Goal: Task Accomplishment & Management: Use online tool/utility

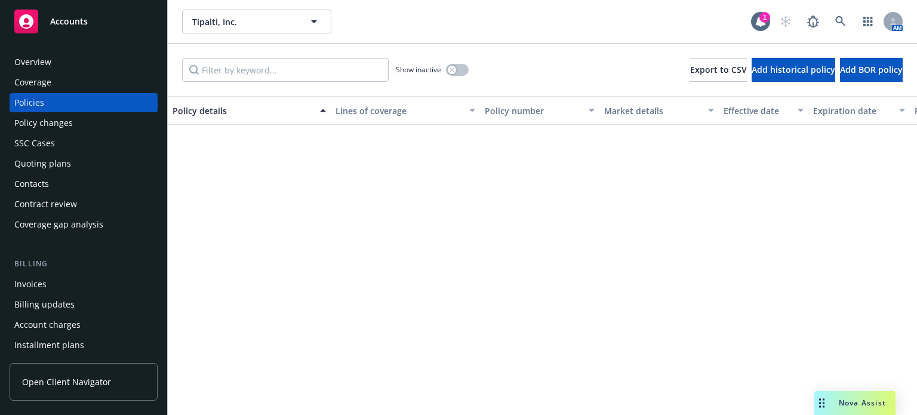
scroll to position [537, 0]
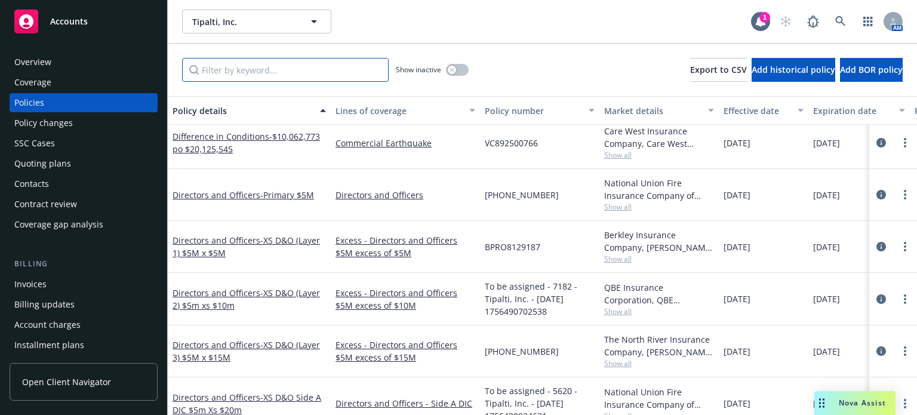
click at [244, 66] on input "Filter by keyword..." at bounding box center [285, 70] width 207 height 24
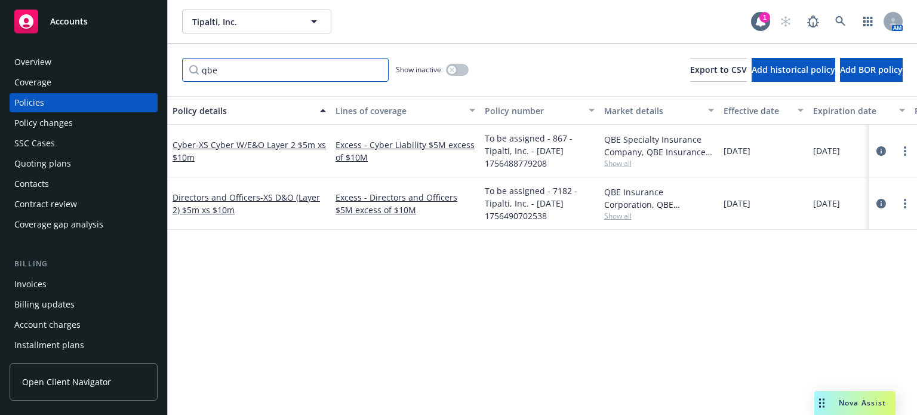
scroll to position [0, 0]
type input "qbe"
click at [223, 195] on link "Directors and Officers - XS D&O (Layer 2) $5m xs $10m" at bounding box center [246, 204] width 147 height 24
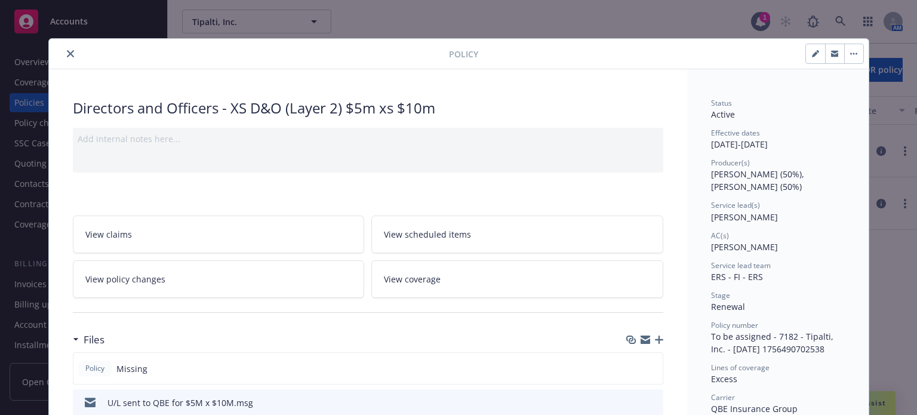
click at [812, 53] on icon "button" at bounding box center [815, 54] width 6 height 6
select select "RENEWAL"
select select "12"
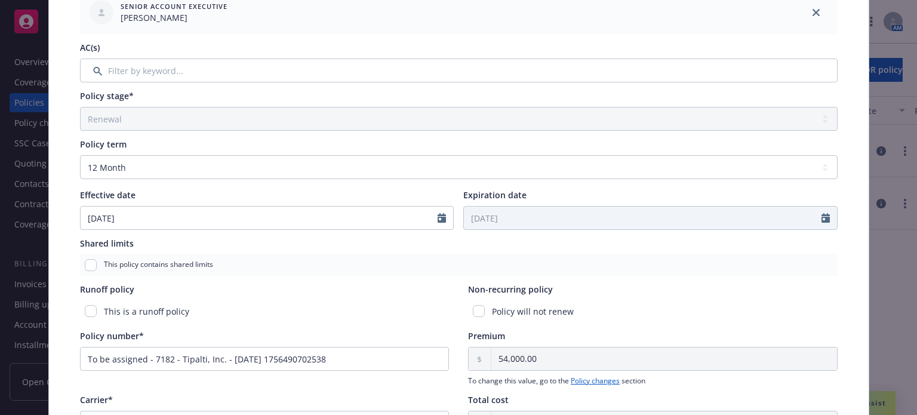
scroll to position [418, 0]
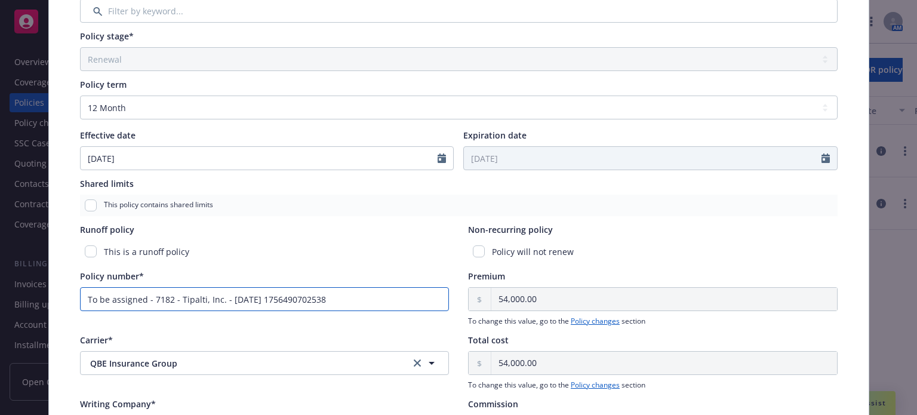
drag, startPoint x: 350, startPoint y: 297, endPoint x: 34, endPoint y: 288, distance: 316.5
click at [34, 288] on div "Edit policy details Cancel Save Policy type* Directors and Officers Display nam…" at bounding box center [458, 207] width 917 height 415
paste input "130007976"
click at [81, 297] on input "130007976" at bounding box center [265, 299] width 370 height 24
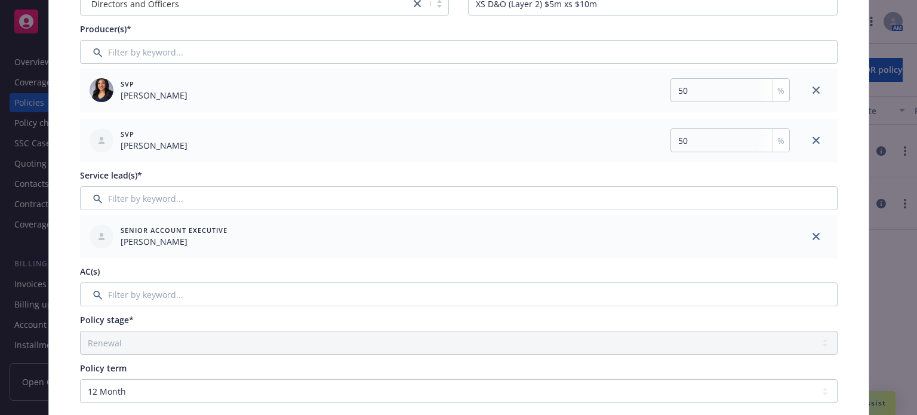
scroll to position [0, 0]
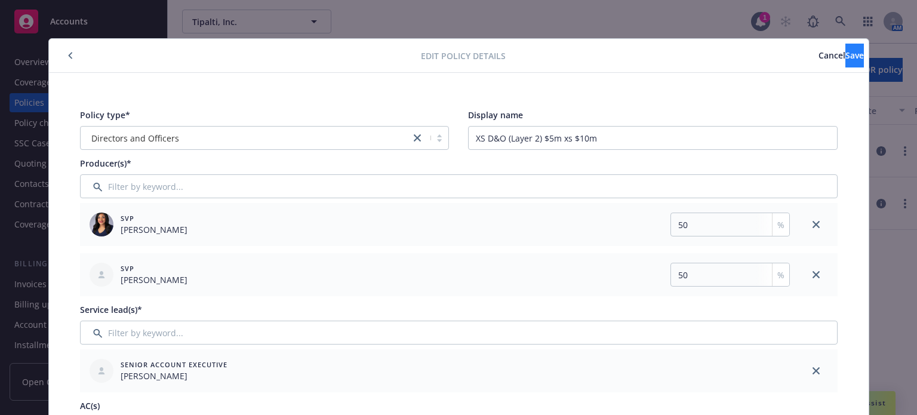
type input "130007976"
click at [845, 54] on span "Save" at bounding box center [854, 55] width 19 height 11
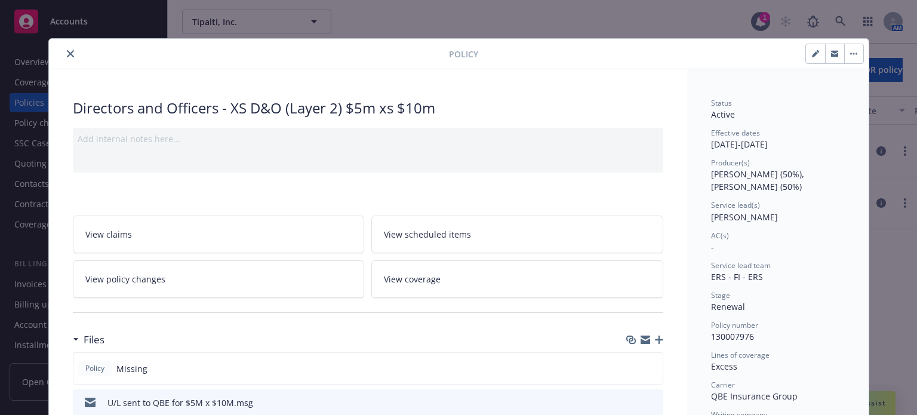
click at [655, 339] on icon "button" at bounding box center [659, 339] width 8 height 8
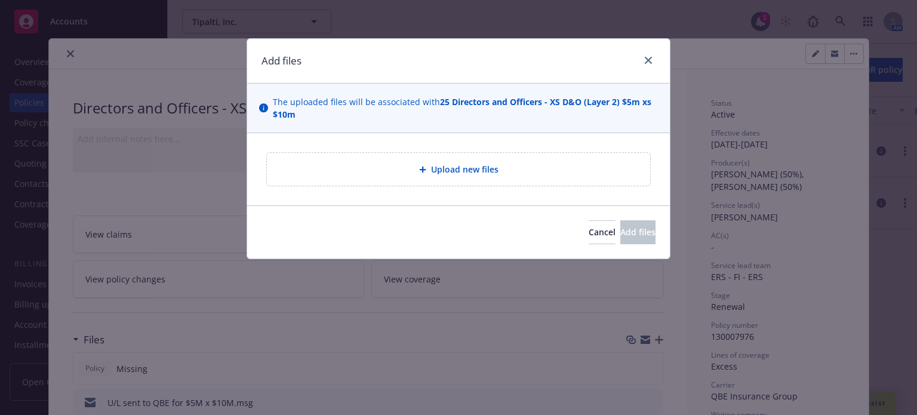
type textarea "x"
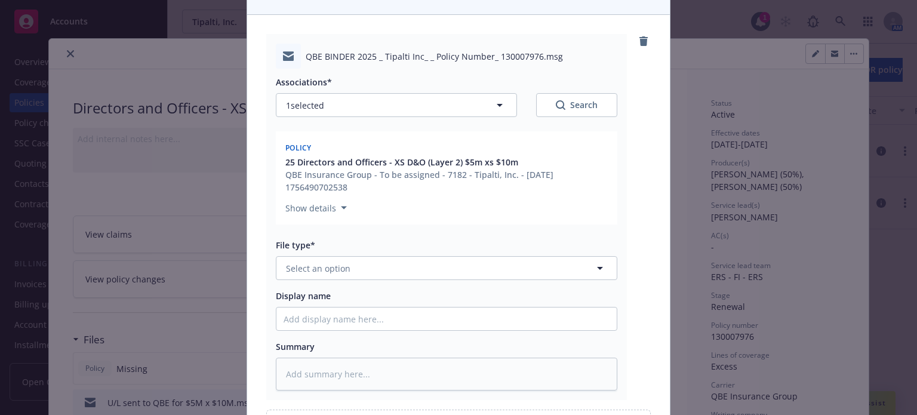
scroll to position [179, 0]
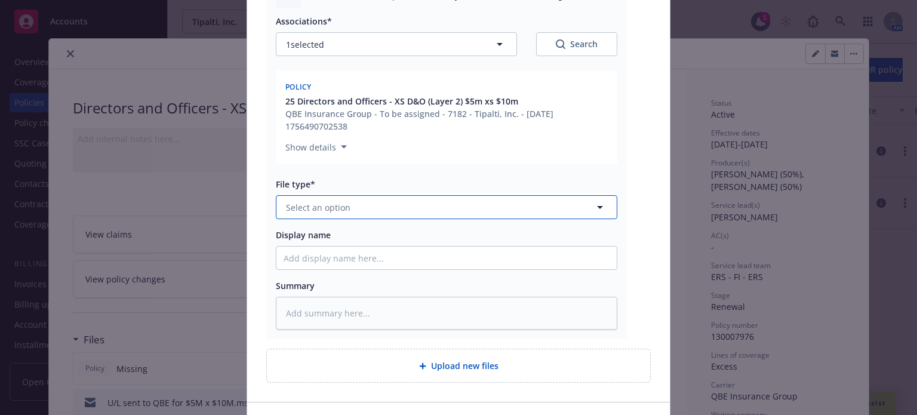
click at [367, 210] on button "Select an option" at bounding box center [446, 207] width 341 height 24
type input "emai"
click at [343, 234] on div "Email" at bounding box center [447, 240] width 326 height 17
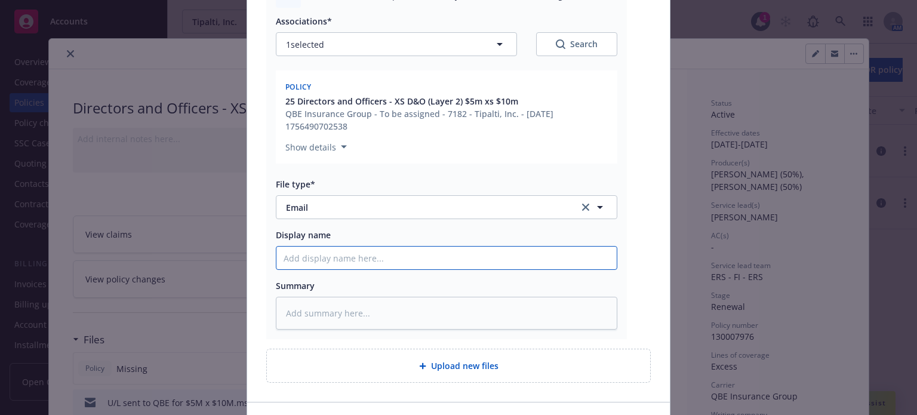
click at [334, 262] on input "Display name" at bounding box center [446, 258] width 340 height 23
type textarea "x"
type input "B"
type textarea "x"
type input "Bi"
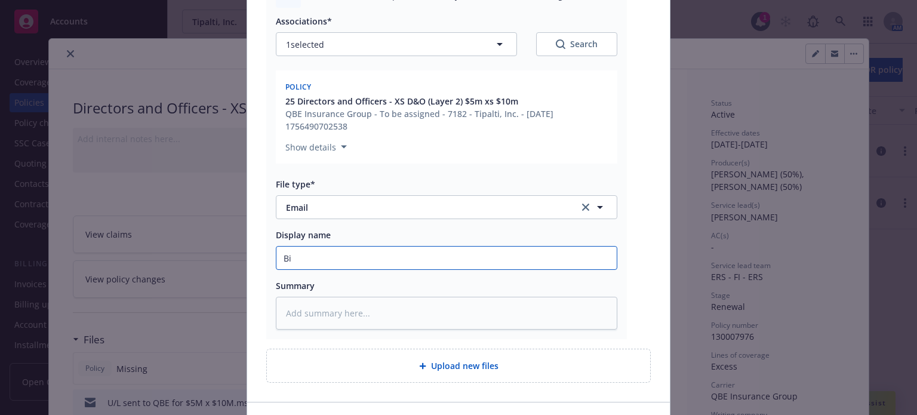
type textarea "x"
type input "Bind"
type textarea "x"
type input "Binde"
type textarea "x"
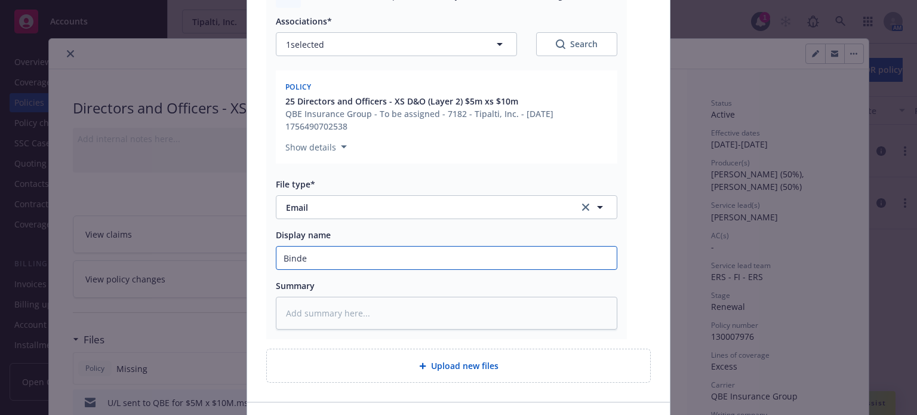
type input "Binder"
type textarea "x"
type input "Binder,"
type textarea "x"
type input "Binder,"
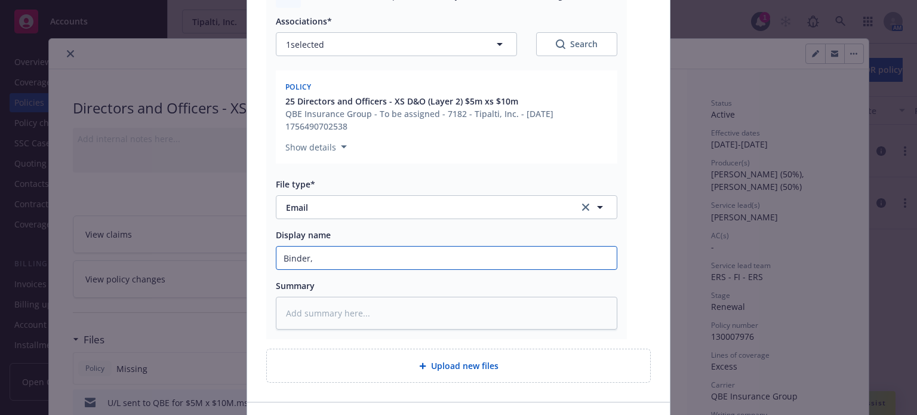
type textarea "x"
type input "Binder, i"
type textarea "x"
type input "Binder, in"
type textarea "x"
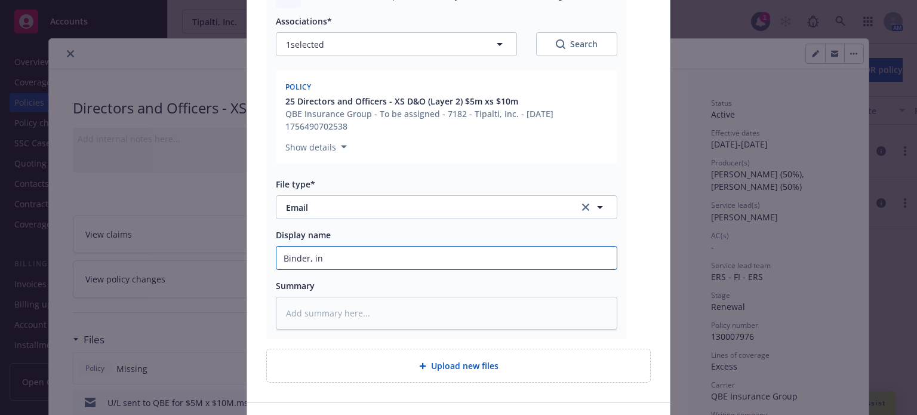
type input "Binder, inv"
type textarea "x"
type input "Binder, invo"
type textarea "x"
type input "Binder, invoic"
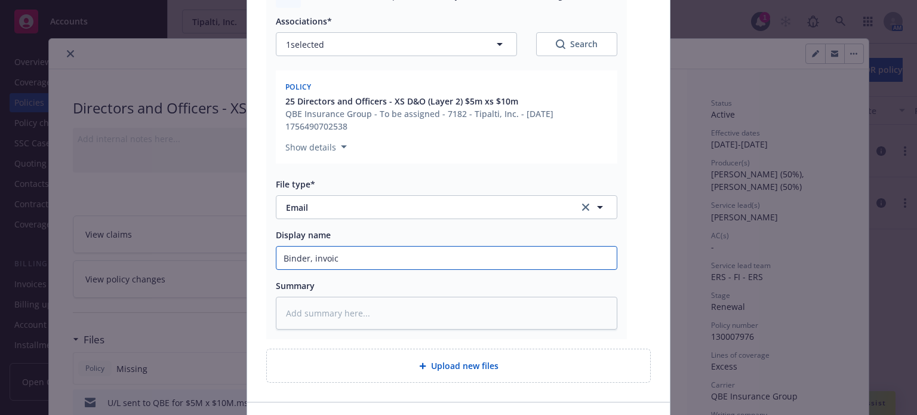
type textarea "x"
type input "Binder, invoice"
type textarea "x"
type input "Binder, invoice r"
type textarea "x"
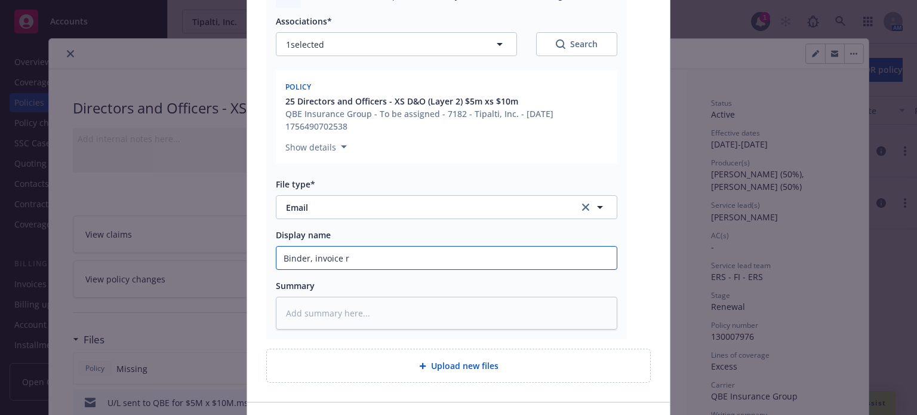
type input "Binder, invoice re"
type textarea "x"
type input "Binder, invoice rec"
type textarea "x"
type input "Binder, invoice recd"
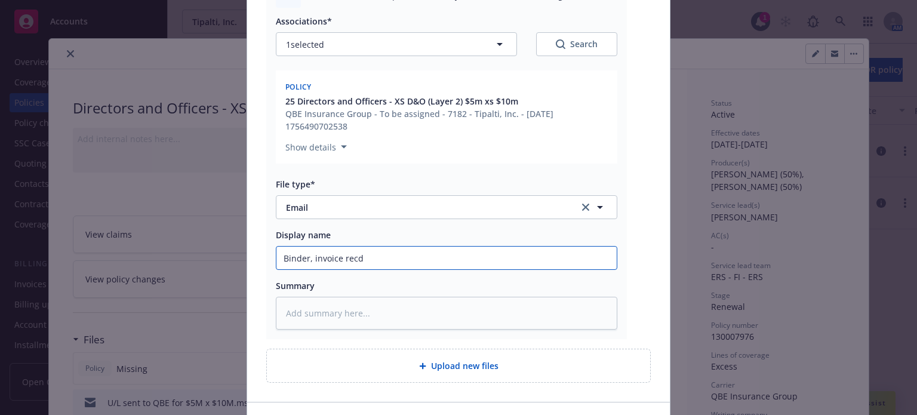
type textarea "x"
type input "Binder, invoice recd"
type textarea "x"
type input "Binder, invoice recd f"
type textarea "x"
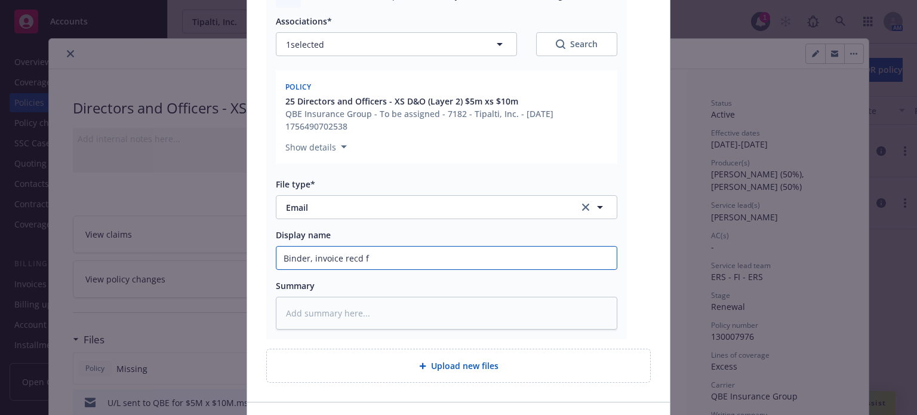
type input "Binder, invoice recd fr"
type textarea "x"
type input "Binder, invoice recd fro"
type textarea "x"
type input "Binder, invoice recd from"
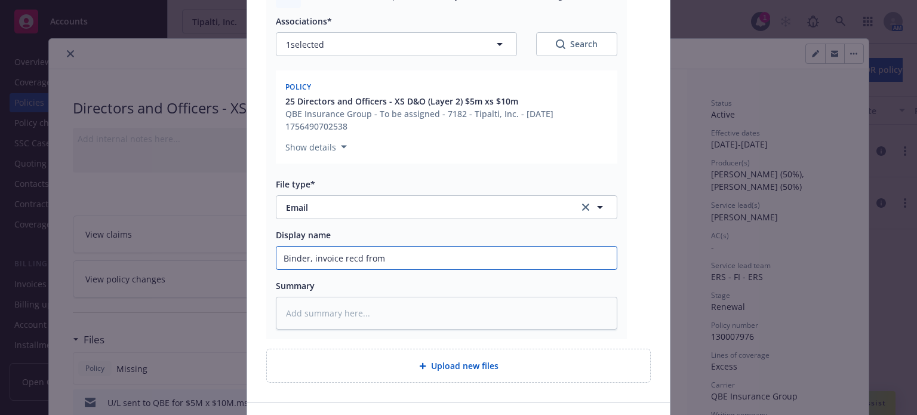
type textarea "x"
type input "Binder, invoice recd from"
type textarea "x"
type input "Binder, invoice recd from Q"
type textarea "x"
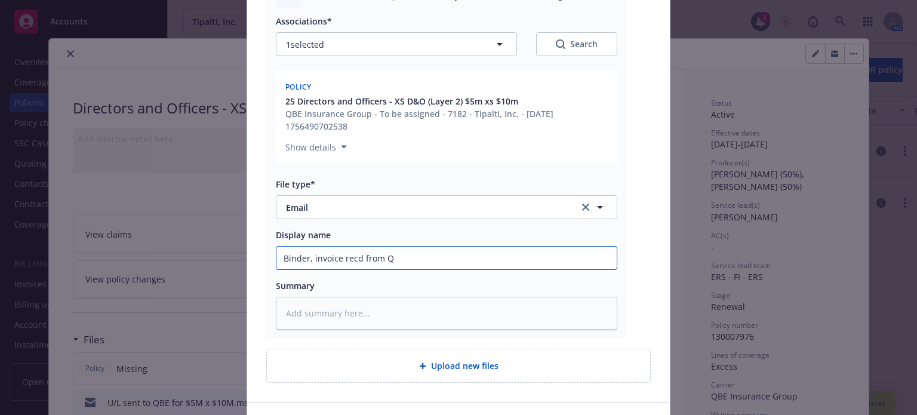
type input "Binder, invoice recd from QV"
type textarea "x"
type input "Binder, invoice recd from QVB"
type textarea "x"
type input "Binder, invoice recd from QV"
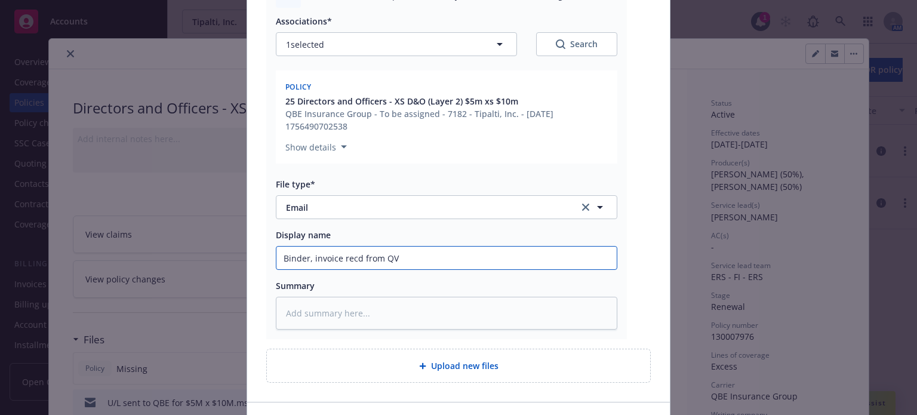
type textarea "x"
type input "Binder, invoice recd from QV"
type textarea "x"
type input "Binder, invoice recd from QVE"
type textarea "x"
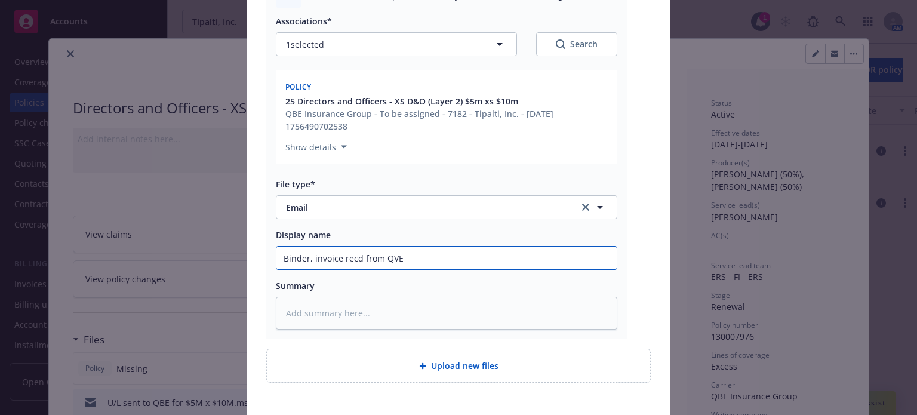
type input "Binder, invoice recd from QV"
type textarea "x"
type input "Binder, invoice recd from Q"
type textarea "x"
type input "Binder, invoice recd from QB"
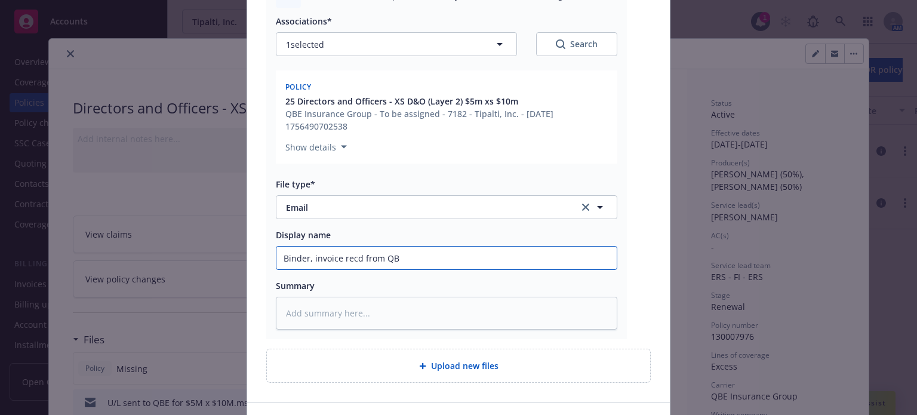
type textarea "x"
type input "Binder, invoice recd from QBE"
type textarea "x"
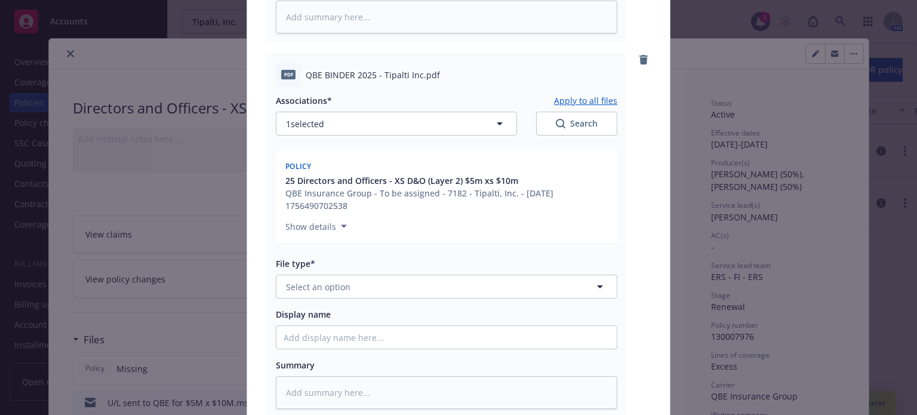
scroll to position [478, 0]
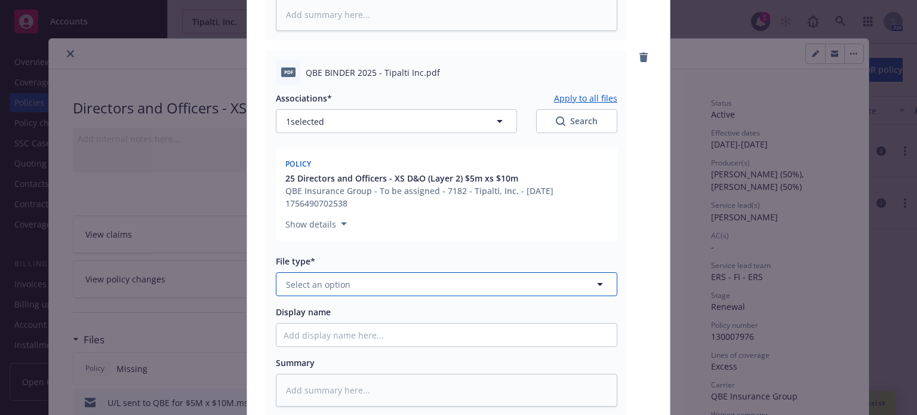
click at [342, 284] on span "Select an option" at bounding box center [318, 284] width 64 height 13
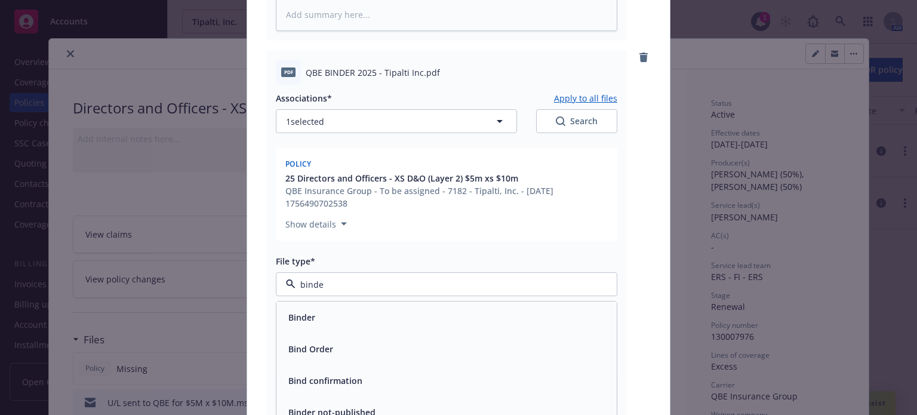
type input "binder"
click at [321, 309] on div "Binder" at bounding box center [447, 317] width 326 height 17
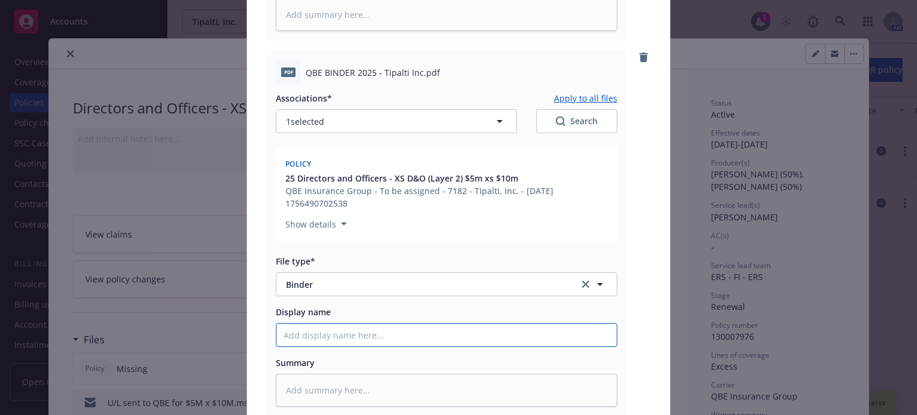
click at [334, 330] on input "Display name" at bounding box center [446, 335] width 340 height 23
type textarea "x"
type input "X"
type textarea "x"
type input "XS"
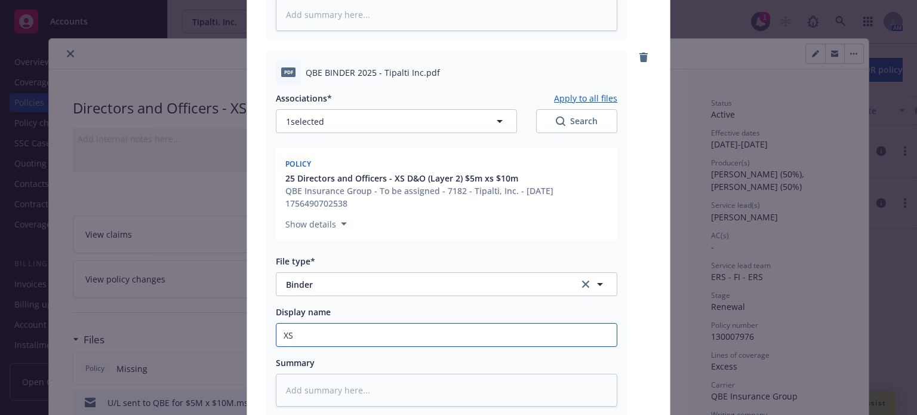
type textarea "x"
type input "XS"
type textarea "x"
type input "XS D"
type textarea "x"
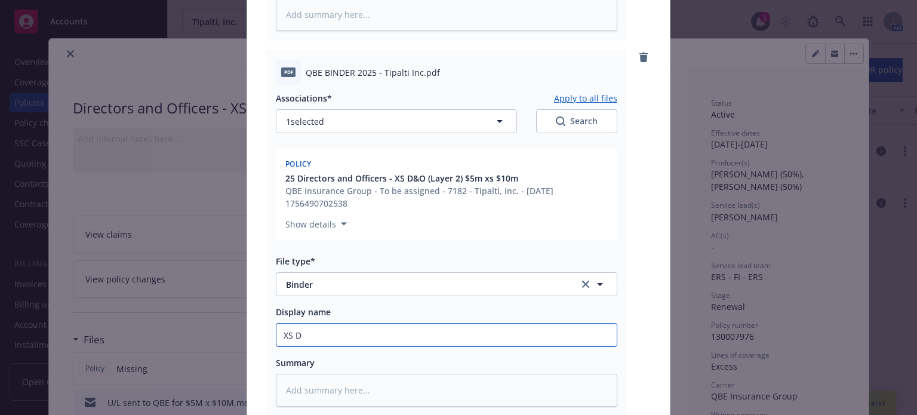
type input "XS D&"
type textarea "x"
type input "XS D&O"
type textarea "x"
type input "XS D&OI"
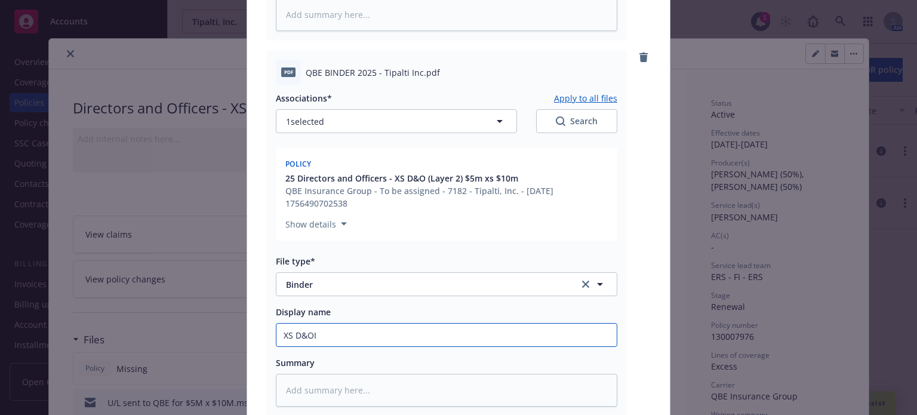
type textarea "x"
type input "XS D&O"
type textarea "x"
type input "XS D&O"
type textarea "x"
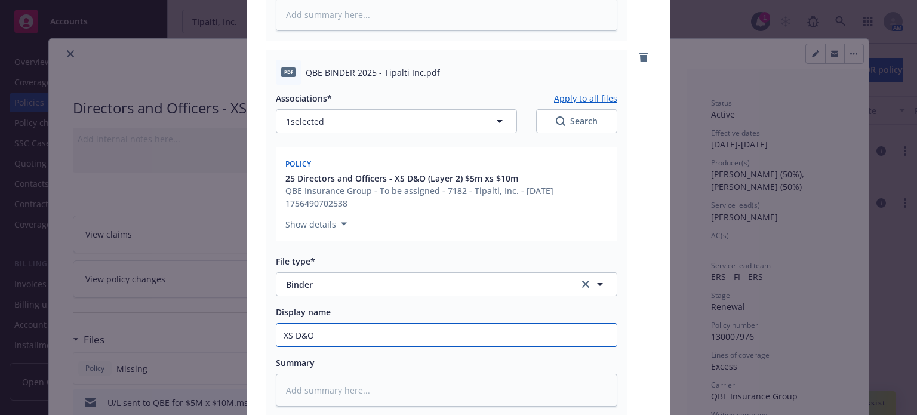
type input "XS D&O B"
type textarea "x"
type input "XS D&O BN"
type textarea "x"
type input "XS D&O BND"
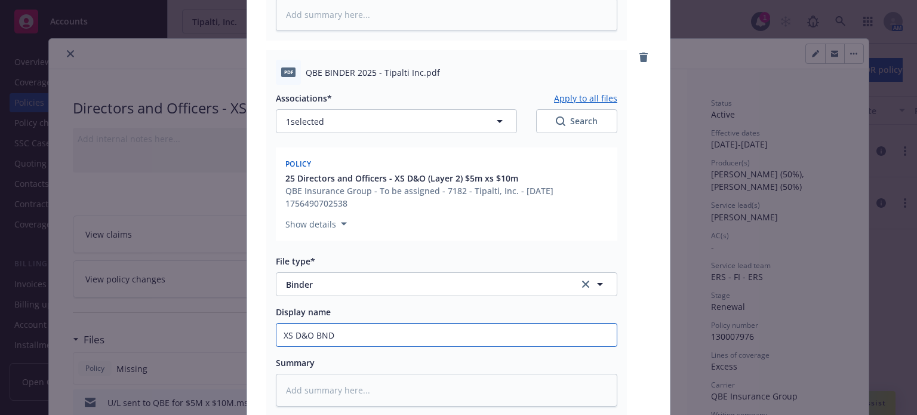
type textarea "x"
type input "XS D&O BNDE"
type textarea "x"
type input "XS D&O BND"
type textarea "x"
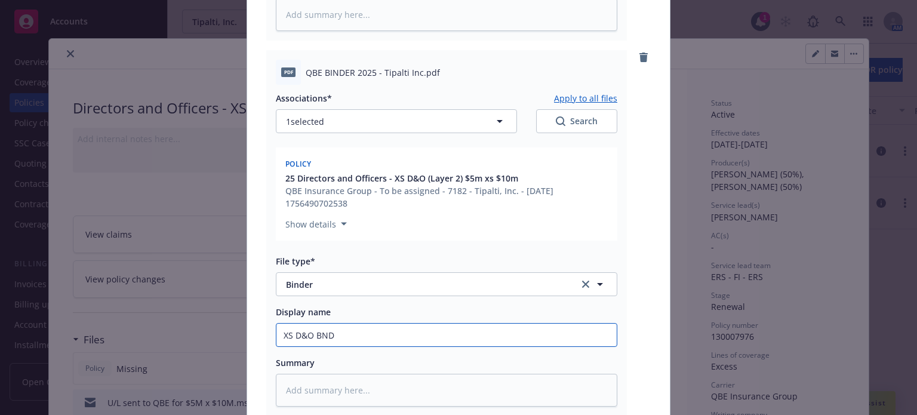
type input "XS D&O BN"
type textarea "x"
type input "XS D&O B"
type textarea "x"
type input "XS D&O BI"
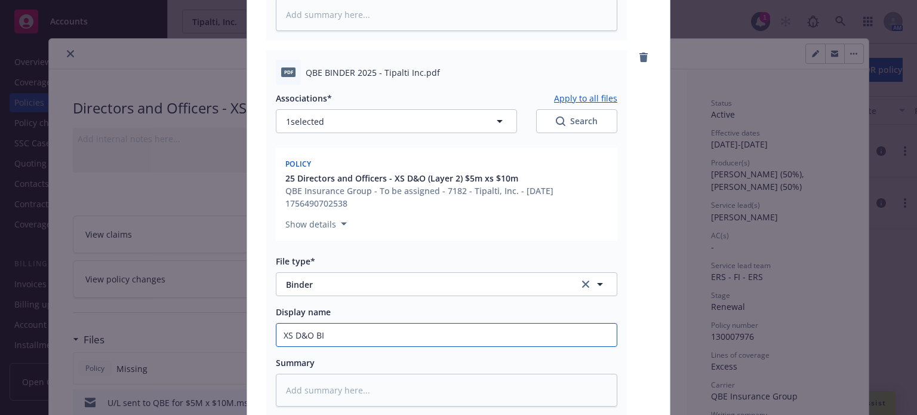
type textarea "x"
type input "XS D&O BIN"
type textarea "x"
type input "XS D&O BIND"
type textarea "x"
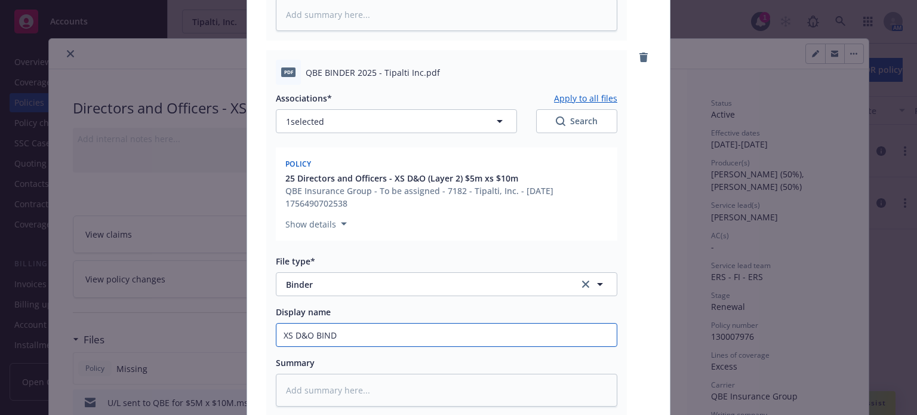
type input "XS D&O BINDE"
type textarea "x"
type input "XS D&O BINDER"
type textarea "x"
type input "XS D&O BINDER"
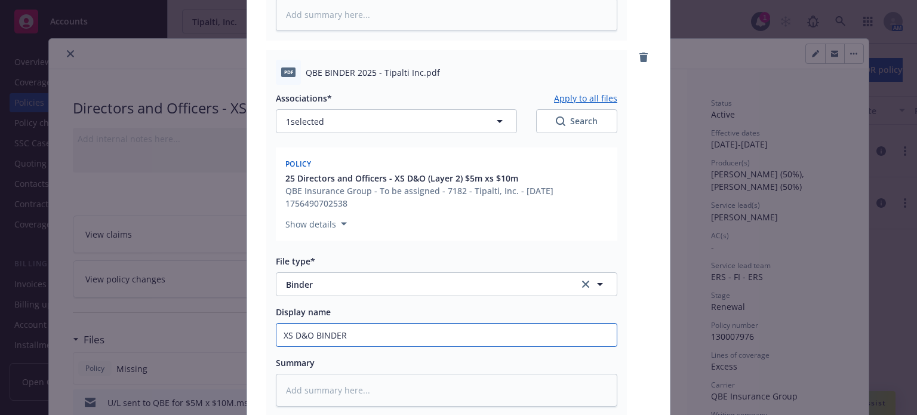
type textarea "x"
type input "XS D&O BINDER $"
type textarea "x"
type input "XS D&O BINDER $5"
type textarea "x"
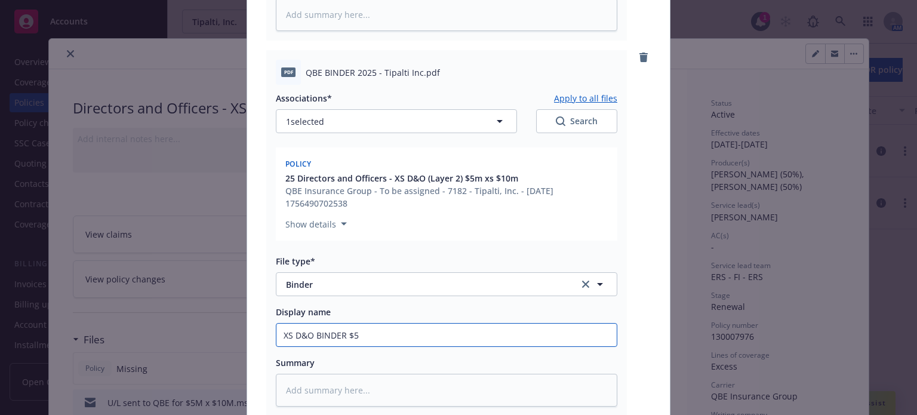
type input "XS D&O BINDER $5M"
type textarea "x"
type input "XS D&O BINDER $5M"
type textarea "x"
type input "XS D&O BINDER $5M x"
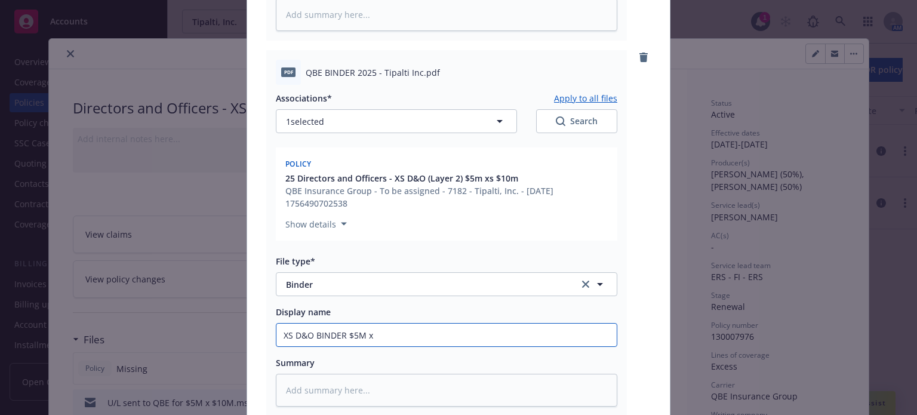
type textarea "x"
type input "XS D&O BINDER $5M x"
type textarea "x"
type input "XS D&O BINDER $5M x $"
type textarea "x"
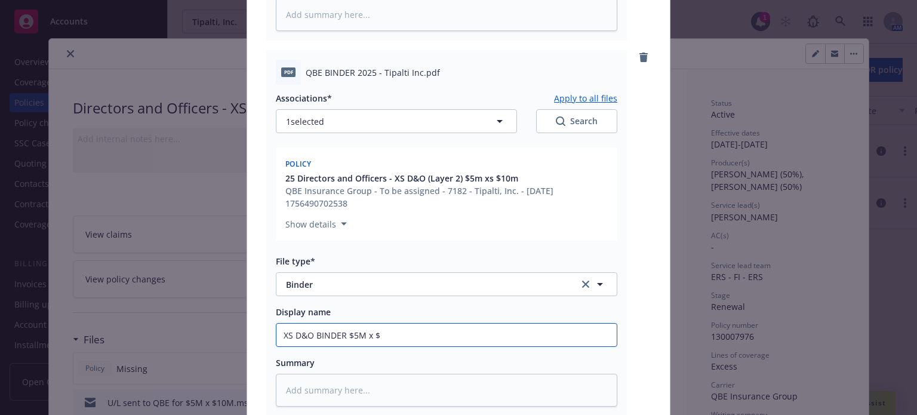
type input "XS D&O BINDER $5M x $1"
type textarea "x"
type input "XS D&O BINDER $5M x $10"
type textarea "x"
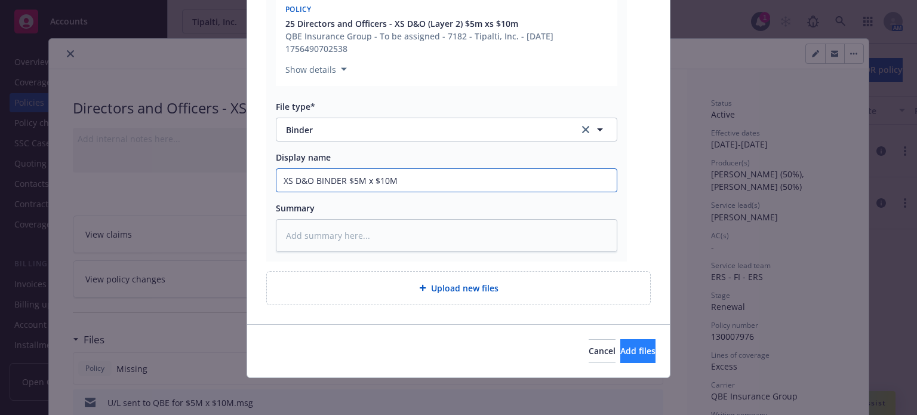
type input "XS D&O BINDER $5M x $10M"
click at [620, 347] on span "Add files" at bounding box center [637, 350] width 35 height 11
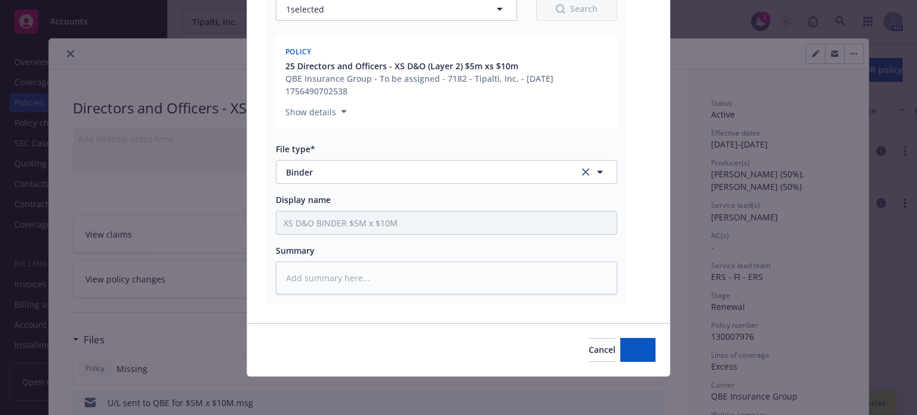
scroll to position [589, 0]
type textarea "x"
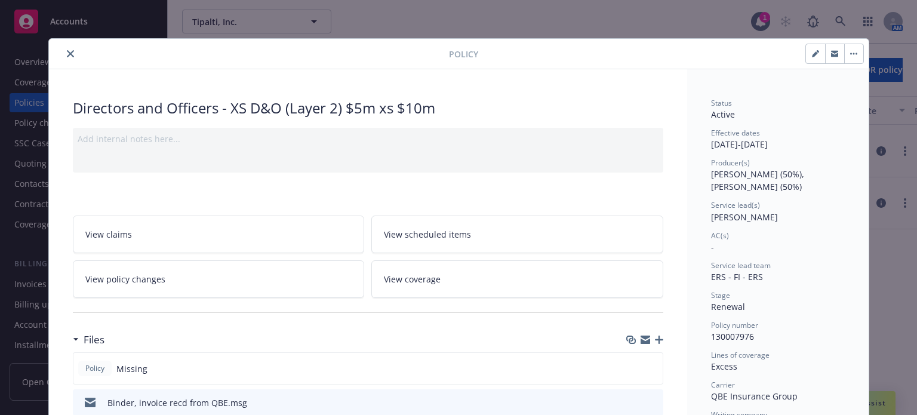
click at [67, 50] on icon "close" at bounding box center [70, 53] width 7 height 7
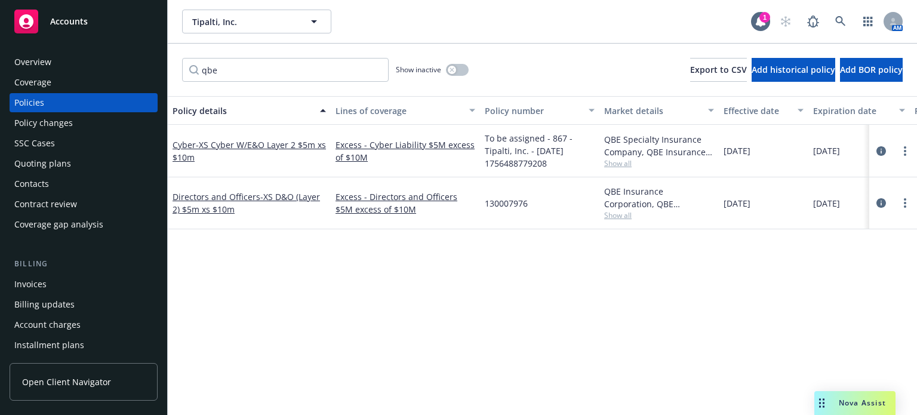
click at [60, 164] on div "Quoting plans" at bounding box center [42, 163] width 57 height 19
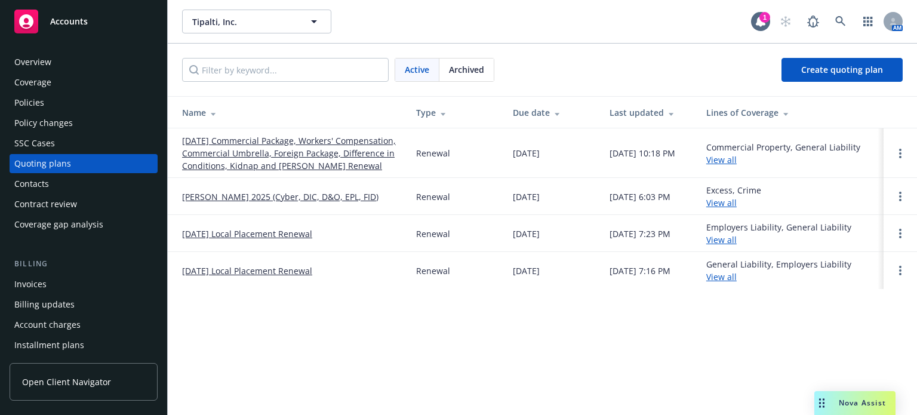
click at [233, 203] on link "[PERSON_NAME] 2025 (Cyber, DIC, D&O, EPL, FID)" at bounding box center [280, 196] width 196 height 13
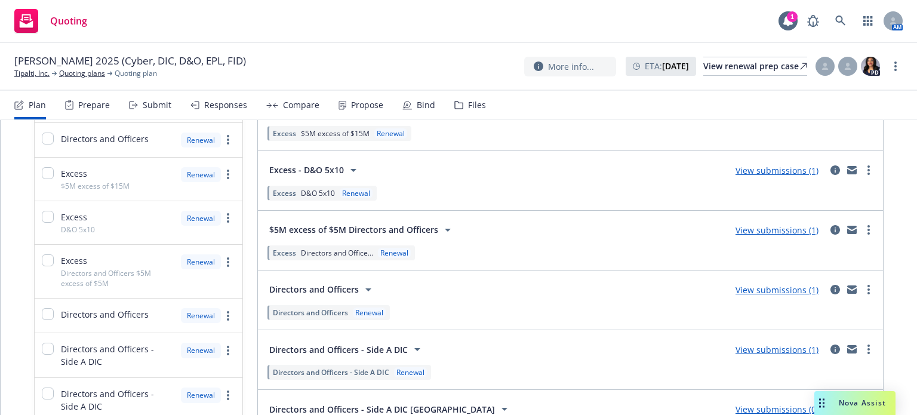
scroll to position [418, 0]
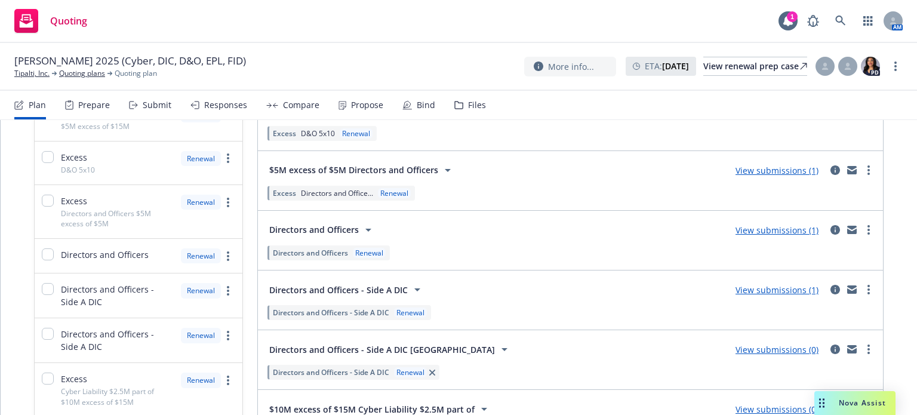
click at [778, 288] on link "View submissions (1)" at bounding box center [776, 289] width 83 height 11
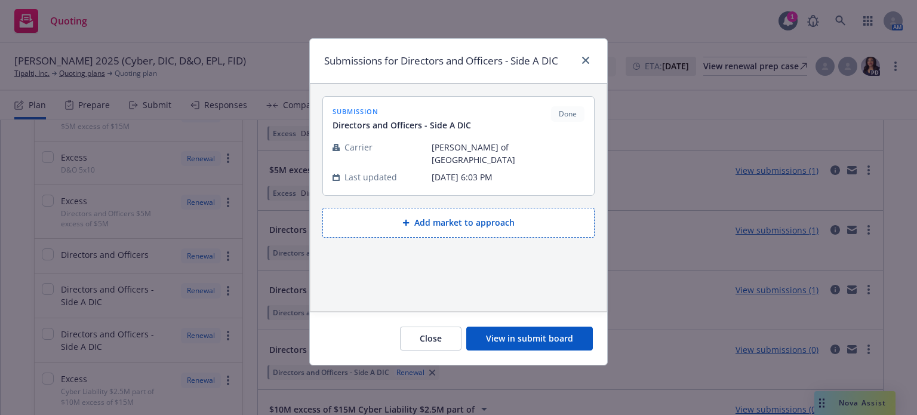
click at [553, 336] on button "View in submit board" at bounding box center [529, 339] width 127 height 24
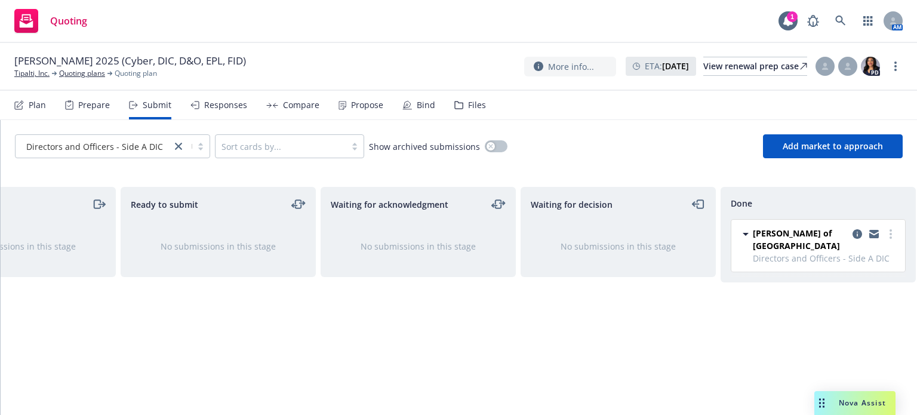
scroll to position [0, 107]
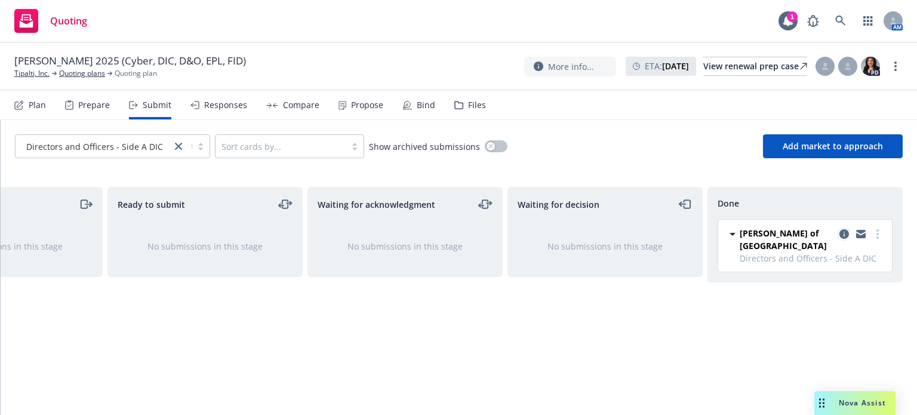
click at [845, 234] on icon "copy logging email" at bounding box center [844, 234] width 10 height 10
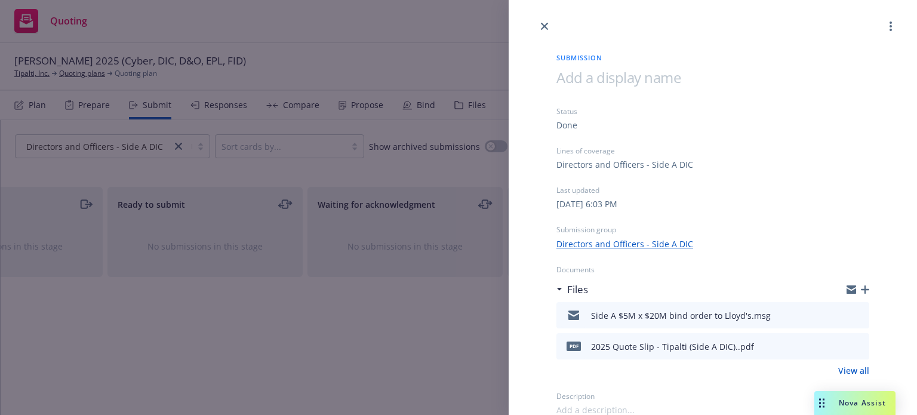
click at [833, 313] on icon "download file" at bounding box center [838, 314] width 10 height 10
click at [537, 20] on div at bounding box center [713, 16] width 408 height 33
click at [544, 24] on icon "close" at bounding box center [544, 26] width 7 height 7
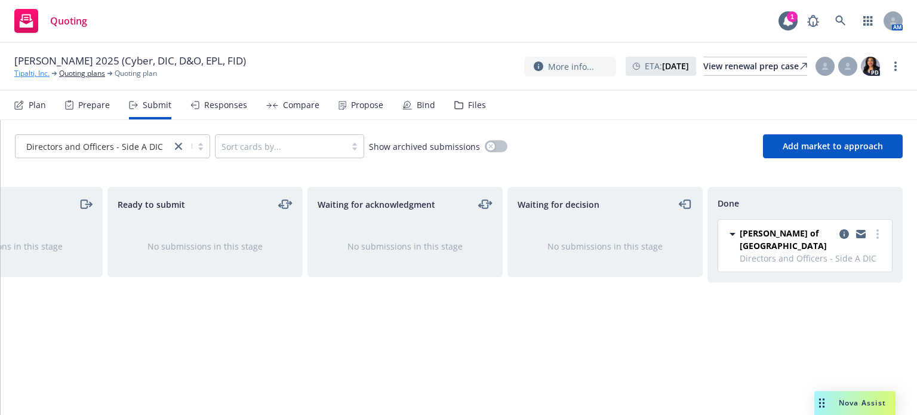
click at [31, 73] on link "Tipalti, Inc." at bounding box center [31, 73] width 35 height 11
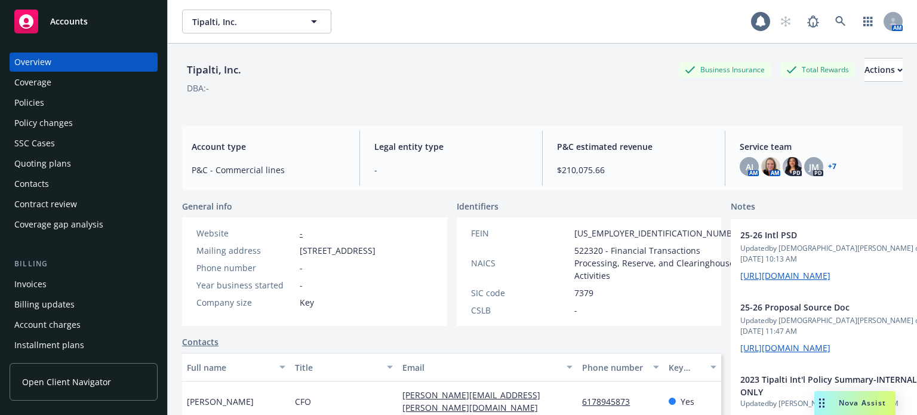
click at [61, 102] on div "Policies" at bounding box center [83, 102] width 138 height 19
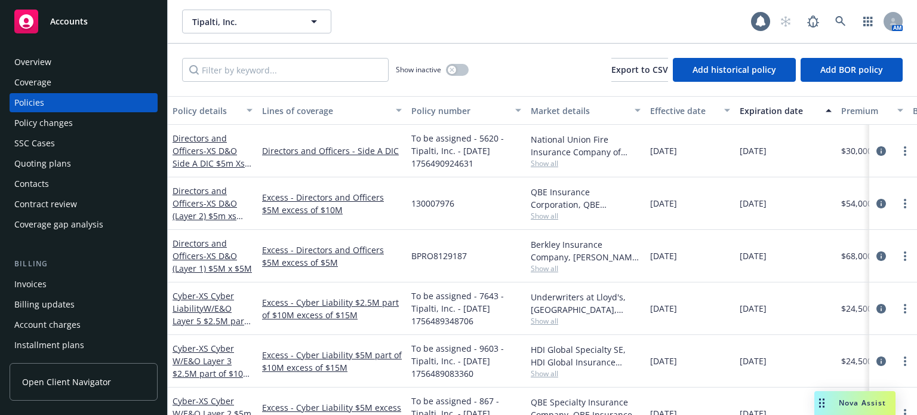
click at [202, 106] on div "Policy details" at bounding box center [206, 110] width 67 height 13
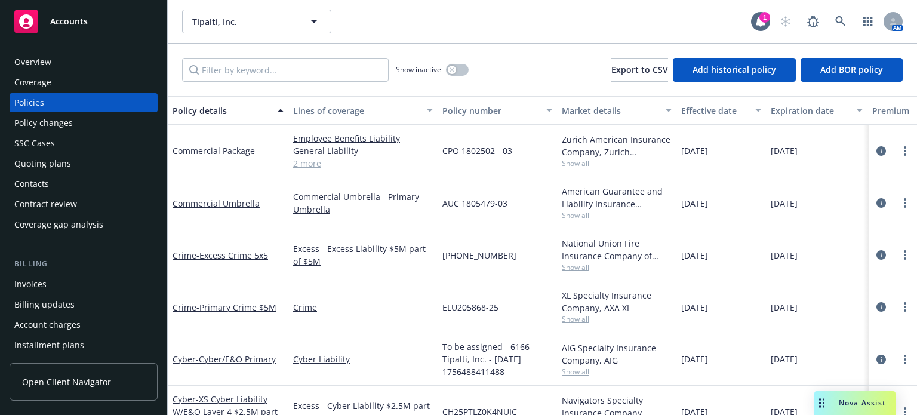
drag, startPoint x: 252, startPoint y: 115, endPoint x: 301, endPoint y: 115, distance: 49.0
click at [285, 112] on div "button" at bounding box center [282, 110] width 6 height 27
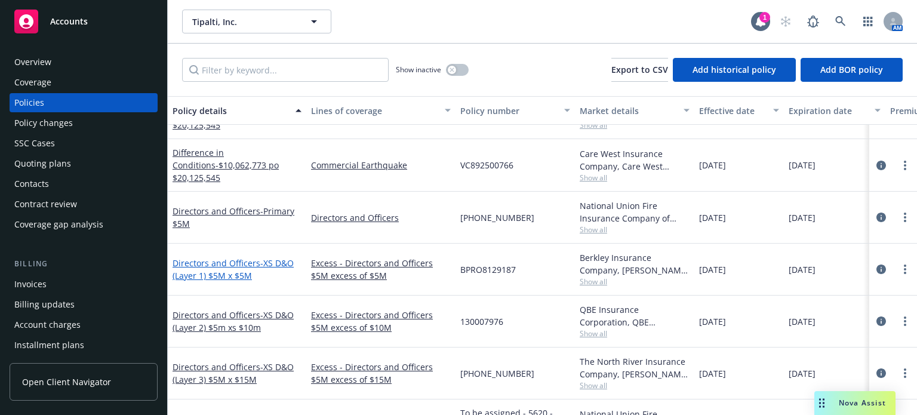
scroll to position [537, 0]
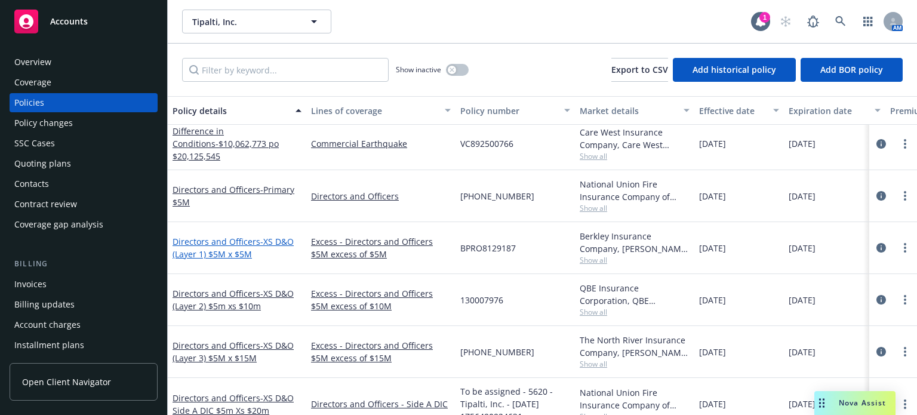
click at [215, 238] on link "Directors and Officers - XS D&O (Layer 1) $5M x $5M" at bounding box center [233, 248] width 121 height 24
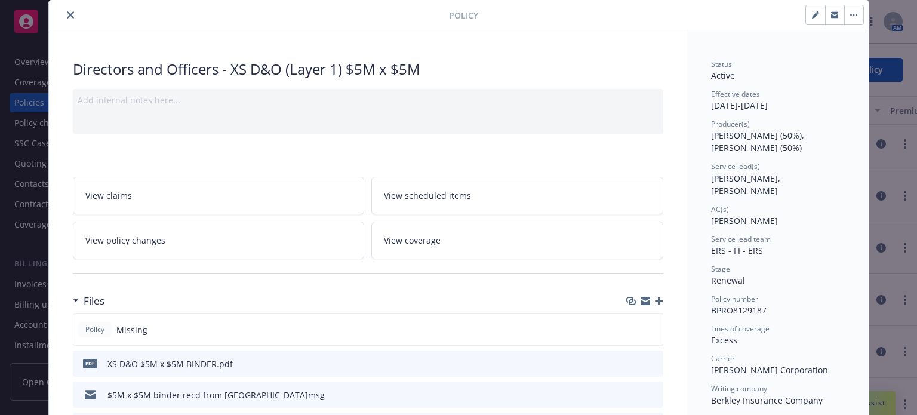
scroll to position [60, 0]
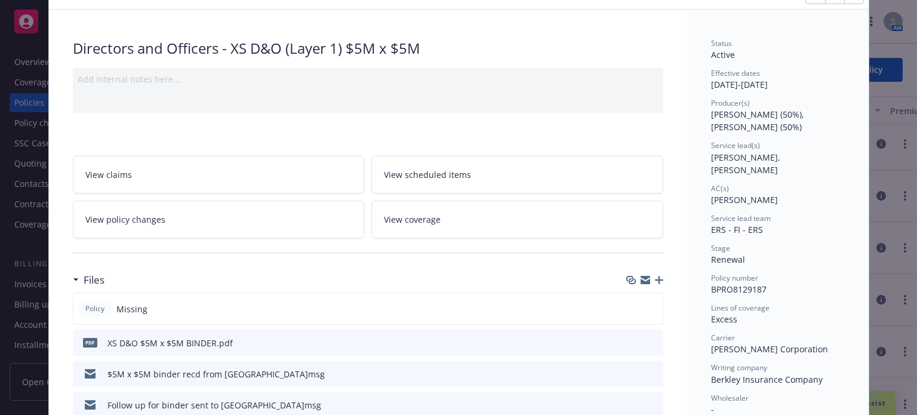
click at [628, 340] on icon "download file" at bounding box center [632, 340] width 8 height 7
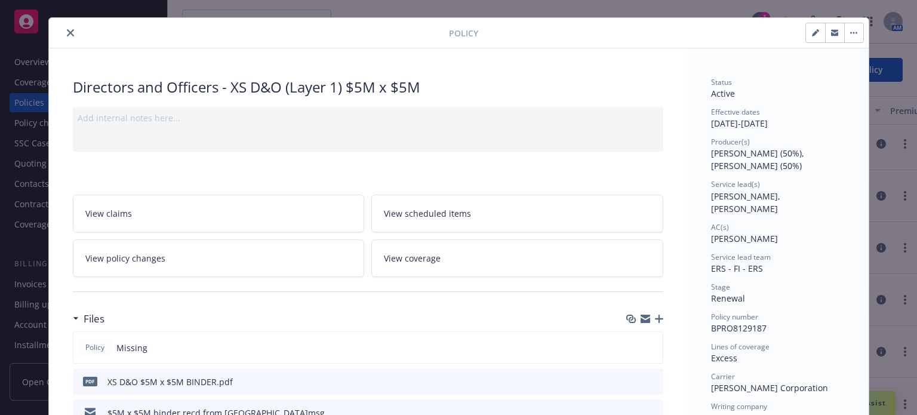
scroll to position [0, 0]
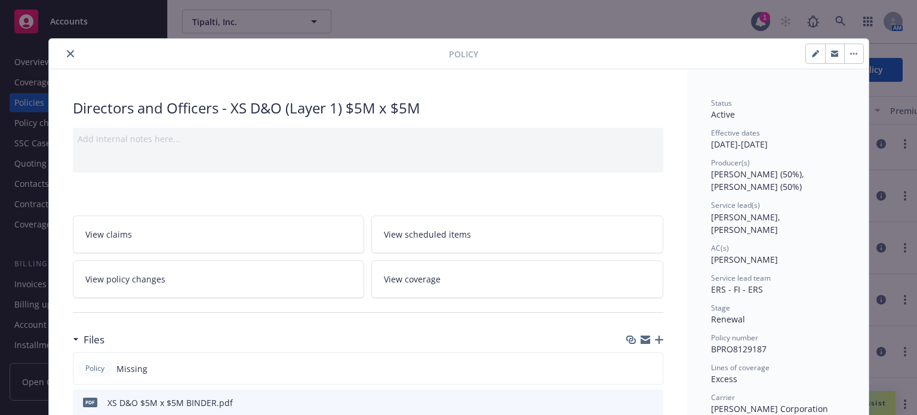
click at [69, 53] on button "close" at bounding box center [70, 54] width 14 height 14
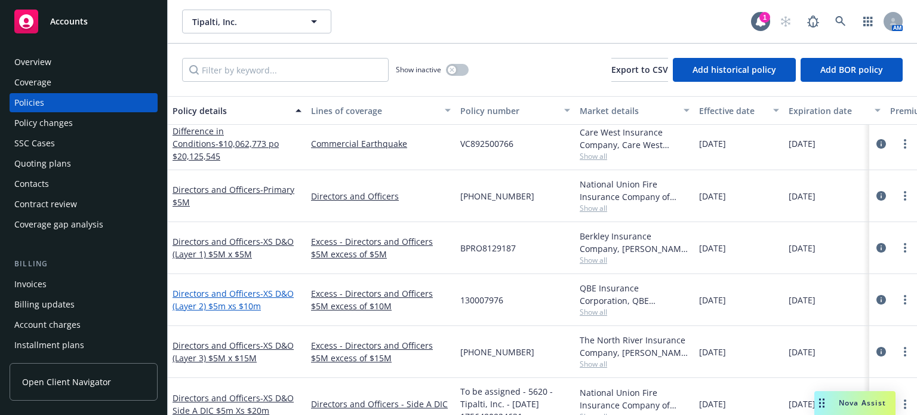
click at [179, 300] on span "- XS D&O (Layer 2) $5m xs $10m" at bounding box center [233, 300] width 121 height 24
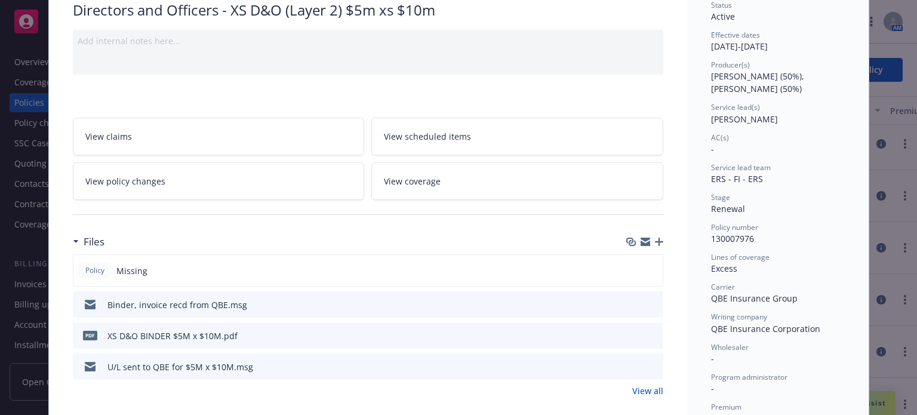
scroll to position [119, 0]
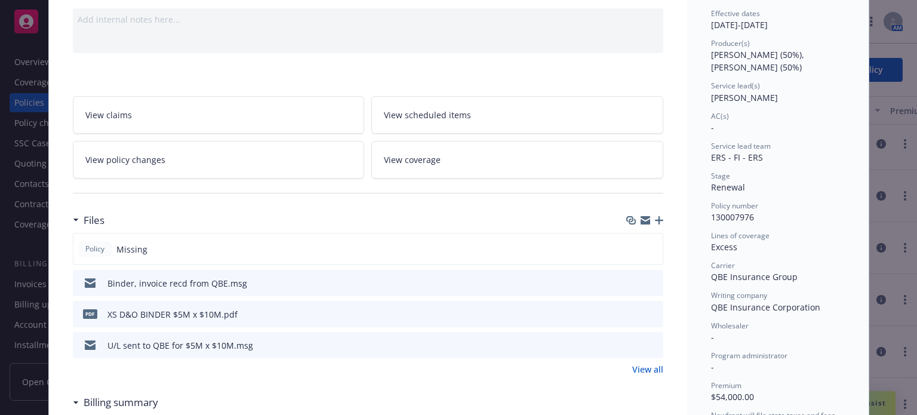
click at [629, 309] on icon "download file" at bounding box center [632, 314] width 10 height 10
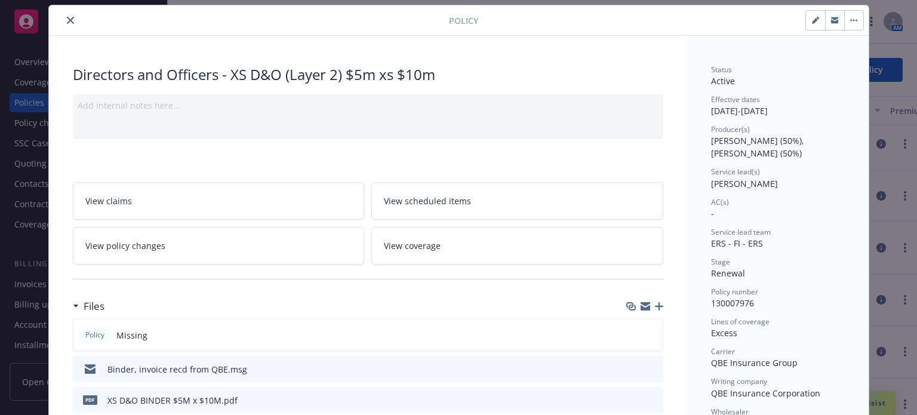
scroll to position [0, 0]
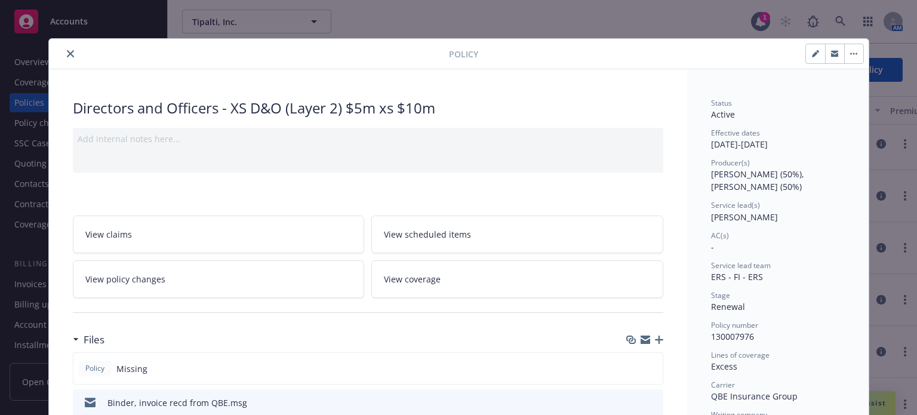
drag, startPoint x: 69, startPoint y: 57, endPoint x: 82, endPoint y: 65, distance: 15.8
click at [70, 57] on button "close" at bounding box center [70, 54] width 14 height 14
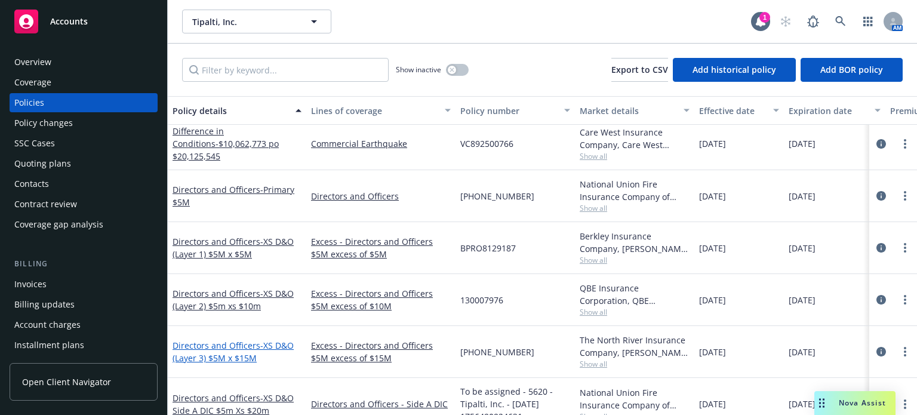
click at [248, 348] on link "Directors and Officers - XS D&O (Layer 3) $5M x $15M" at bounding box center [233, 352] width 121 height 24
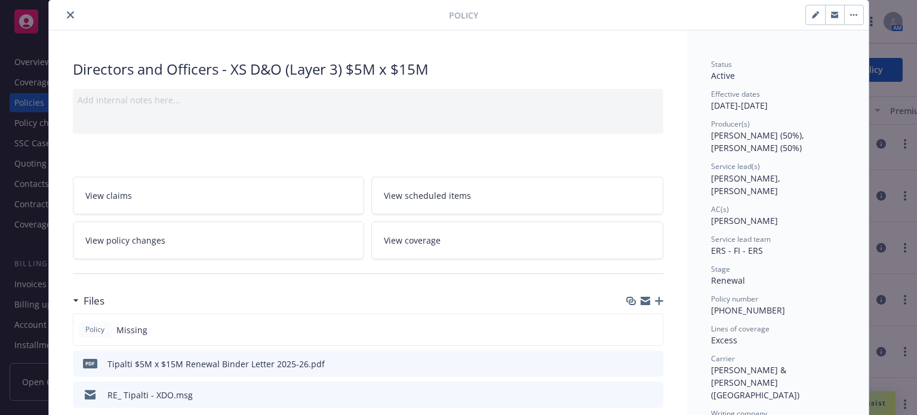
scroll to position [60, 0]
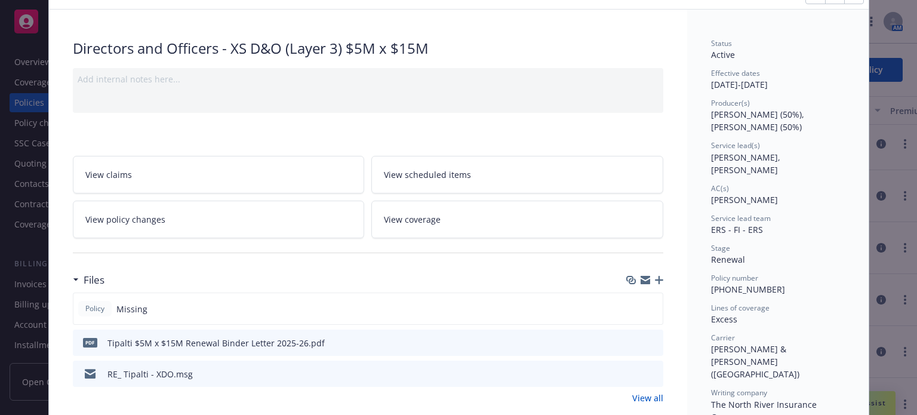
click at [627, 340] on icon "download file" at bounding box center [632, 342] width 10 height 10
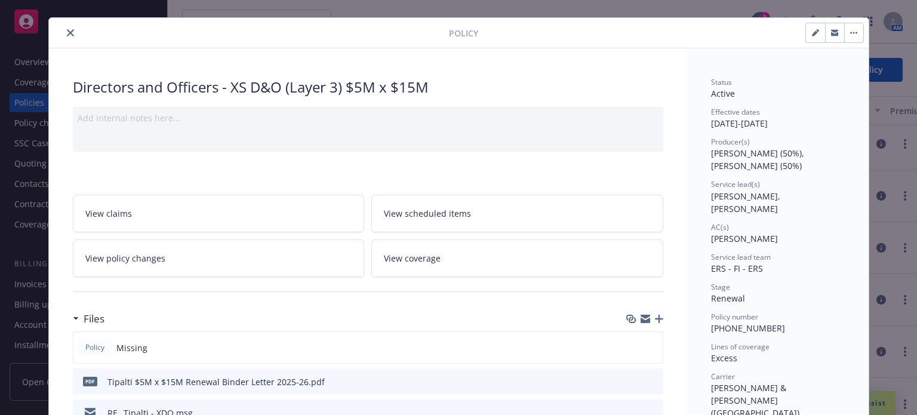
scroll to position [0, 0]
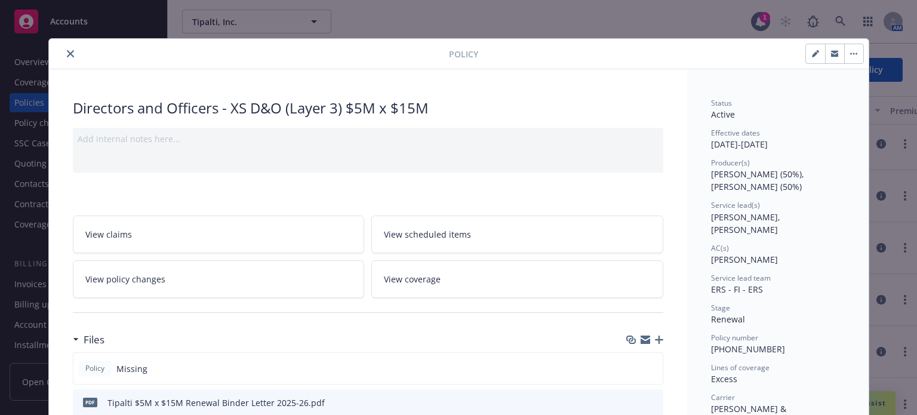
click at [64, 47] on button "close" at bounding box center [70, 54] width 14 height 14
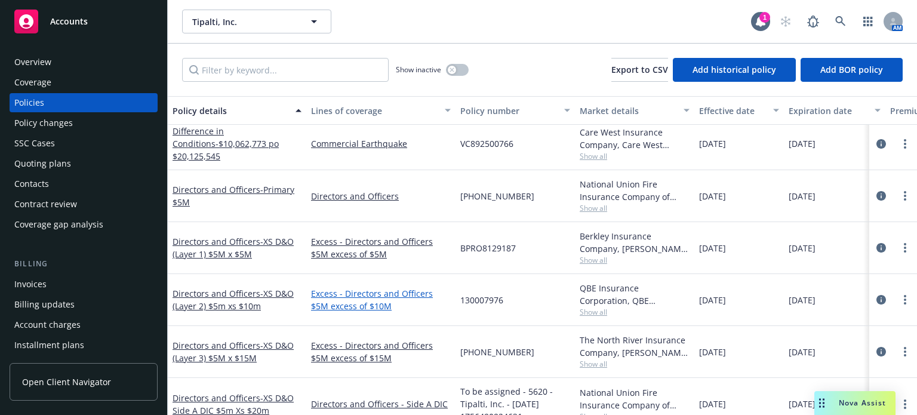
scroll to position [597, 0]
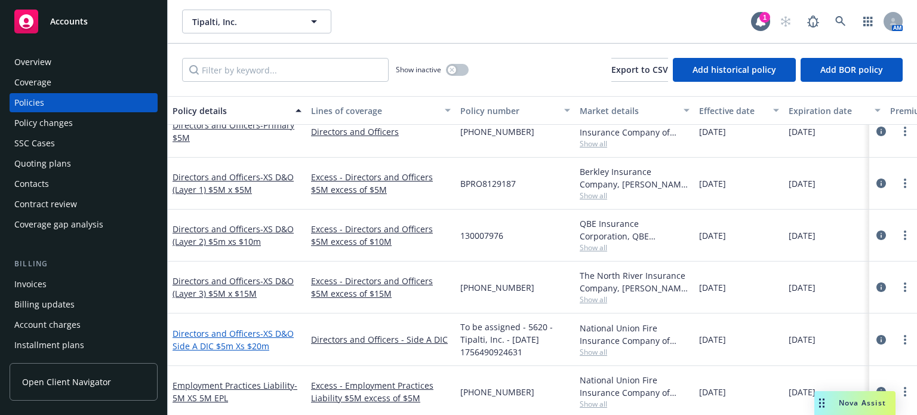
click at [199, 334] on link "Directors and Officers - XS D&O Side A DIC $5m Xs $20m" at bounding box center [233, 340] width 121 height 24
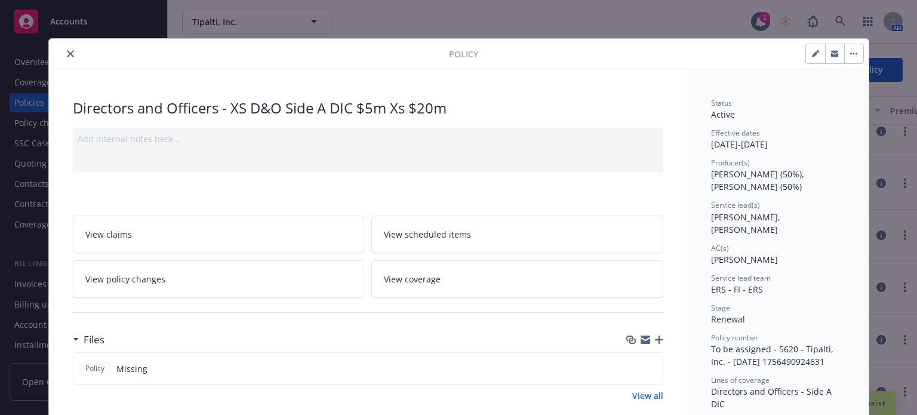
click at [655, 336] on icon "button" at bounding box center [659, 339] width 8 height 8
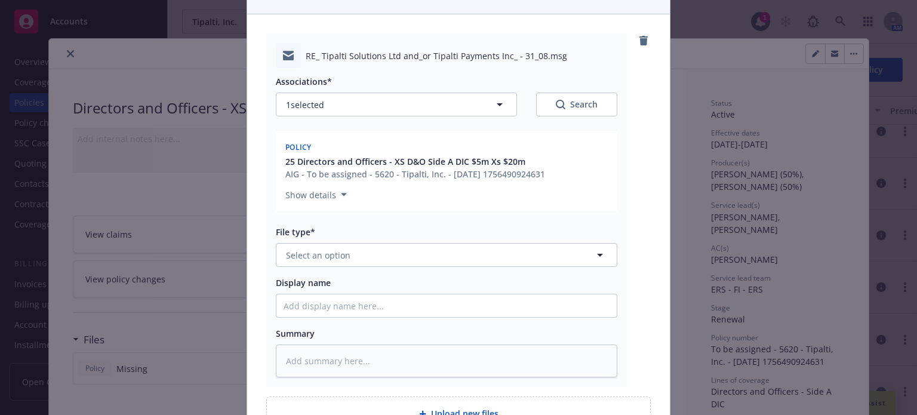
scroll to position [179, 0]
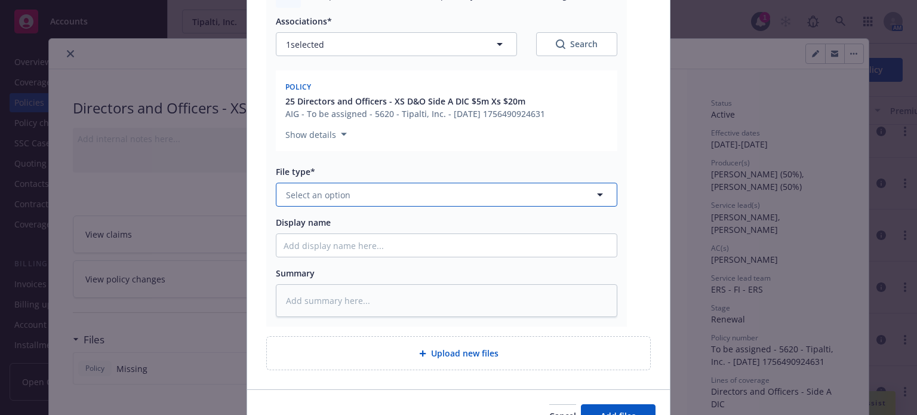
click at [311, 189] on span "Select an option" at bounding box center [318, 195] width 64 height 13
type input "email"
click at [311, 226] on div "Email" at bounding box center [447, 227] width 326 height 17
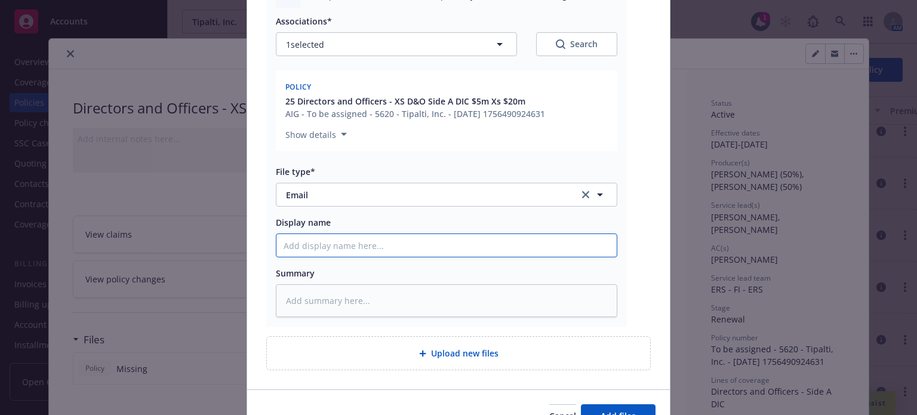
click at [313, 245] on input "Display name" at bounding box center [446, 245] width 340 height 23
type textarea "x"
type input "U"
type textarea "x"
type input "U/"
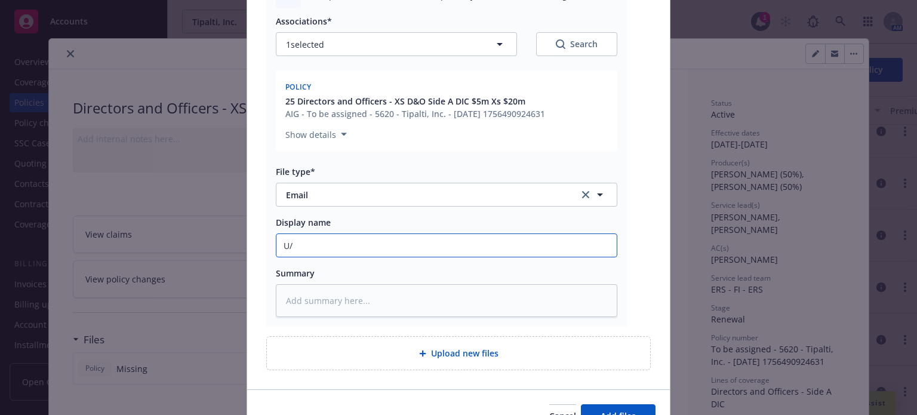
type textarea "x"
type input "U/L"
type textarea "x"
type input "U/L"
type textarea "x"
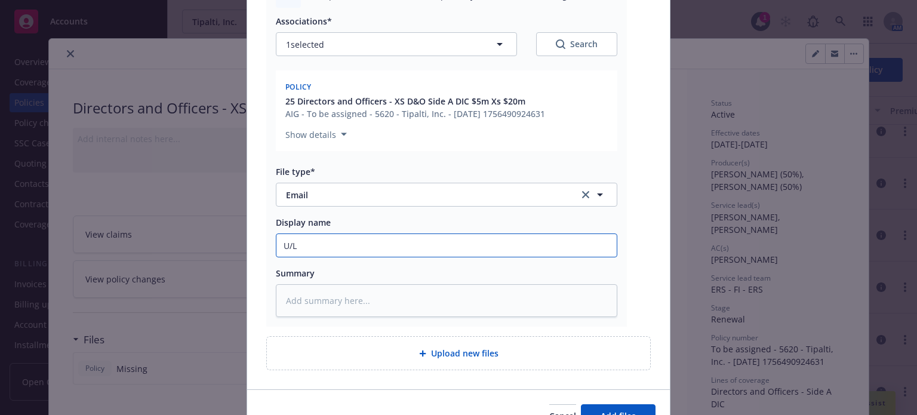
type input "U/L b"
type textarea "x"
type input "U/L bi"
type textarea "x"
type input "U/L bin"
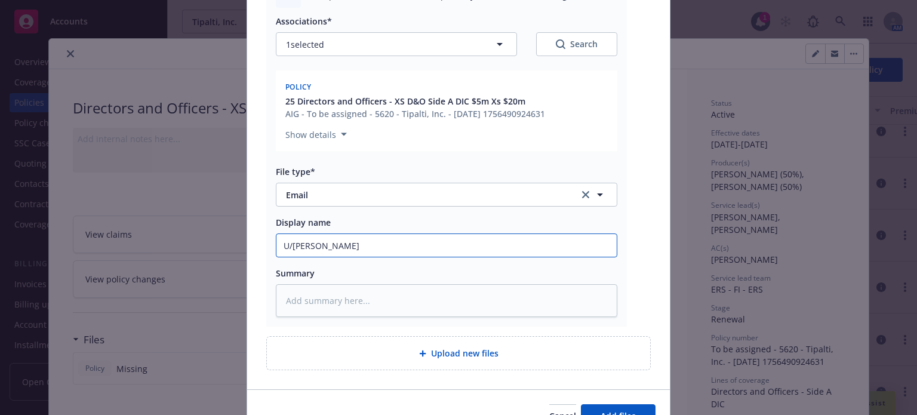
type textarea "x"
type input "U/L bind"
type textarea "x"
type input "U/L binde"
type textarea "x"
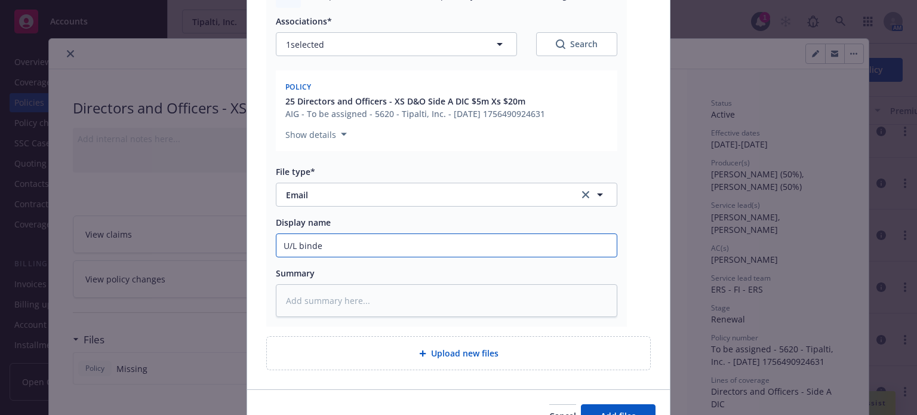
type input "U/L binder"
type textarea "x"
type input "U/L binders"
type textarea "x"
type input "U/L binders s"
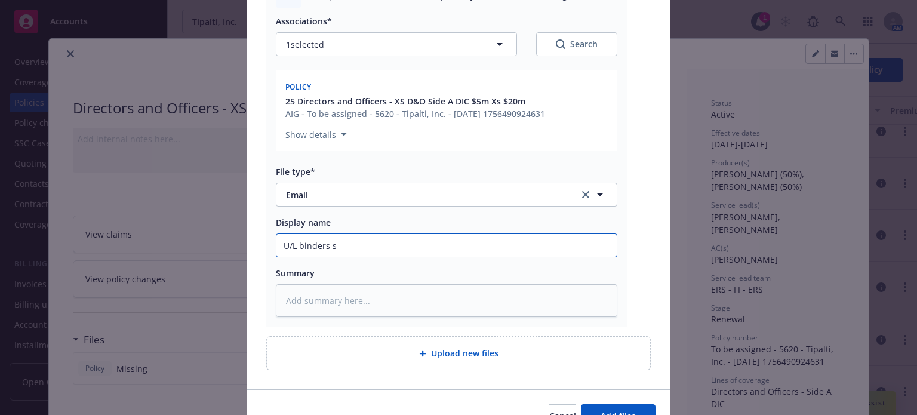
type textarea "x"
type input "U/L binders se"
type textarea "x"
type input "U/L binders sen"
type textarea "x"
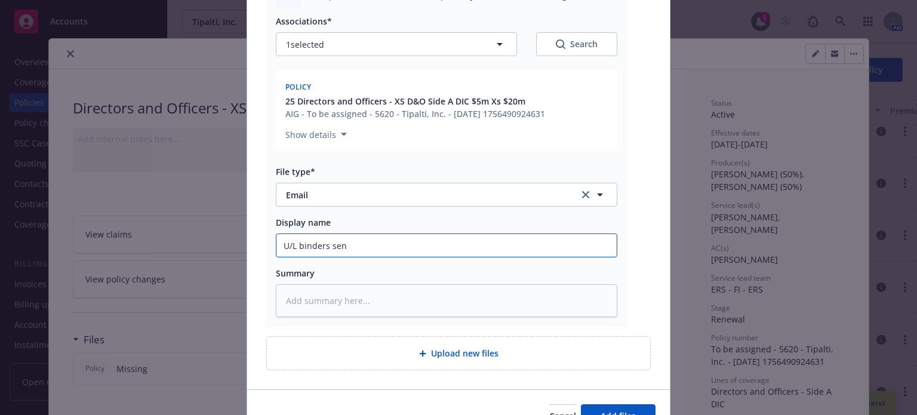
type input "U/L binders sent"
type textarea "x"
type input "U/L binders sent,"
type textarea "x"
type input "U/L binders sent,"
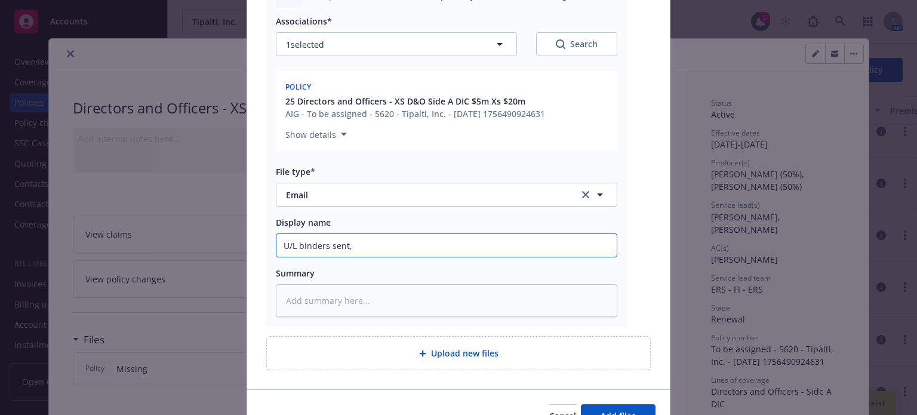
type textarea "x"
type input "U/L binders sent, f"
type textarea "x"
type input "U/L binders sent, fo"
type textarea "x"
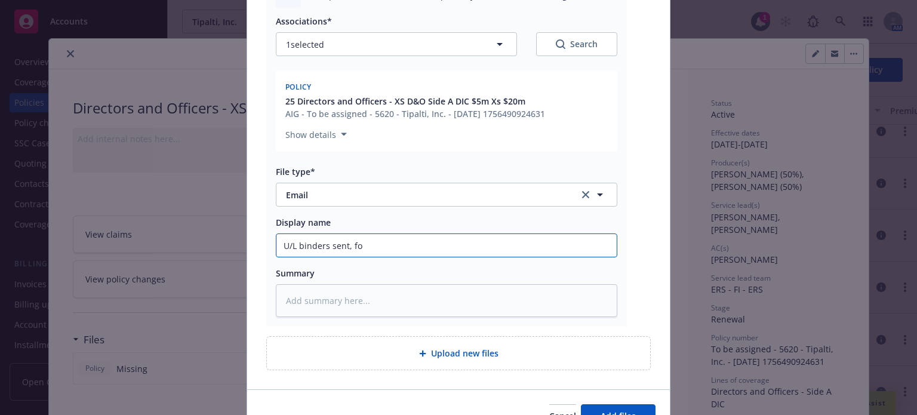
type input "U/L binders sent, fol"
type textarea "x"
type input "U/L binders sent, foll"
type textarea "x"
type input "U/L binders sent, follo"
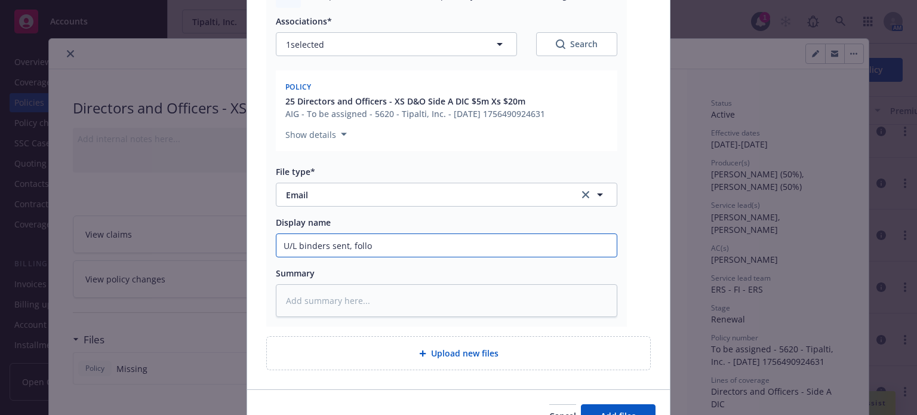
type textarea "x"
type input "U/L binders sent, follow"
type textarea "x"
type input "U/L binders sent, follow"
type textarea "x"
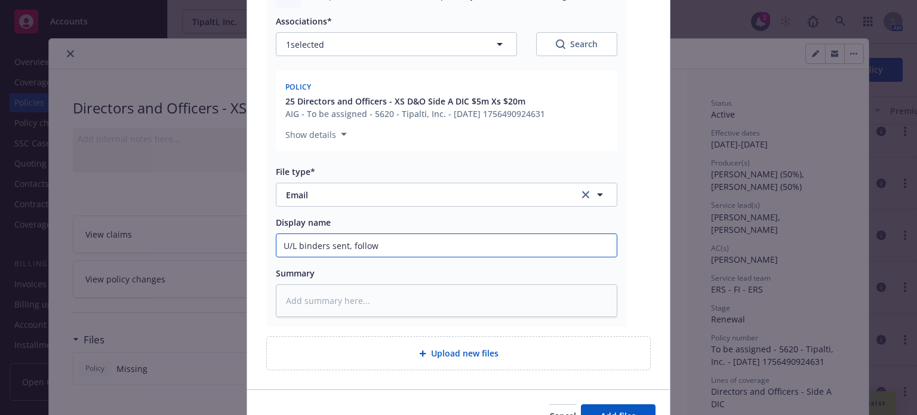
type input "U/L binders sent, follow u"
type textarea "x"
type input "U/L binders sent, follow up"
type textarea "x"
type input "U/L binders sent, follow up"
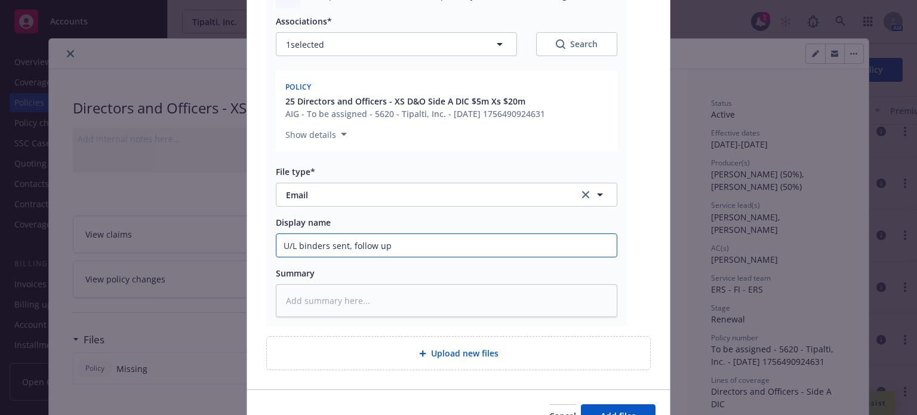
type textarea "x"
type input "U/L binders sent, follow up f"
type textarea "x"
type input "U/L binders sent, follow up fo"
type textarea "x"
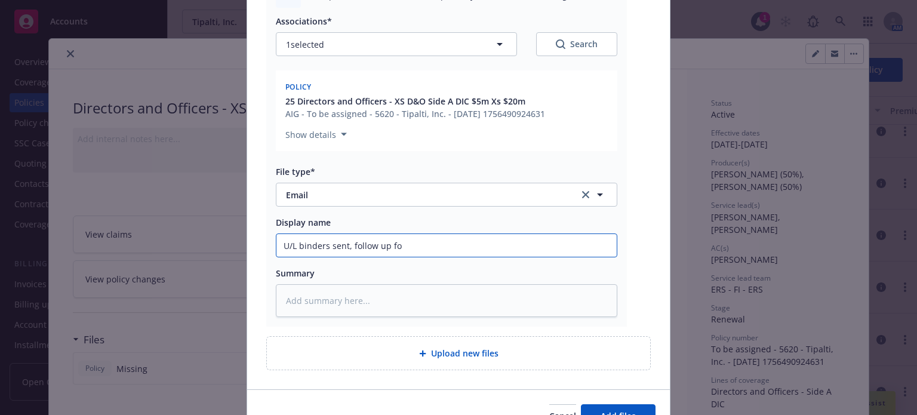
type input "U/L binders sent, follow up for"
type textarea "x"
type input "U/L binders sent, follow up for"
type textarea "x"
type input "U/L binders sent, follow up for b"
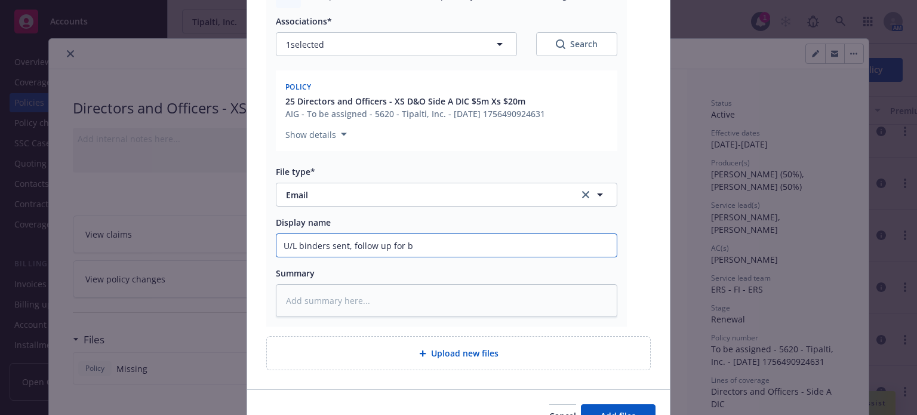
type textarea "x"
type input "U/L binders sent, follow up for bi"
type textarea "x"
type input "U/L binders sent, follow up for bind"
type textarea "x"
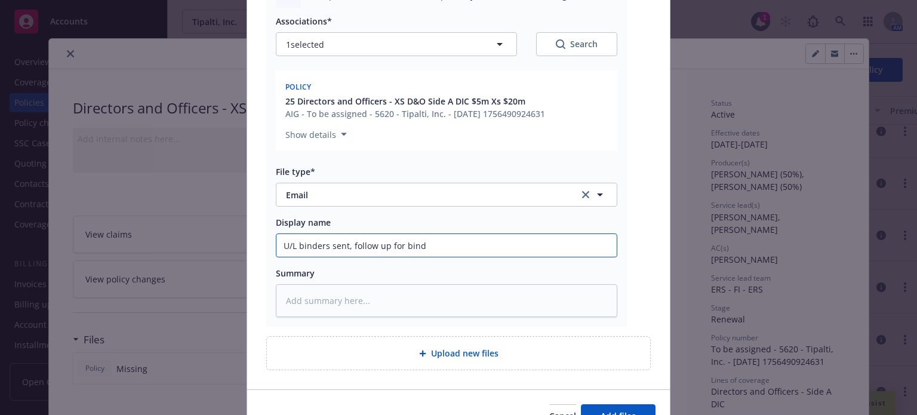
type input "U/L binders sent, follow up for binde"
type textarea "x"
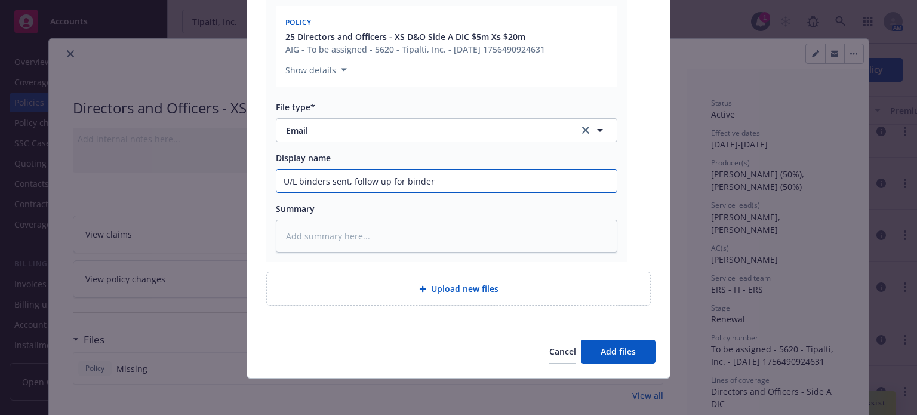
scroll to position [244, 0]
type input "U/L binders sent, follow up for binder"
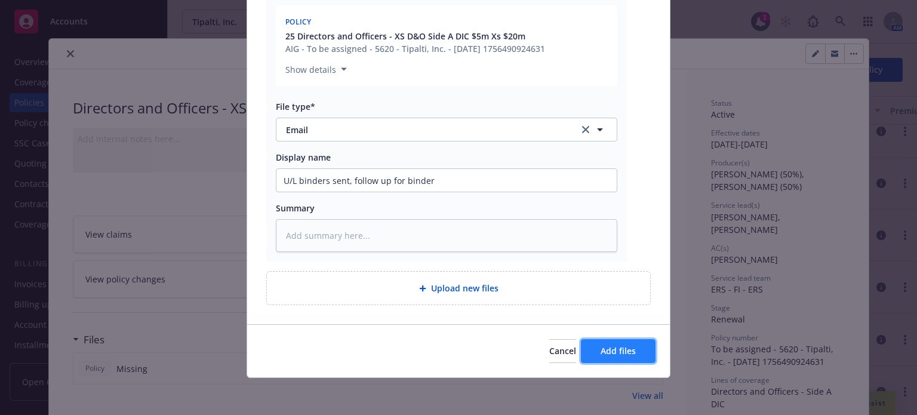
click at [607, 339] on button "Add files" at bounding box center [618, 351] width 75 height 24
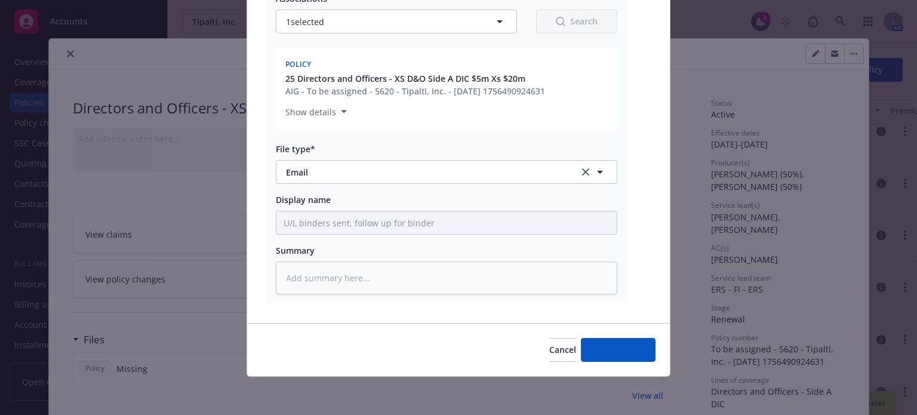
scroll to position [201, 0]
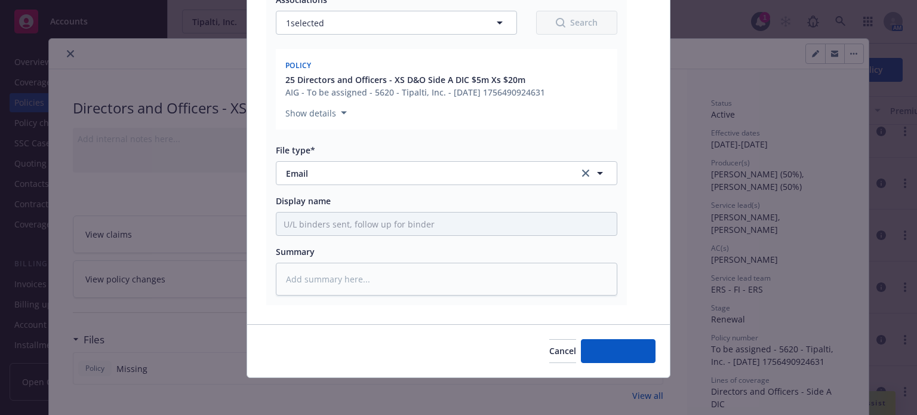
type textarea "x"
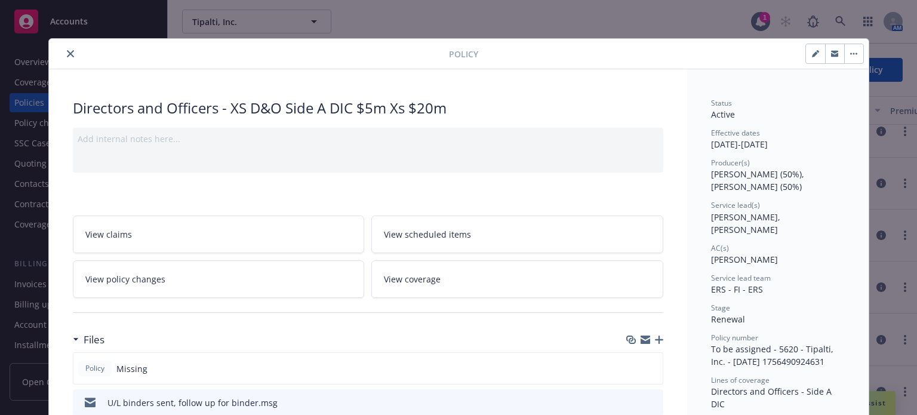
click at [67, 50] on icon "close" at bounding box center [70, 53] width 7 height 7
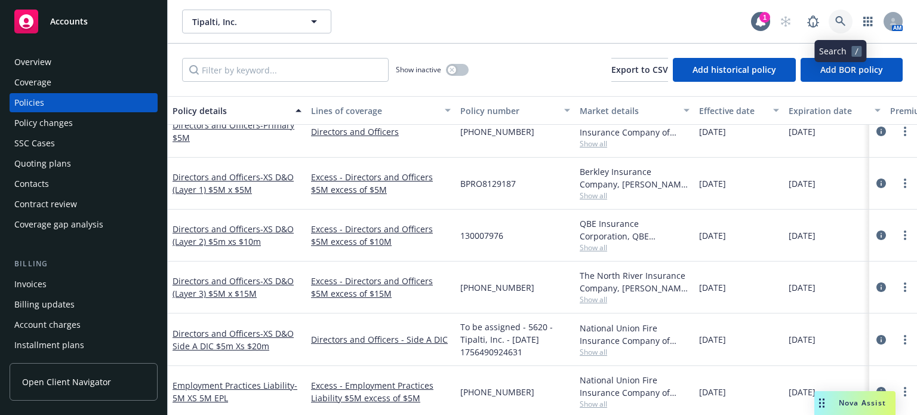
click at [841, 23] on icon at bounding box center [840, 21] width 10 height 10
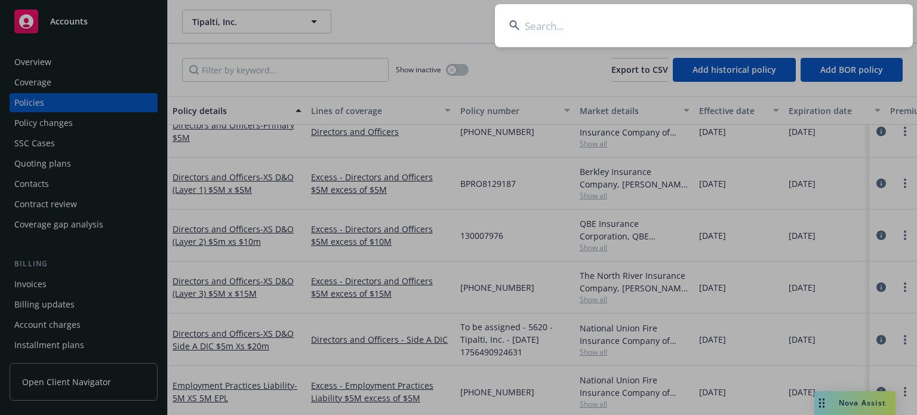
click at [683, 24] on input at bounding box center [704, 25] width 418 height 43
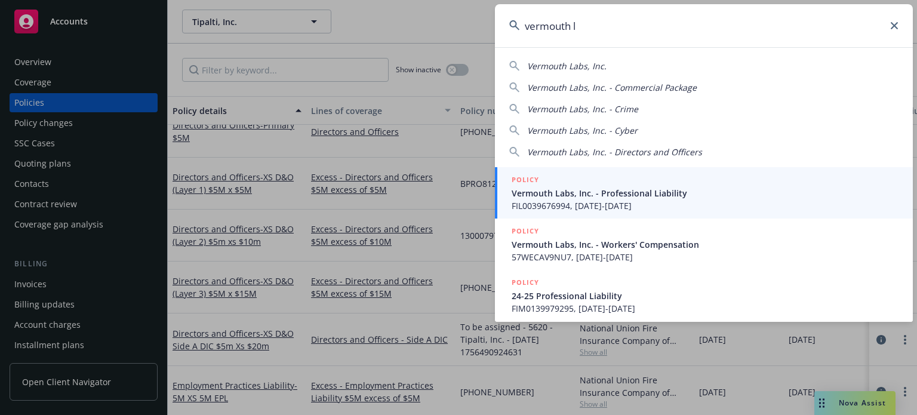
type input "vermouth l"
click at [615, 197] on span "Vermouth Labs, Inc. - Professional Liability" at bounding box center [705, 193] width 387 height 13
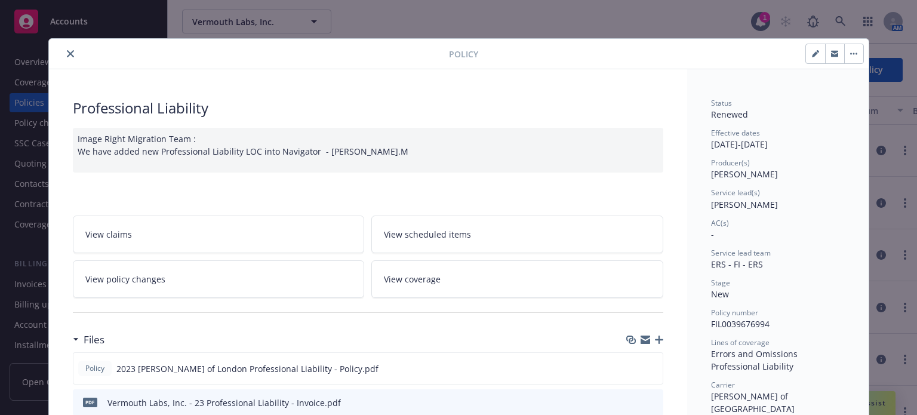
click at [67, 50] on icon "close" at bounding box center [70, 53] width 7 height 7
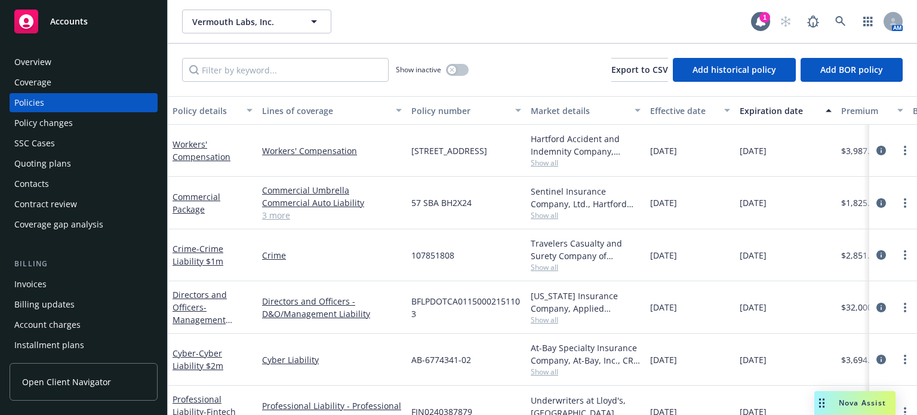
click at [55, 113] on div "Policy changes" at bounding box center [43, 122] width 59 height 19
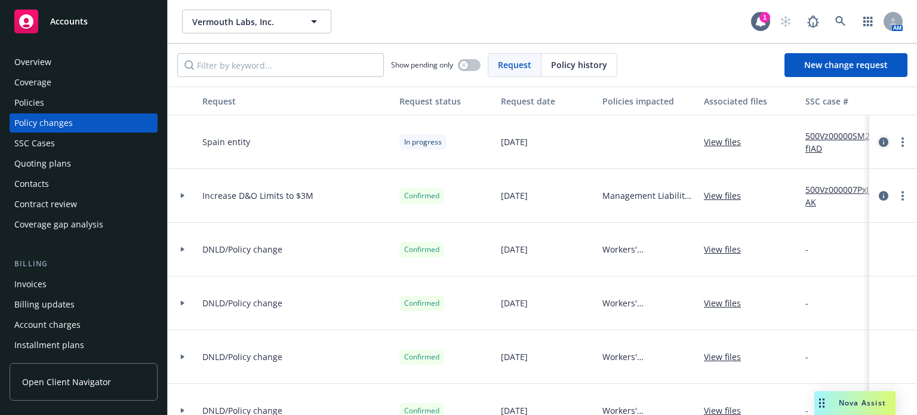
click at [879, 141] on icon "circleInformation" at bounding box center [884, 142] width 10 height 10
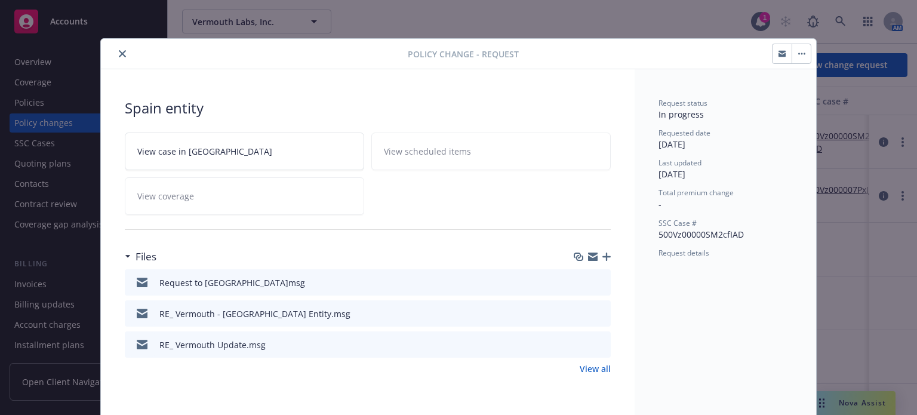
click at [577, 341] on icon "download file" at bounding box center [580, 344] width 10 height 10
click at [577, 310] on icon "download file" at bounding box center [580, 313] width 10 height 10
click at [125, 54] on div at bounding box center [257, 54] width 302 height 14
click at [119, 53] on icon "close" at bounding box center [122, 53] width 7 height 7
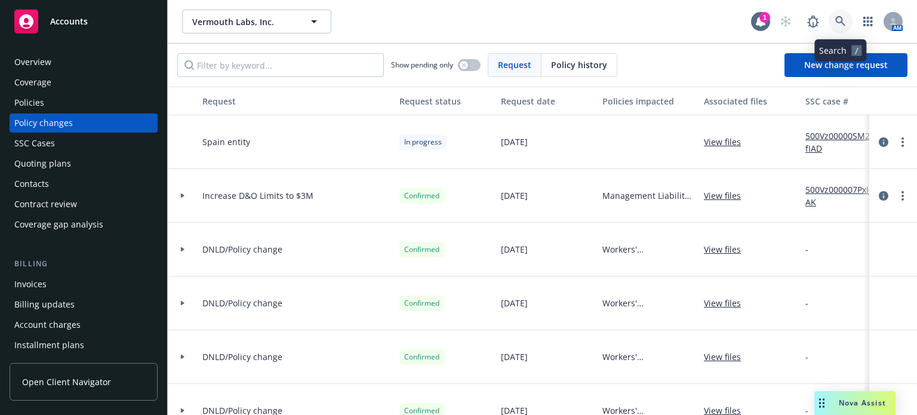
click at [845, 19] on icon at bounding box center [840, 21] width 11 height 11
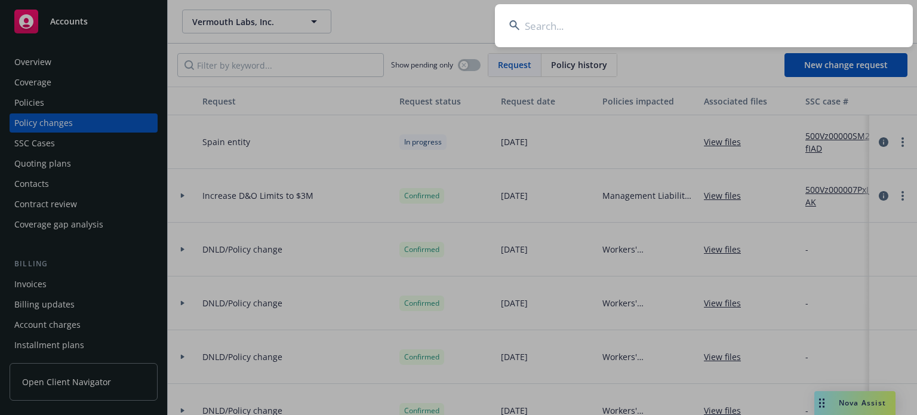
click at [681, 18] on input at bounding box center [704, 25] width 418 height 43
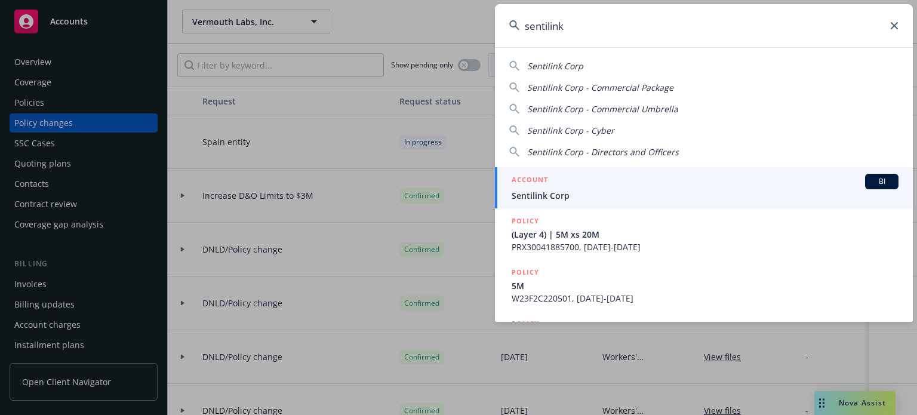
type input "sentilink"
click at [597, 178] on div "ACCOUNT BI" at bounding box center [705, 182] width 387 height 16
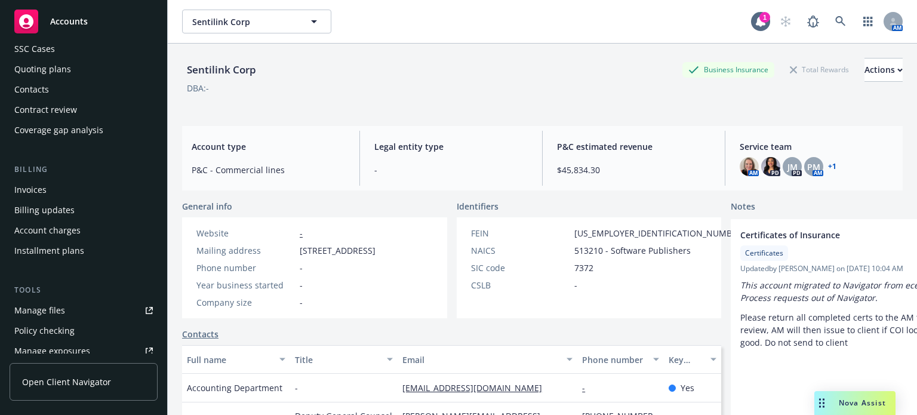
scroll to position [119, 0]
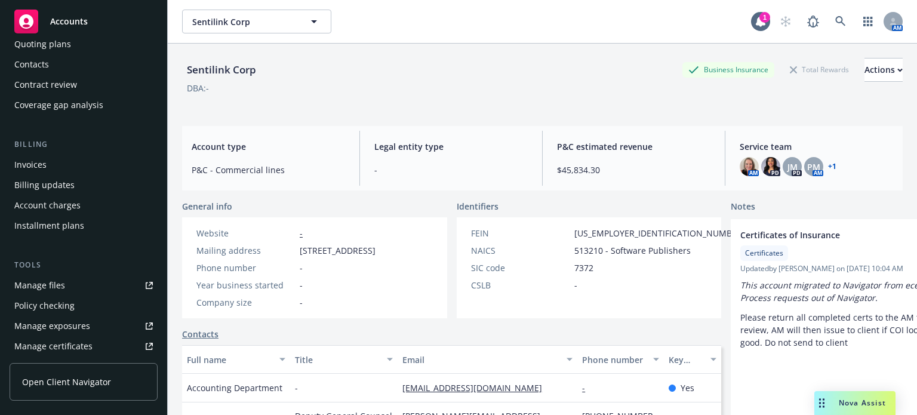
click at [53, 155] on div "Invoices" at bounding box center [83, 164] width 138 height 19
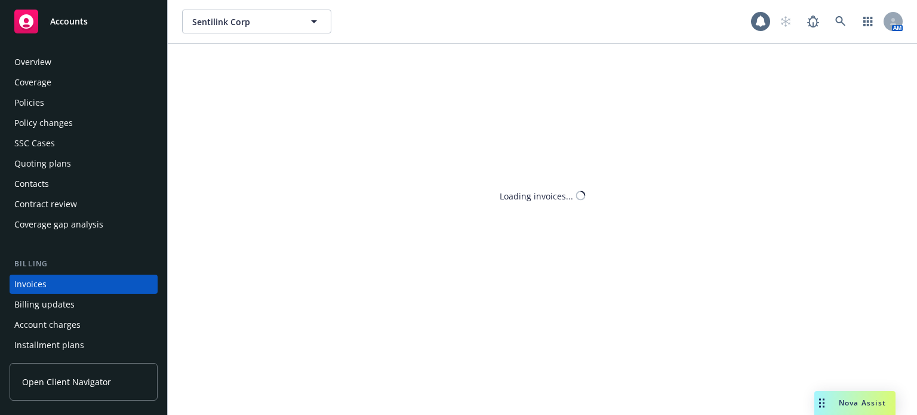
scroll to position [57, 0]
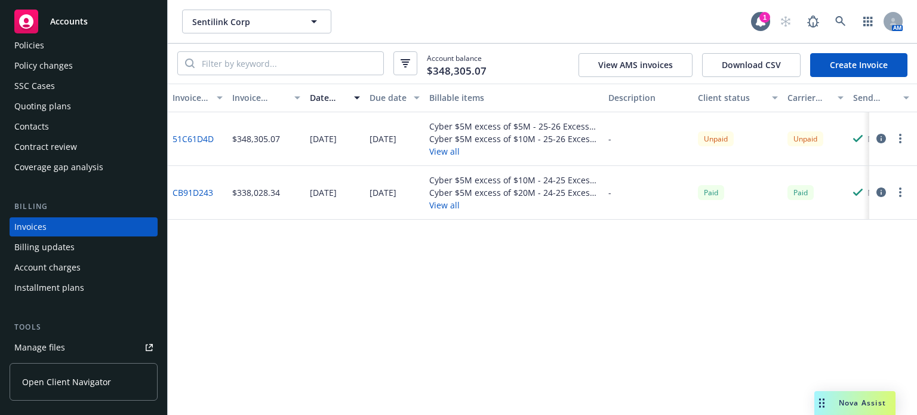
click at [447, 205] on button "View all" at bounding box center [514, 205] width 170 height 13
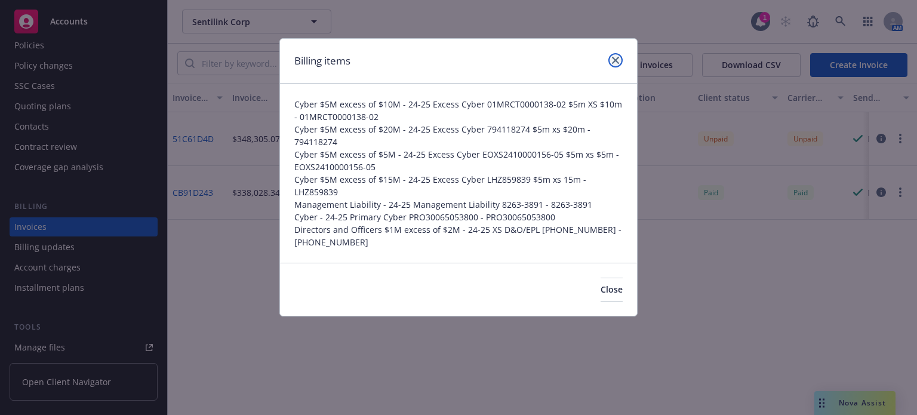
click at [610, 59] on link "close" at bounding box center [615, 60] width 14 height 14
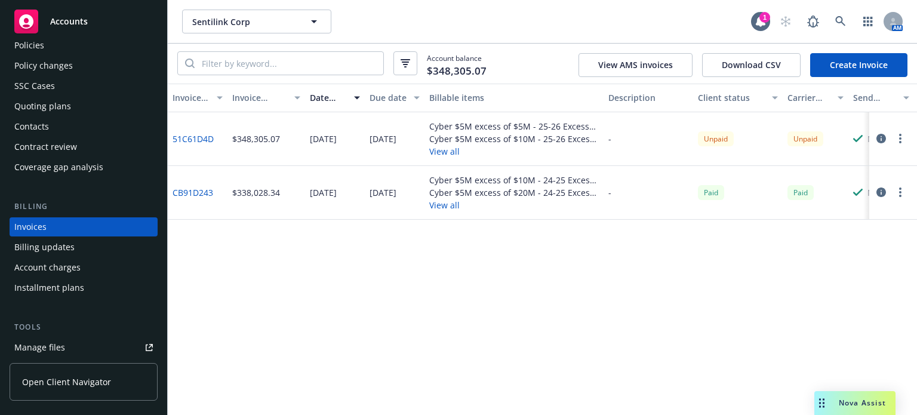
click at [438, 152] on button "View all" at bounding box center [514, 151] width 170 height 13
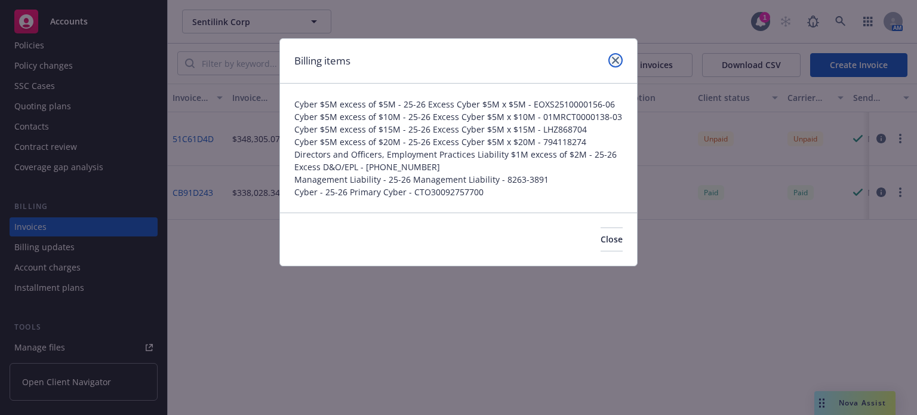
click at [614, 54] on link "close" at bounding box center [615, 60] width 14 height 14
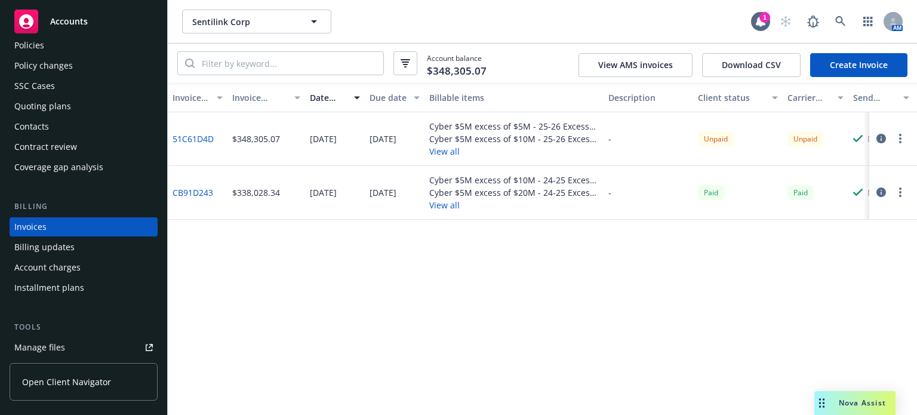
click at [879, 136] on icon "button" at bounding box center [881, 139] width 10 height 10
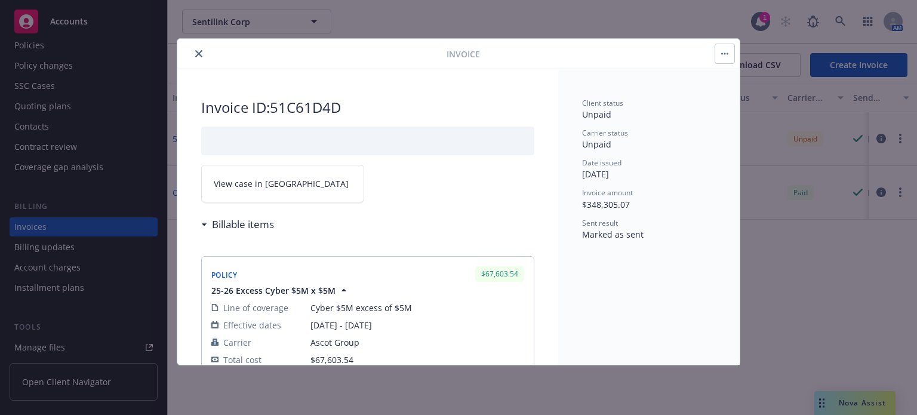
click at [198, 49] on button "close" at bounding box center [199, 54] width 14 height 14
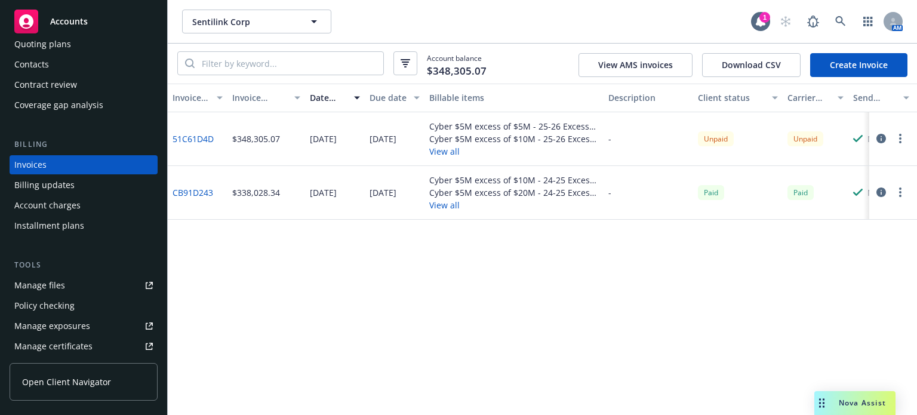
scroll to position [179, 0]
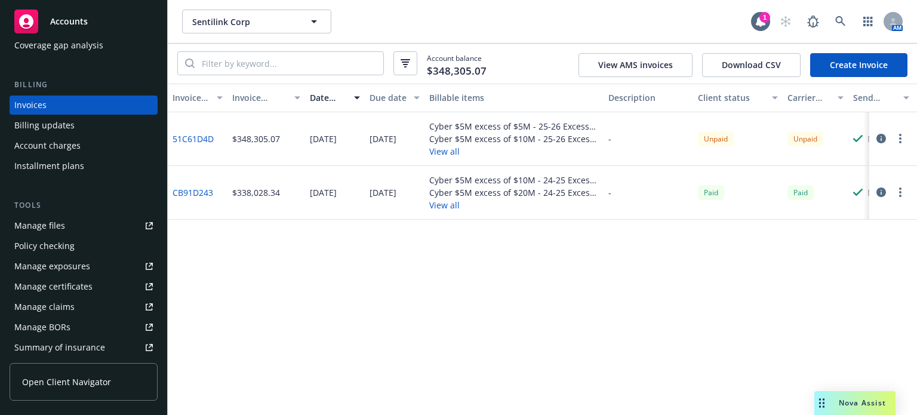
click at [66, 219] on link "Manage files" at bounding box center [84, 225] width 148 height 19
click at [881, 134] on icon "button" at bounding box center [881, 139] width 10 height 10
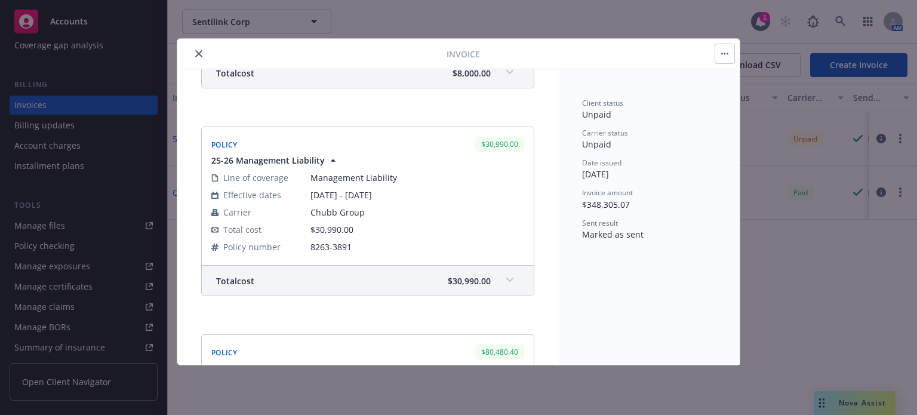
scroll to position [1444, 0]
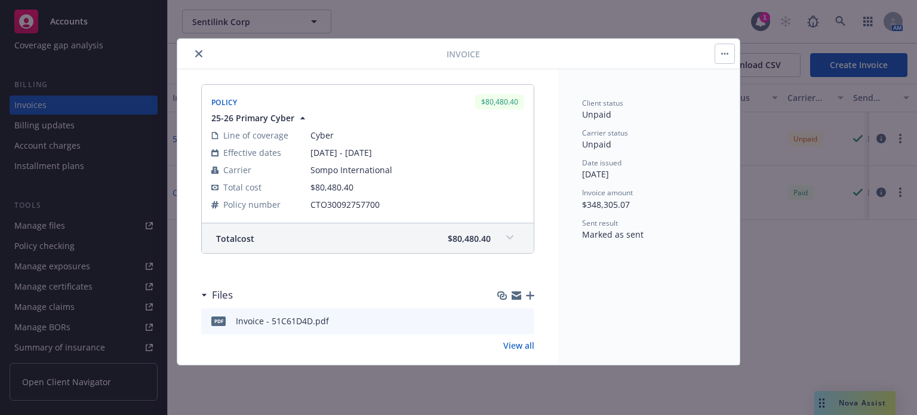
click at [526, 291] on icon "button" at bounding box center [530, 295] width 8 height 8
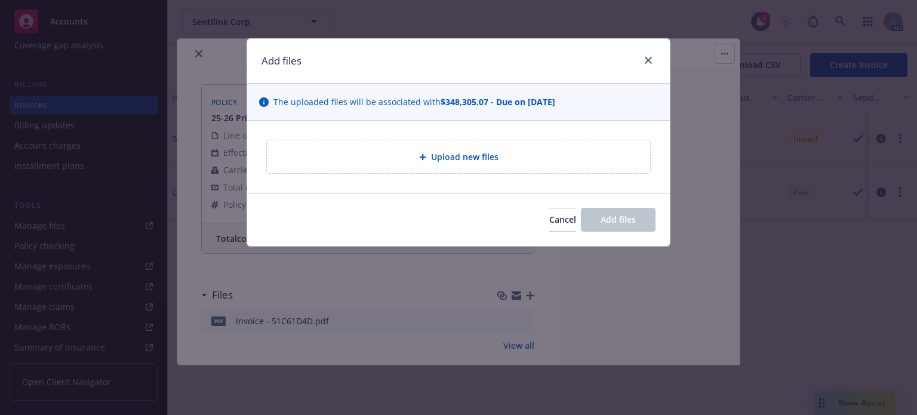
type textarea "x"
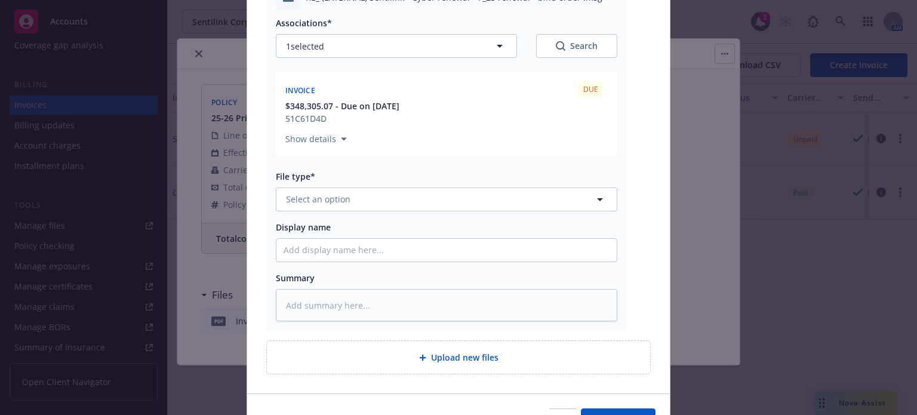
scroll to position [179, 0]
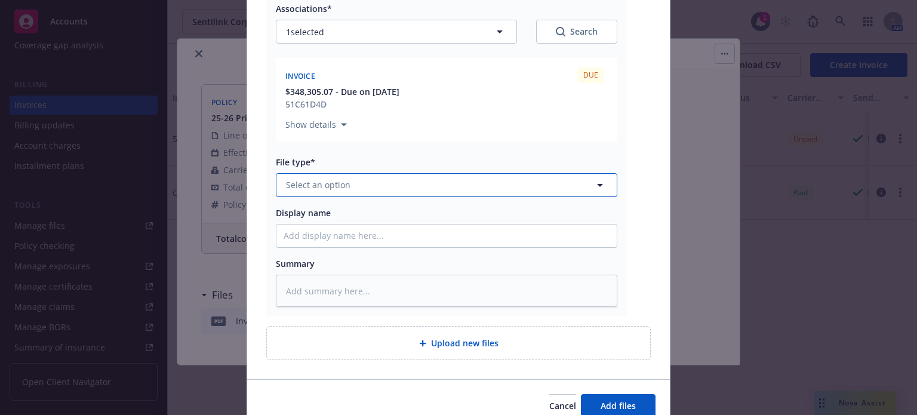
click at [341, 184] on span "Select an option" at bounding box center [318, 184] width 64 height 13
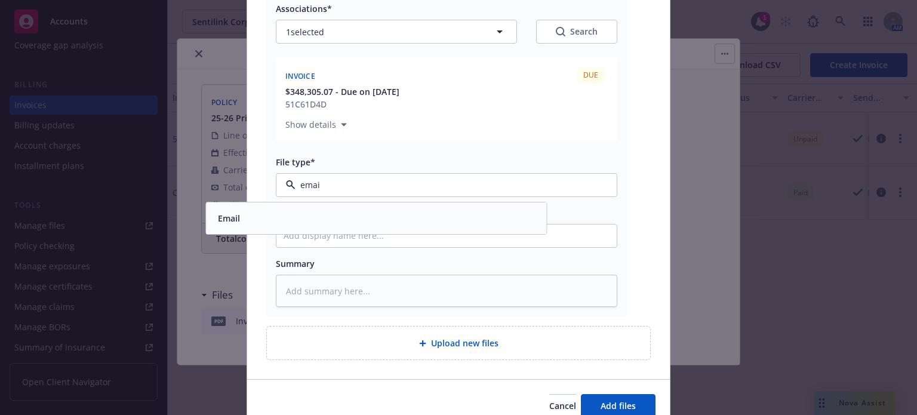
type input "email"
drag, startPoint x: 342, startPoint y: 212, endPoint x: 341, endPoint y: 223, distance: 11.4
click at [342, 213] on div "Email" at bounding box center [376, 218] width 326 height 17
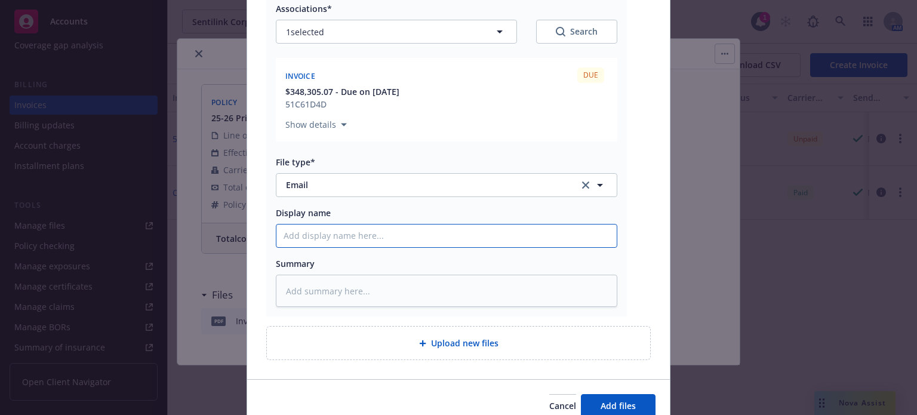
click at [325, 238] on input "Display name" at bounding box center [446, 235] width 340 height 23
type textarea "x"
type input "R"
type textarea "x"
type input "RT"
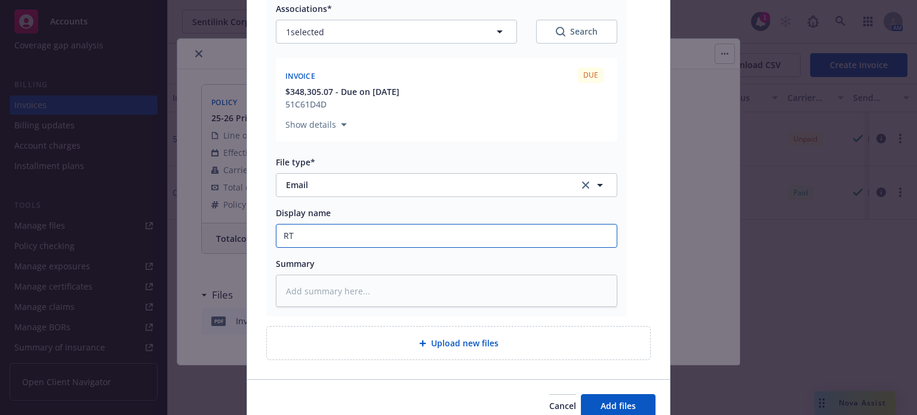
type textarea "x"
type input "RT"
type textarea "x"
type input "RT f"
type textarea "x"
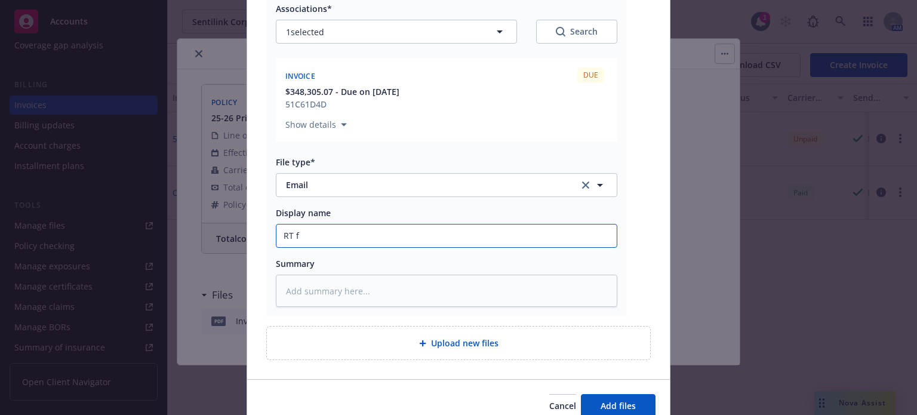
type input "RT fo"
type textarea "x"
type input "RT fol"
type textarea "x"
type input "RT foll"
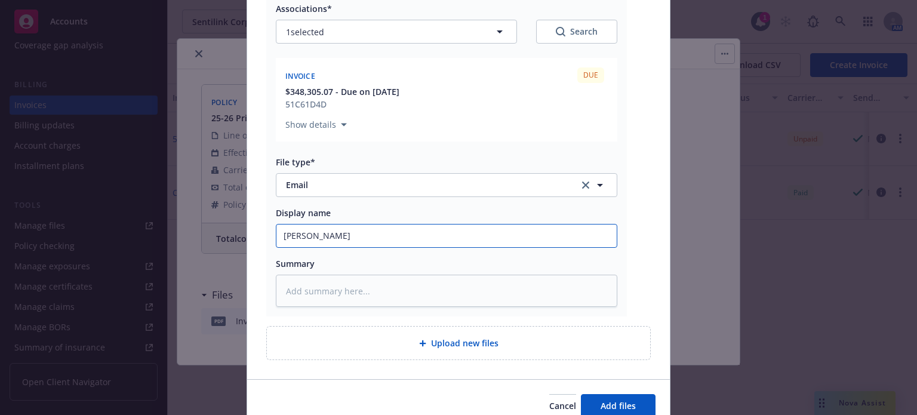
type textarea "x"
type input "RT follow"
type textarea "x"
type input "RT follow"
type textarea "x"
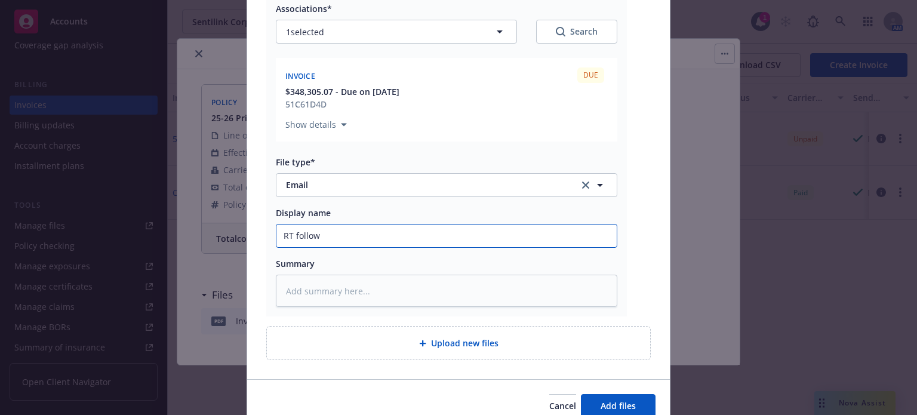
type input "RT follow u"
type textarea "x"
type input "RT follow up"
type textarea "x"
type input "RT follow up"
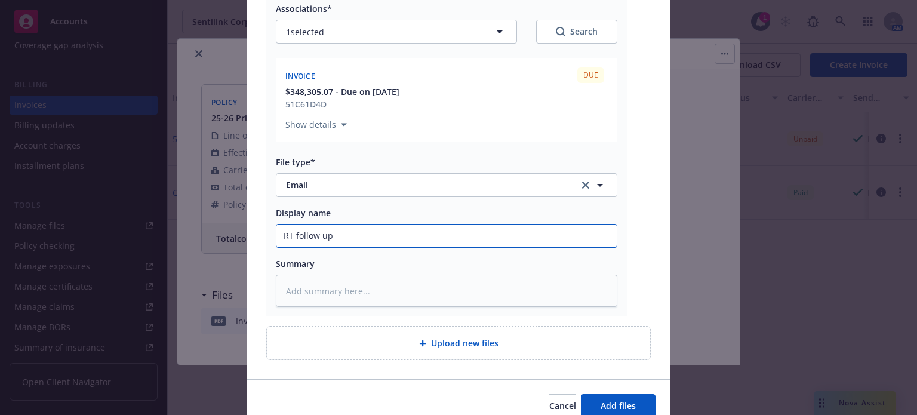
type textarea "x"
type input "RT follow up f"
type textarea "x"
type input "RT follow up fo"
type textarea "x"
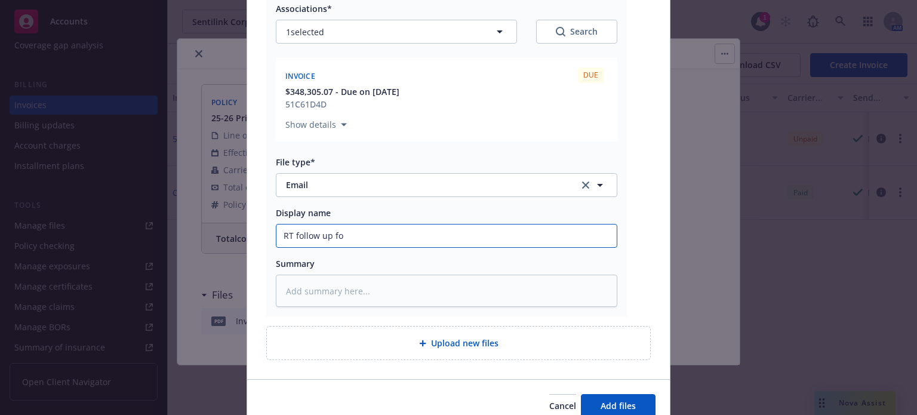
type input "RT follow up for"
type textarea "x"
type input "RT follow up for"
type textarea "x"
type input "RT follow up for p"
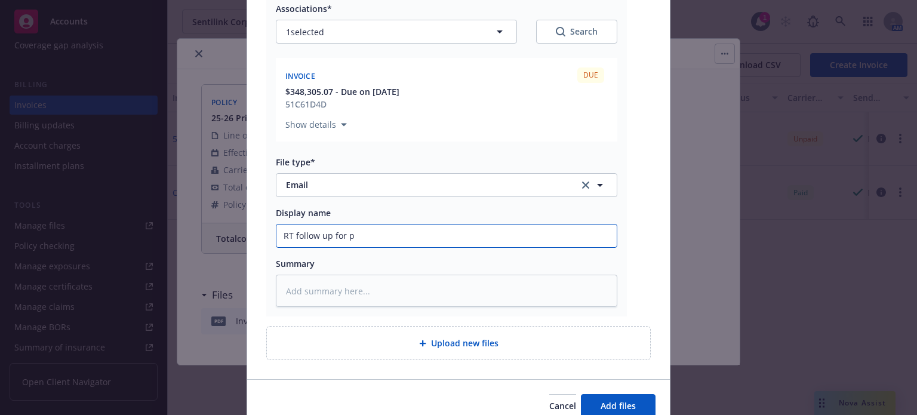
type textarea "x"
type input "RT follow up for pa"
type textarea "x"
type input "RT follow up for pay"
type textarea "x"
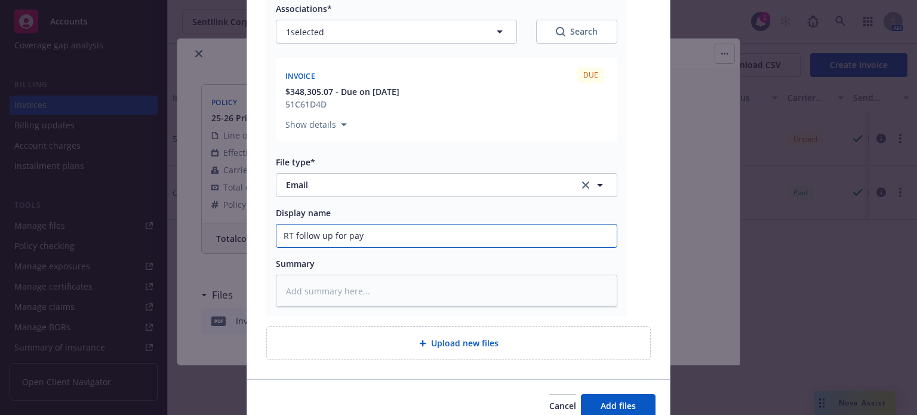
type input "RT follow up for paym"
type textarea "x"
type input "RT follow up for payme"
type textarea "x"
type input "RT follow up for paymen"
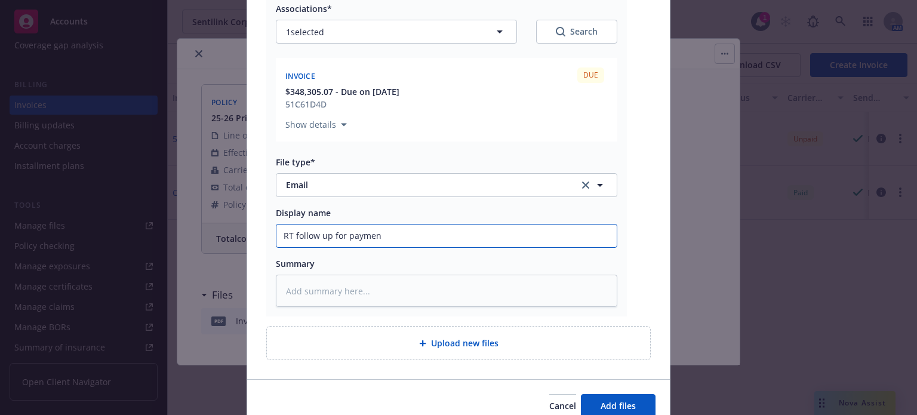
type textarea "x"
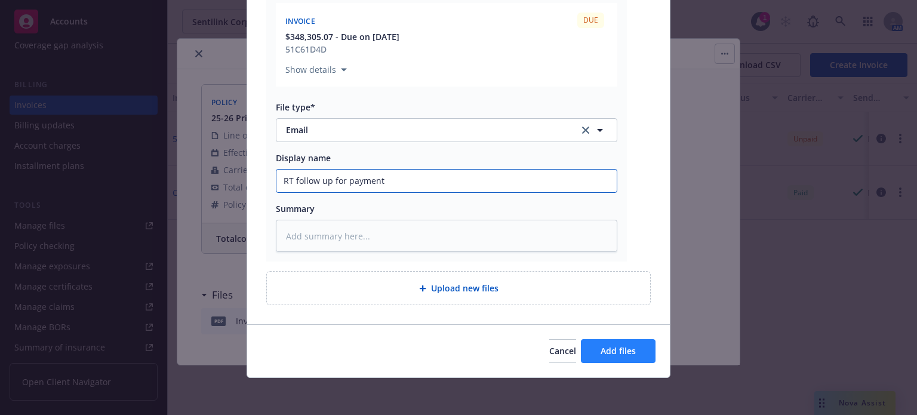
type input "RT follow up for payment"
click at [614, 346] on span "Add files" at bounding box center [618, 350] width 35 height 11
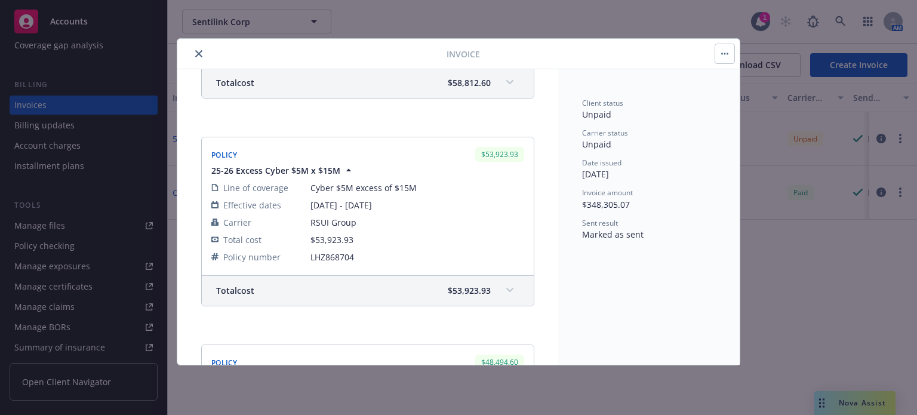
scroll to position [537, 0]
click at [203, 51] on button "close" at bounding box center [199, 54] width 14 height 14
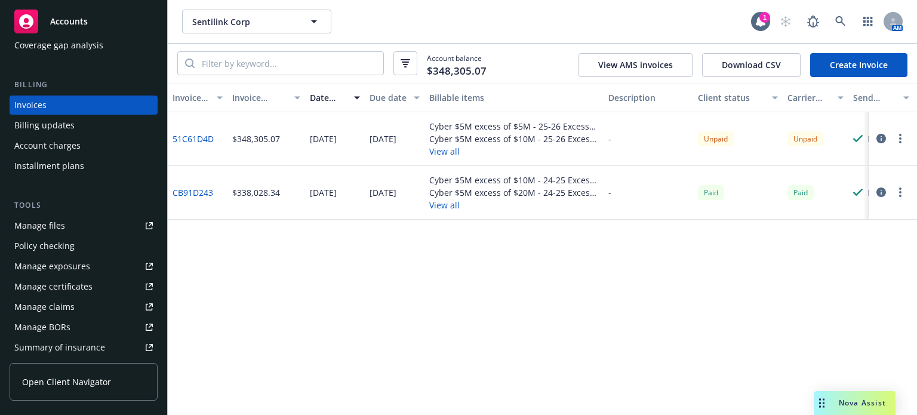
click at [884, 137] on icon "button" at bounding box center [881, 139] width 10 height 10
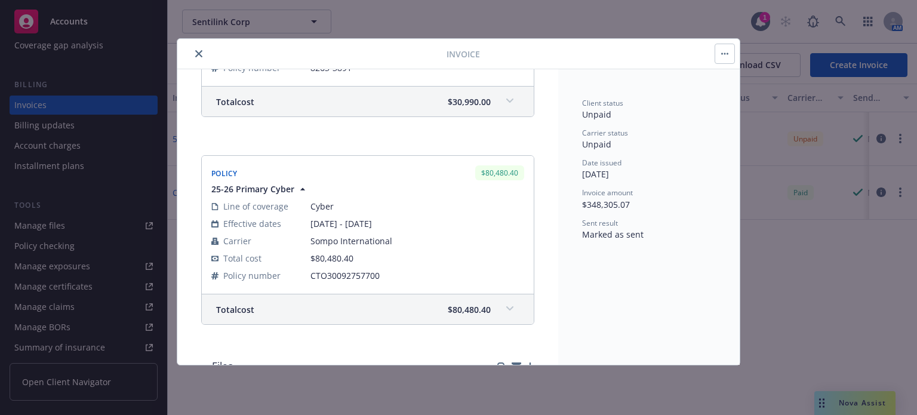
scroll to position [1475, 0]
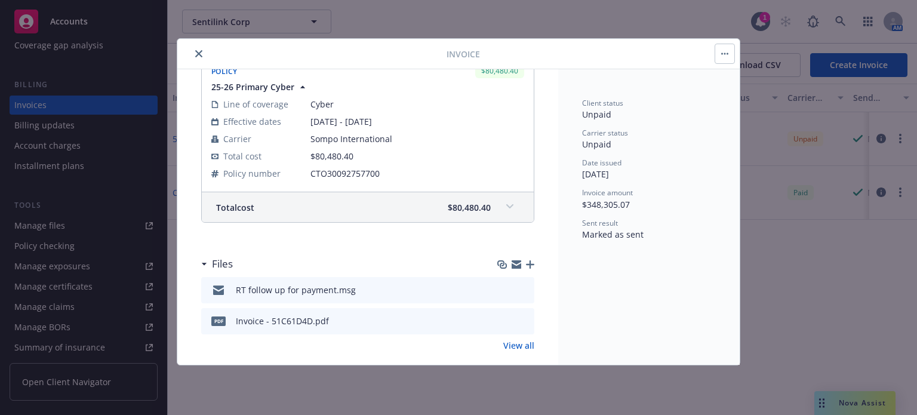
click at [526, 260] on icon "button" at bounding box center [530, 264] width 8 height 8
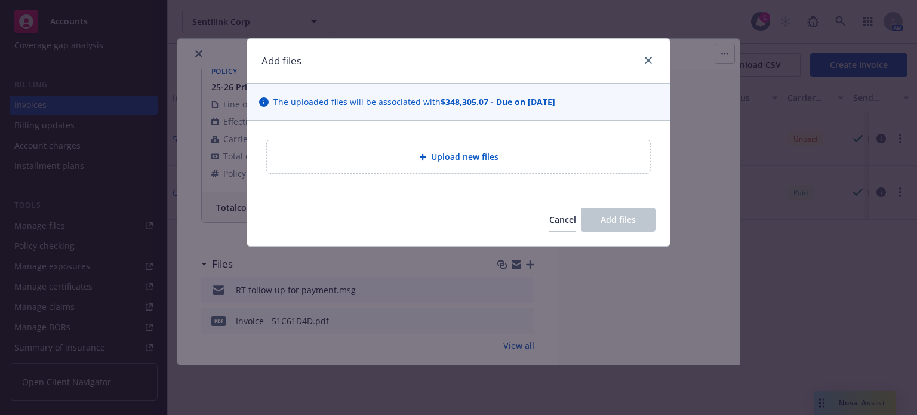
type textarea "x"
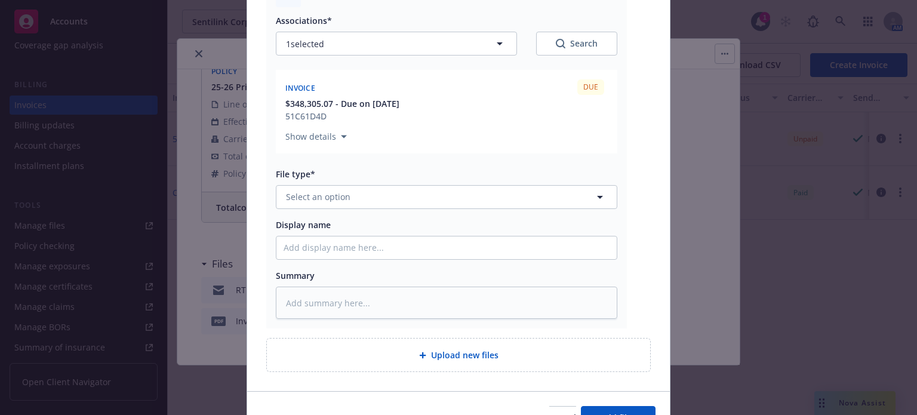
scroll to position [179, 0]
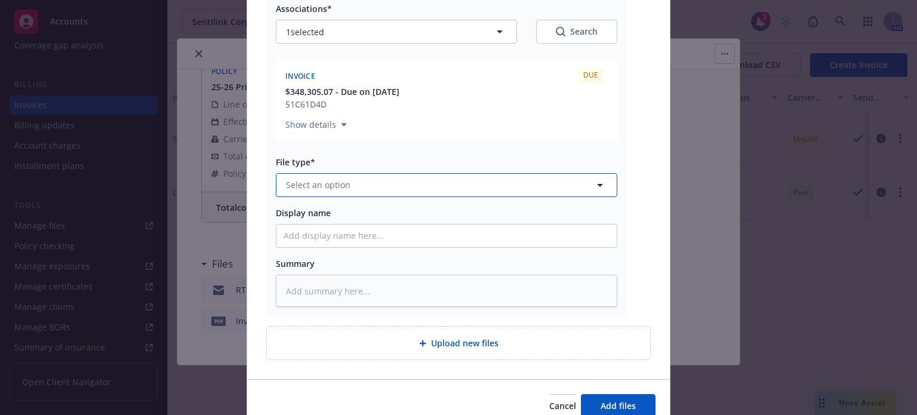
click at [351, 190] on button "Select an option" at bounding box center [446, 185] width 341 height 24
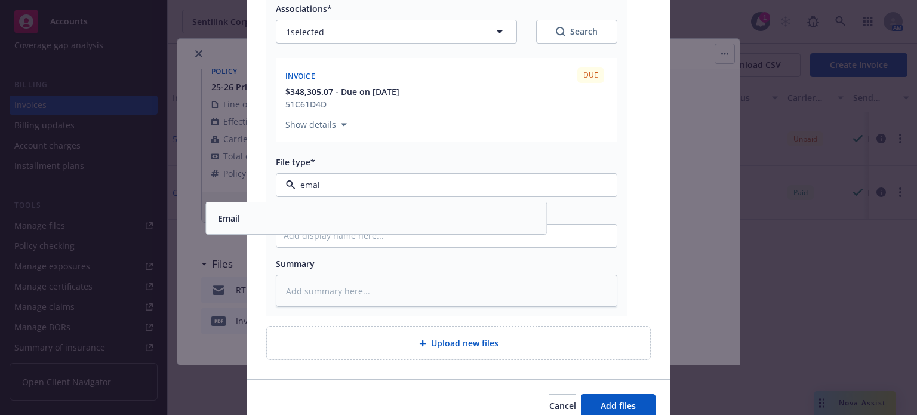
type input "email"
click at [317, 218] on div "Email" at bounding box center [376, 218] width 326 height 17
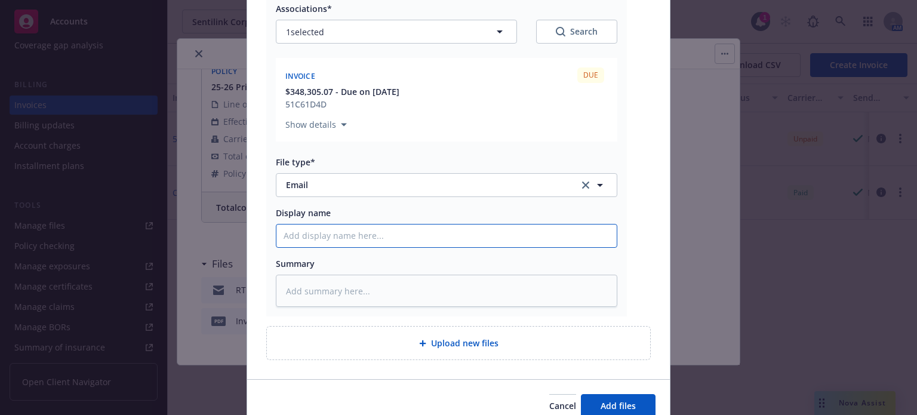
click at [308, 239] on input "Display name" at bounding box center [446, 235] width 340 height 23
type textarea "x"
type input "U"
type textarea "x"
type input "Ur"
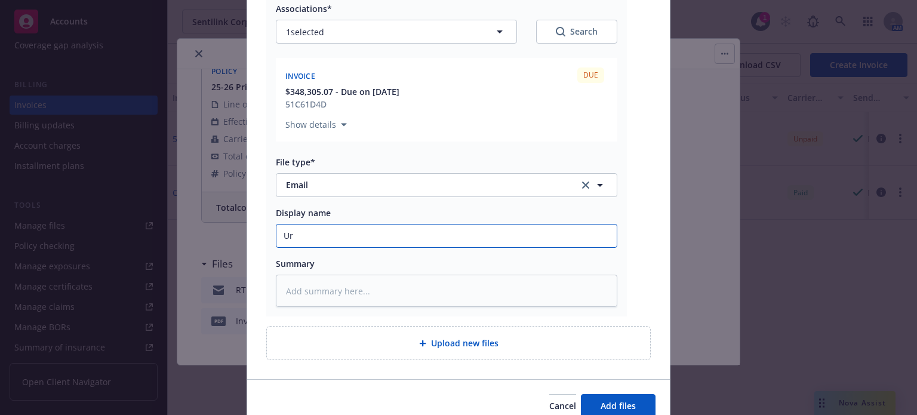
type textarea "x"
type input "Urg"
type textarea "x"
type input "Urge"
type textarea "x"
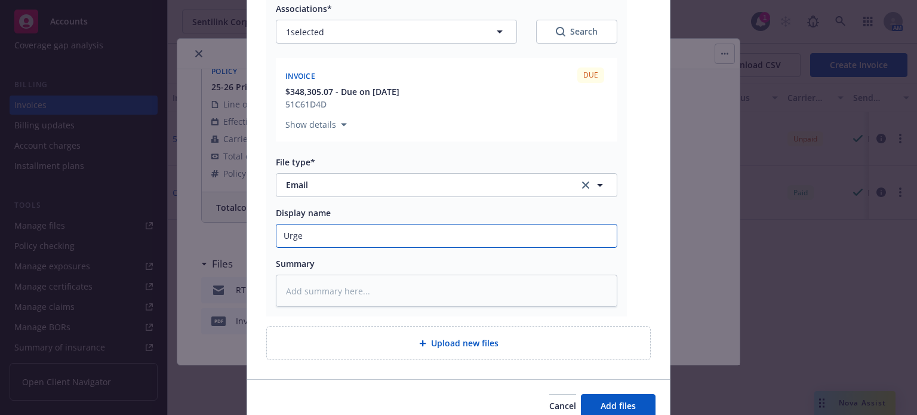
type input "Urgen"
type textarea "x"
type input "Urgent"
type textarea "x"
type input "Urgent"
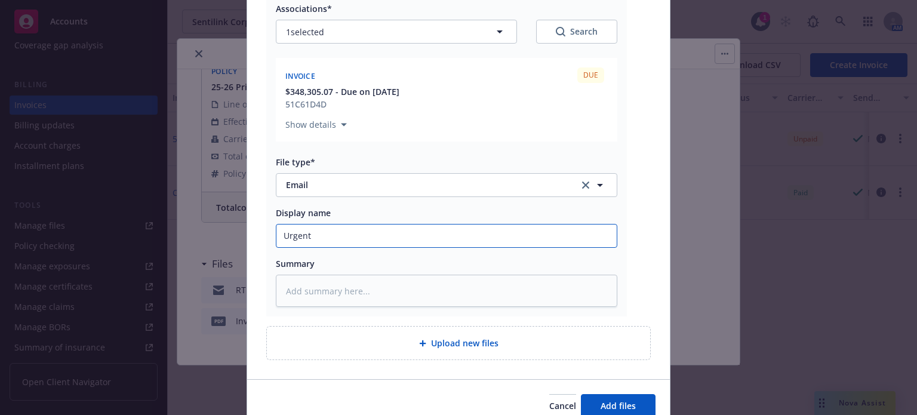
type textarea "x"
type input "Urgent f"
type textarea "x"
type input "Urgent fo"
type textarea "x"
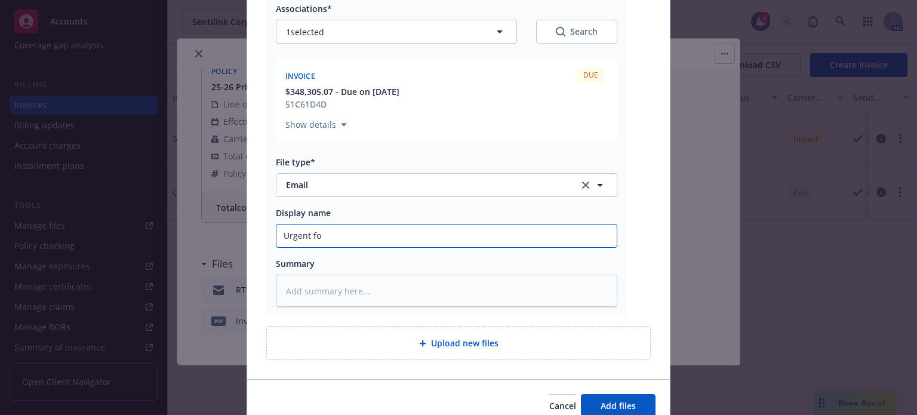
type input "Urgent fol"
type textarea "x"
type input "Urgent foll"
type textarea "x"
type input "Urgent follow"
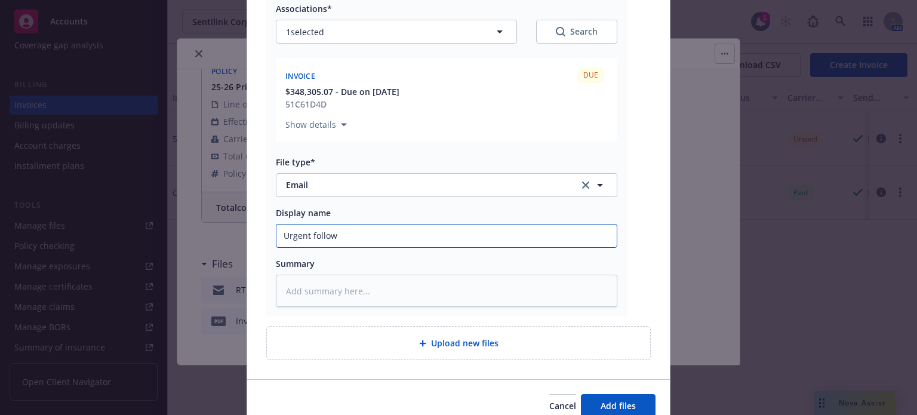
type textarea "x"
type input "Urgent follow"
type textarea "x"
type input "Urgent follow u"
type textarea "x"
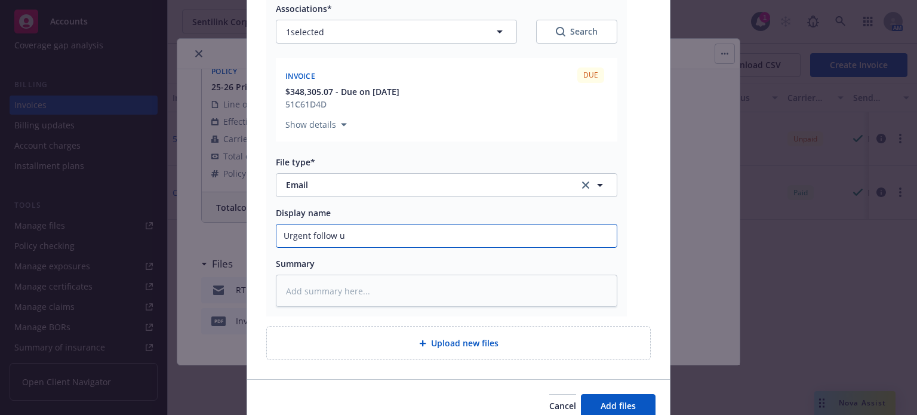
type input "Urgent follow up"
type textarea "x"
type input "Urgent follow up"
type textarea "x"
type input "Urgent follow up f"
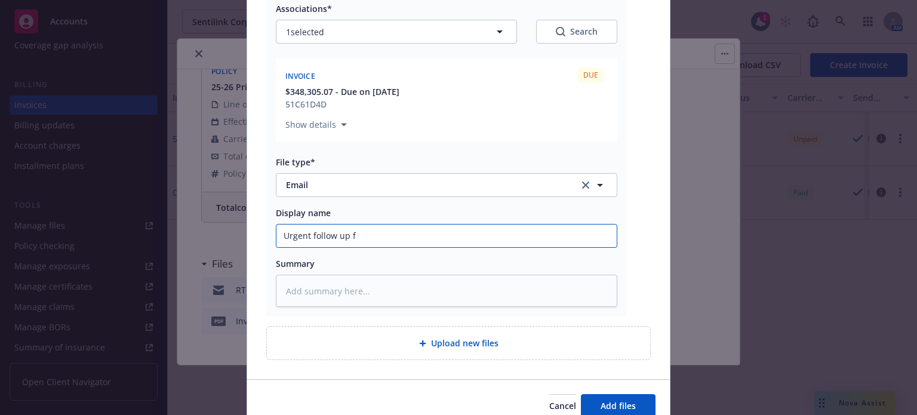
type textarea "x"
type input "Urgent follow up fo"
type textarea "x"
type input "Urgent follow up for"
type textarea "x"
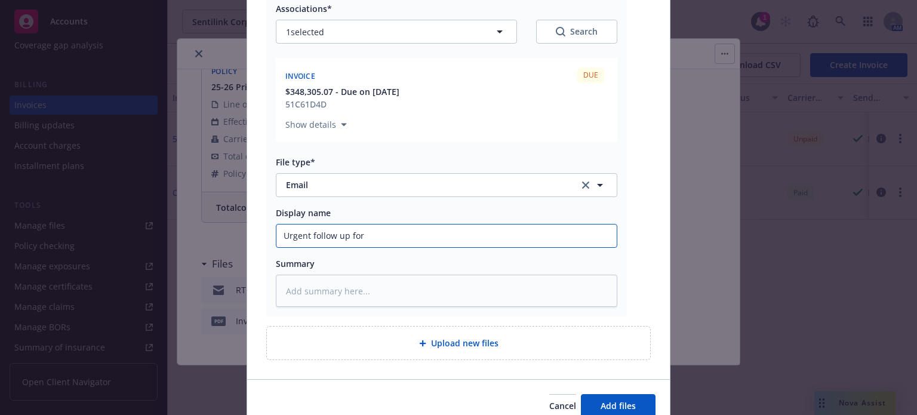
type input "Urgent follow up for"
type textarea "x"
type input "Urgent follow up for p"
type textarea "x"
type input "Urgent follow up for pa"
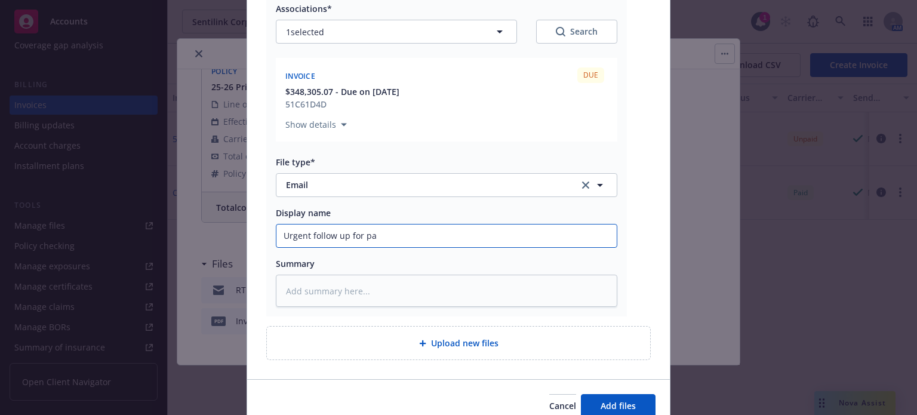
type textarea "x"
type input "Urgent follow up for pay"
type textarea "x"
type input "Urgent follow up for payme"
type textarea "x"
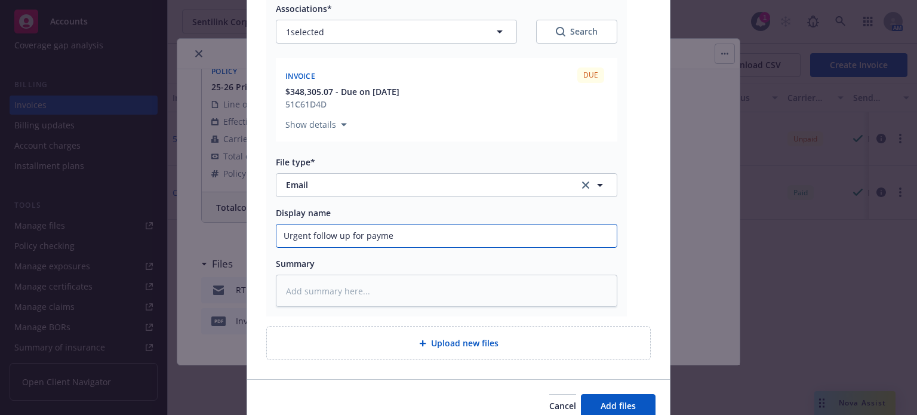
type input "Urgent follow up for paymen"
type textarea "x"
type input "Urgent follow up for payment"
type textarea "x"
type input "Urgent follow up for payment"
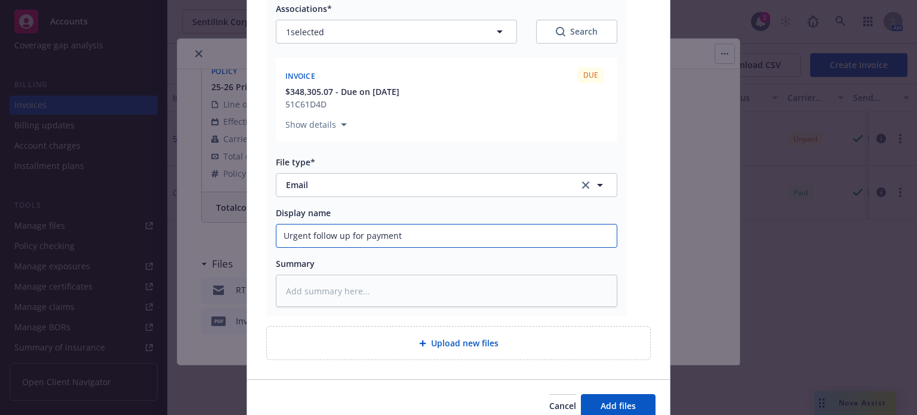
type textarea "x"
type input "Urgent follow up for payment t"
type textarea "x"
type input "Urgent follow up for payment to"
type textarea "x"
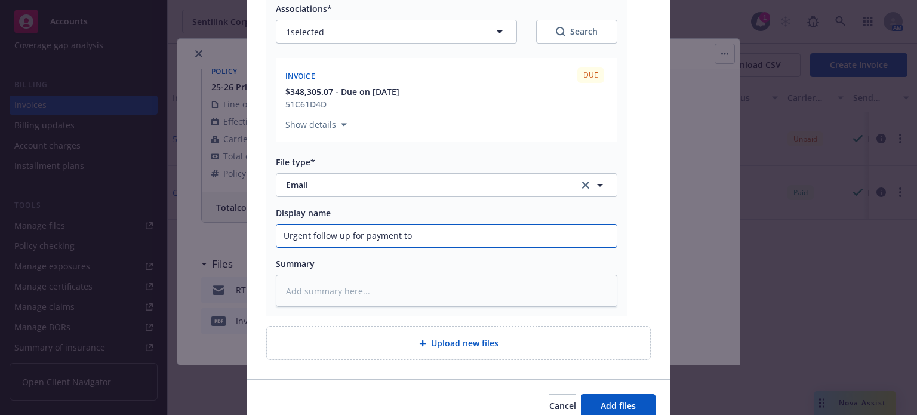
type input "Urgent follow up for payment to"
type textarea "x"
type input "Urgent follow up for payment to i"
type textarea "x"
type input "Urgent follow up for payment to ins"
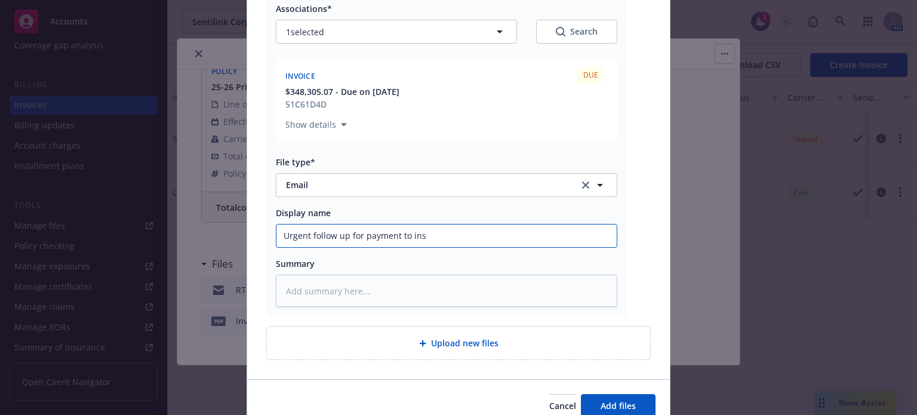
type textarea "x"
type input "Urgent follow up for payment to insu"
type textarea "x"
type input "Urgent follow up for payment to insur"
type textarea "x"
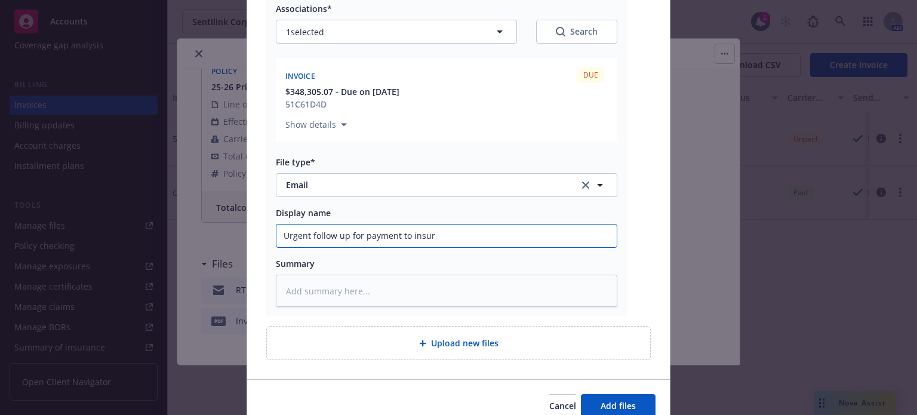
type input "Urgent follow up for payment to insure"
type textarea "x"
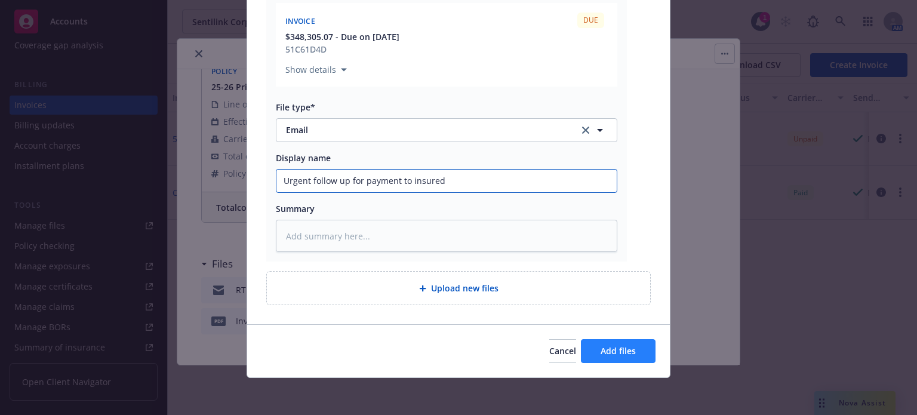
type input "Urgent follow up for payment to insured"
click at [628, 355] on button "Add files" at bounding box center [618, 351] width 75 height 24
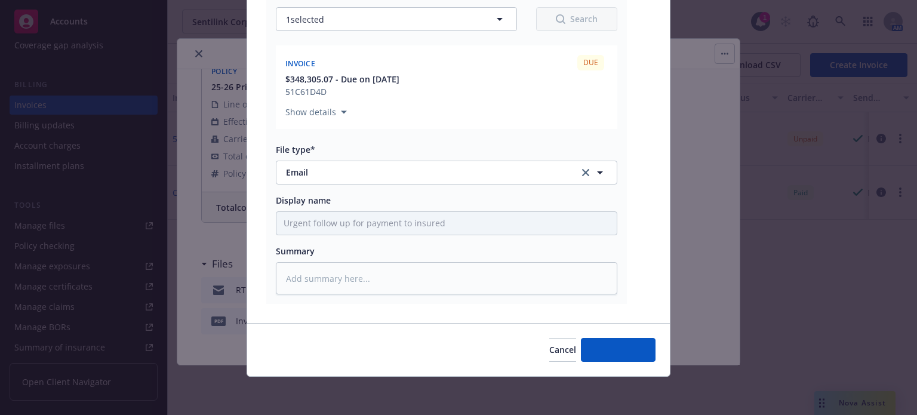
scroll to position [191, 0]
type textarea "x"
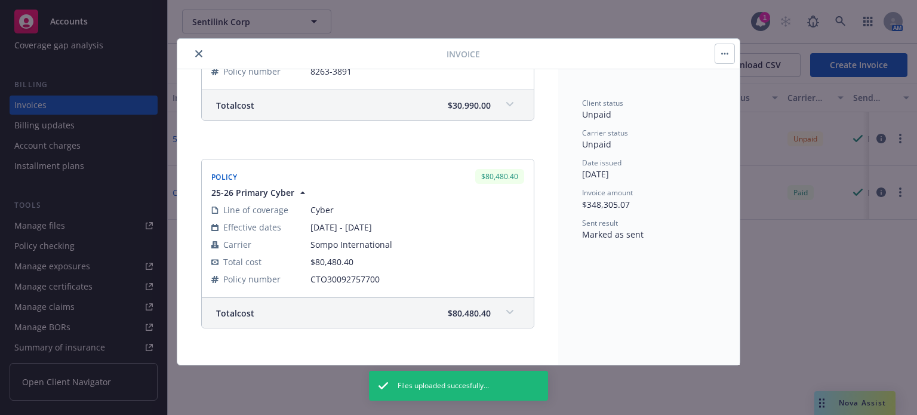
scroll to position [1356, 0]
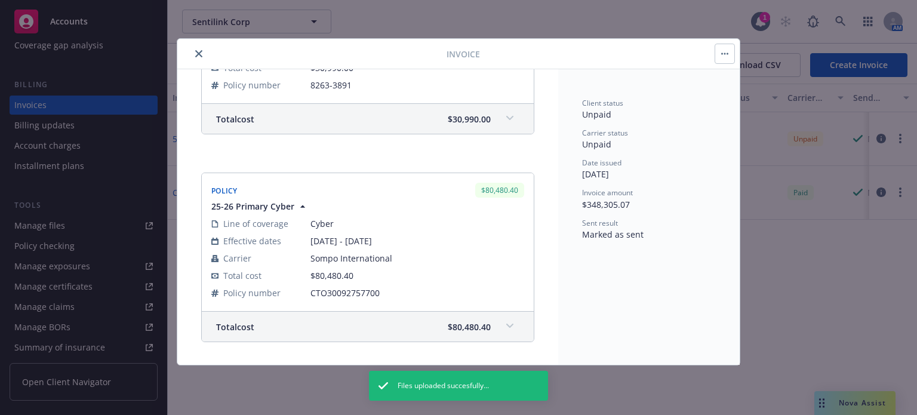
click at [197, 54] on icon "close" at bounding box center [198, 53] width 7 height 7
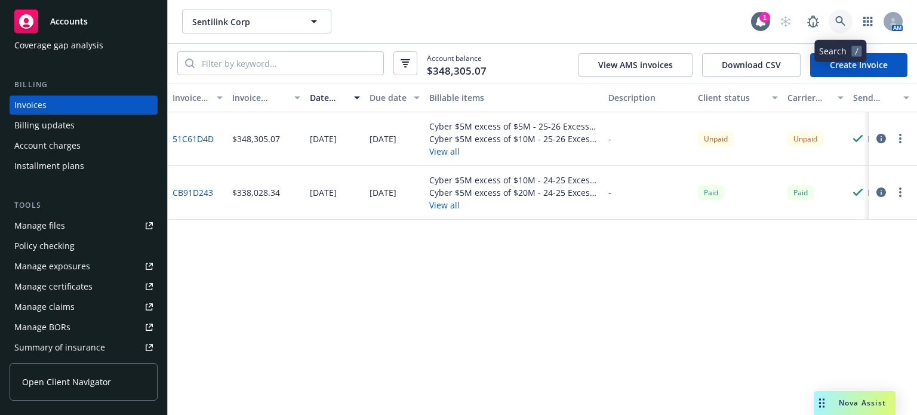
click at [844, 23] on icon at bounding box center [840, 21] width 11 height 11
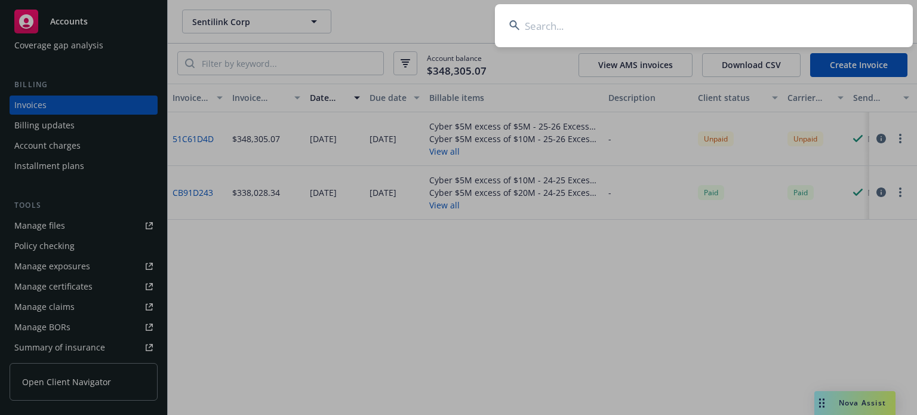
click at [736, 22] on input at bounding box center [704, 25] width 418 height 43
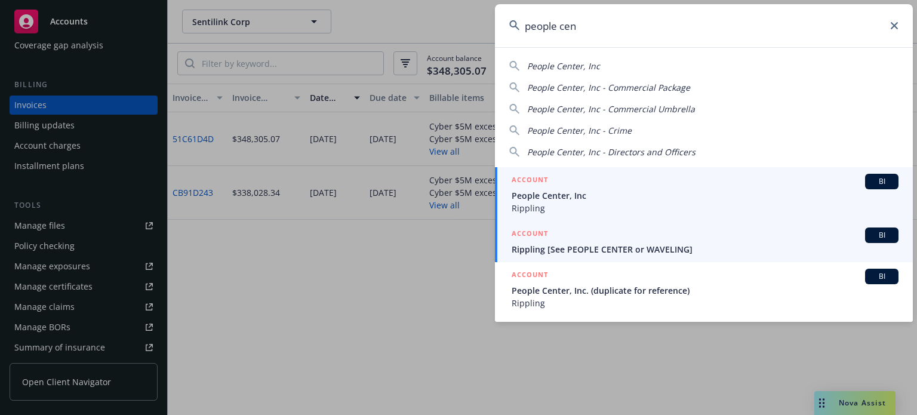
type input "people cen"
click at [598, 205] on span "Rippling" at bounding box center [705, 208] width 387 height 13
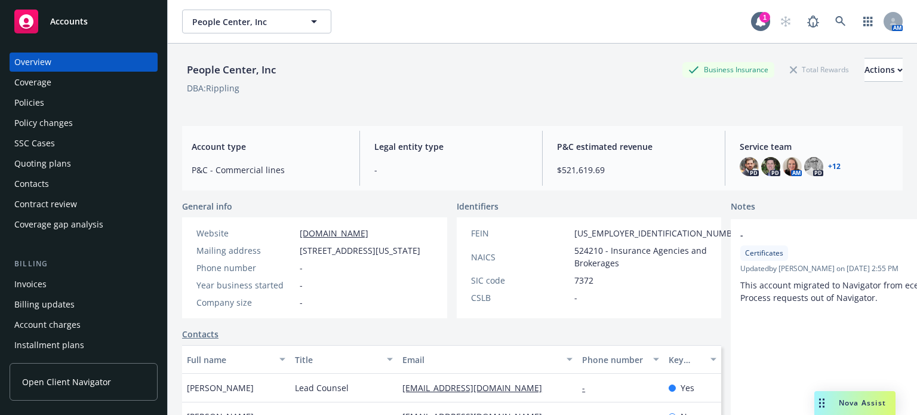
click at [58, 102] on div "Policies" at bounding box center [83, 102] width 138 height 19
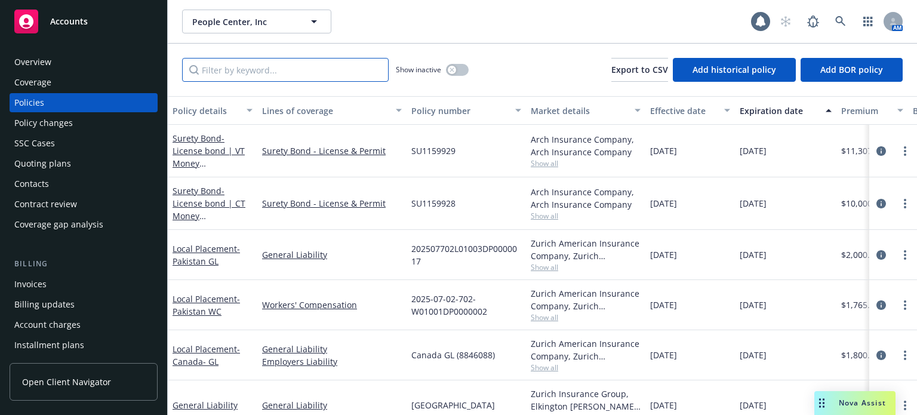
click at [263, 81] on input "Filter by keyword..." at bounding box center [285, 70] width 207 height 24
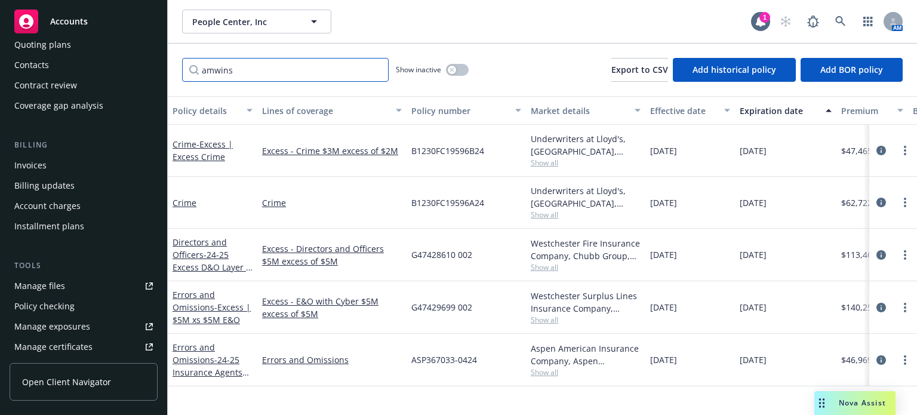
scroll to position [119, 0]
click at [65, 291] on link "Manage files" at bounding box center [84, 285] width 148 height 19
click at [758, 28] on div at bounding box center [760, 21] width 19 height 19
click at [848, 16] on link at bounding box center [841, 22] width 24 height 24
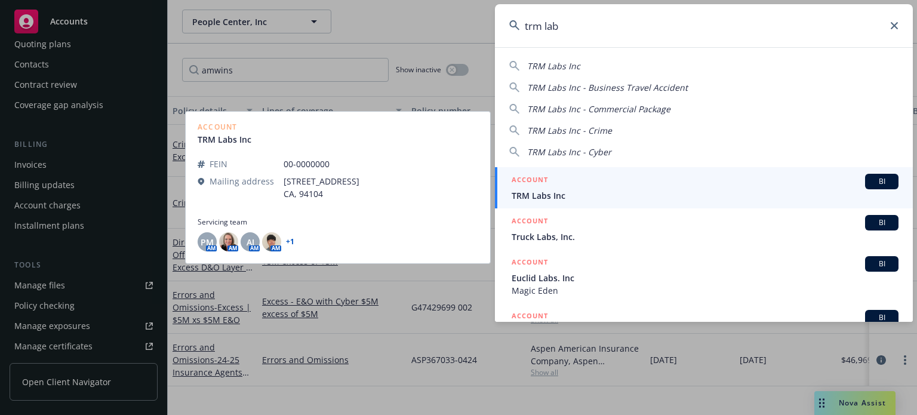
click at [706, 188] on div "ACCOUNT BI" at bounding box center [705, 182] width 387 height 16
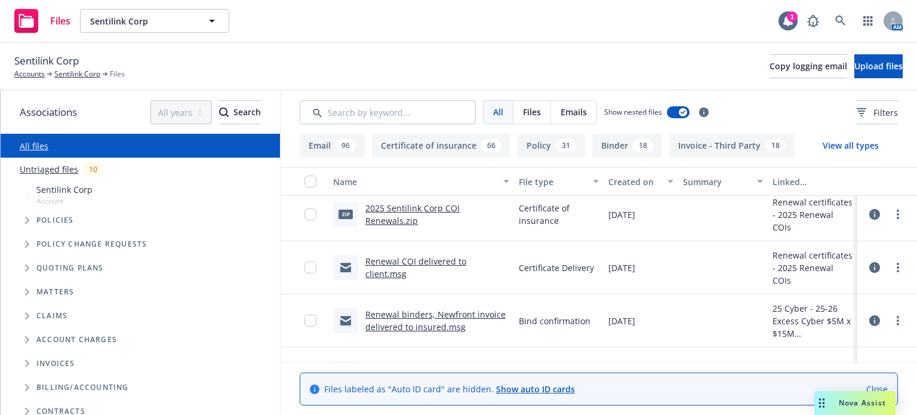
scroll to position [1970, 0]
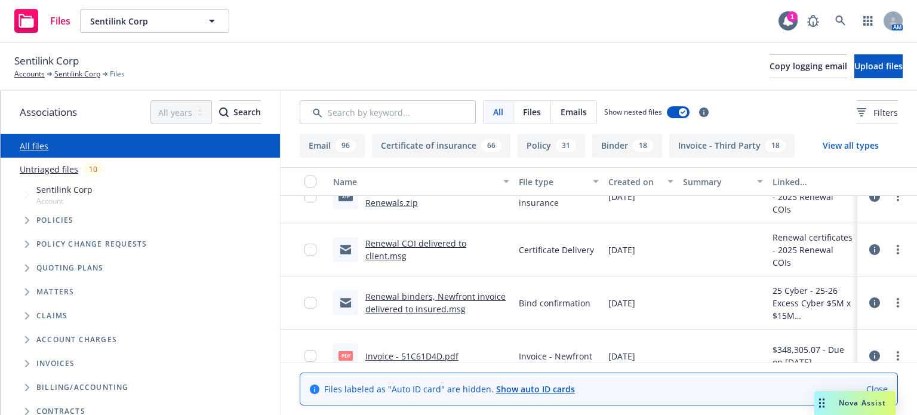
click at [402, 296] on link "Renewal binders, Newfront invoice delivered to insured.msg" at bounding box center [435, 303] width 140 height 24
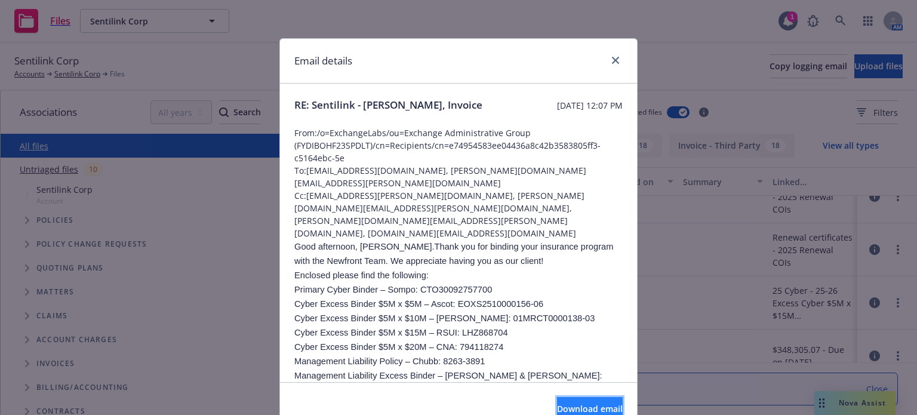
click at [562, 408] on span "Download email" at bounding box center [590, 408] width 66 height 11
click at [612, 57] on icon "close" at bounding box center [615, 60] width 7 height 7
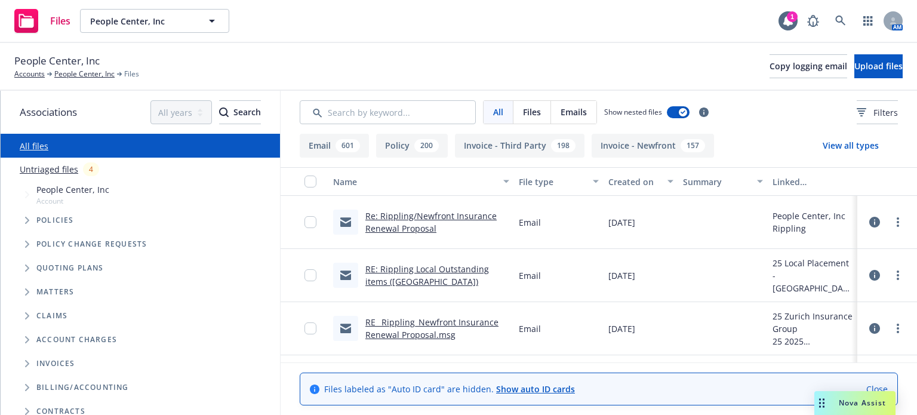
click at [401, 214] on link "Re: Rippling/Newfront Insurance Renewal Proposal" at bounding box center [430, 222] width 131 height 24
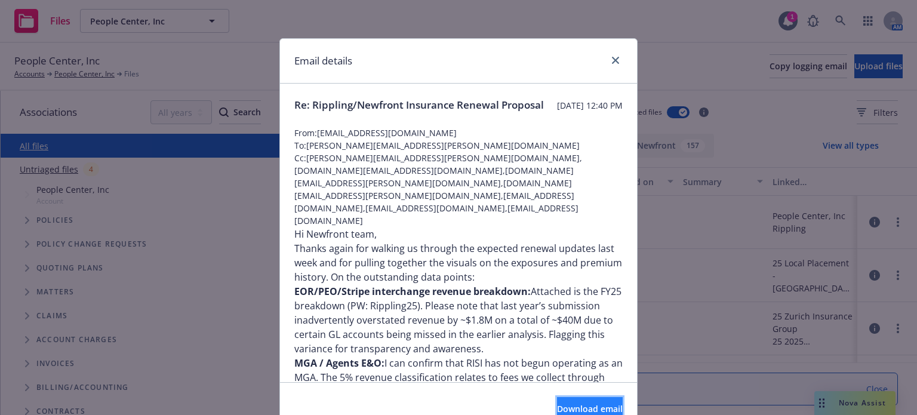
click at [557, 409] on span "Download email" at bounding box center [590, 408] width 66 height 11
click at [612, 57] on icon "close" at bounding box center [615, 60] width 7 height 7
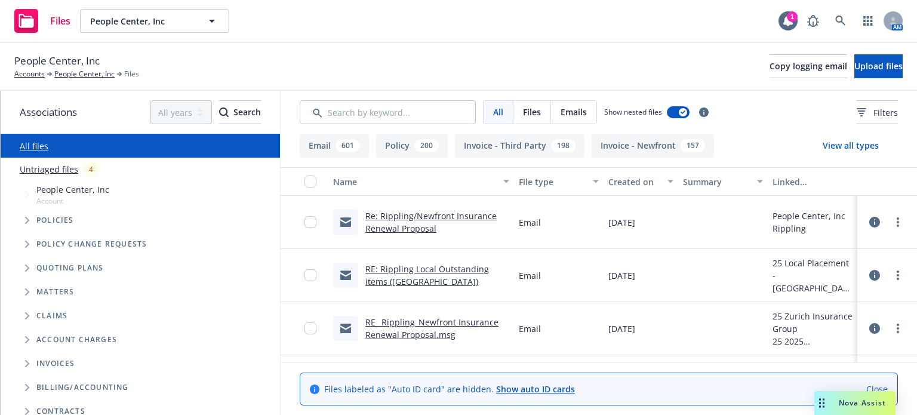
click at [444, 269] on link "RE: Rippling Local Outstanding items (UAE)" at bounding box center [427, 275] width 124 height 24
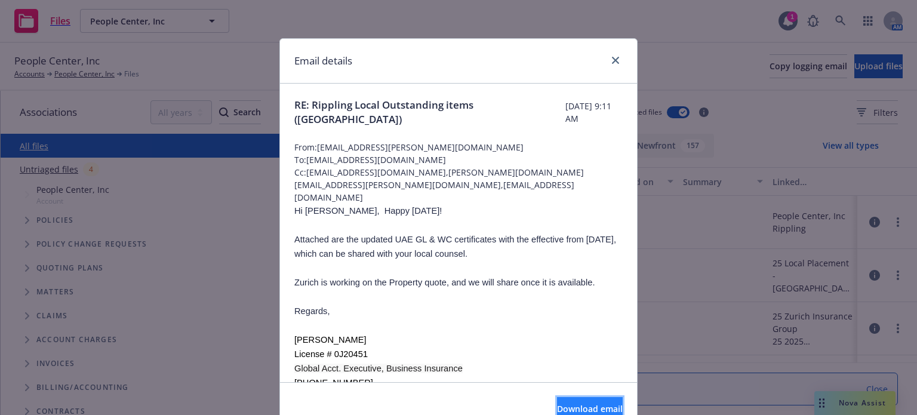
click at [570, 398] on button "Download email" at bounding box center [590, 409] width 66 height 24
click at [845, 69] on div "Email details RE: Rippling Local Outstanding items (UAE) Monday, September 22, …" at bounding box center [458, 207] width 917 height 415
drag, startPoint x: 609, startPoint y: 57, endPoint x: 638, endPoint y: 53, distance: 29.1
click at [612, 57] on icon "close" at bounding box center [615, 60] width 7 height 7
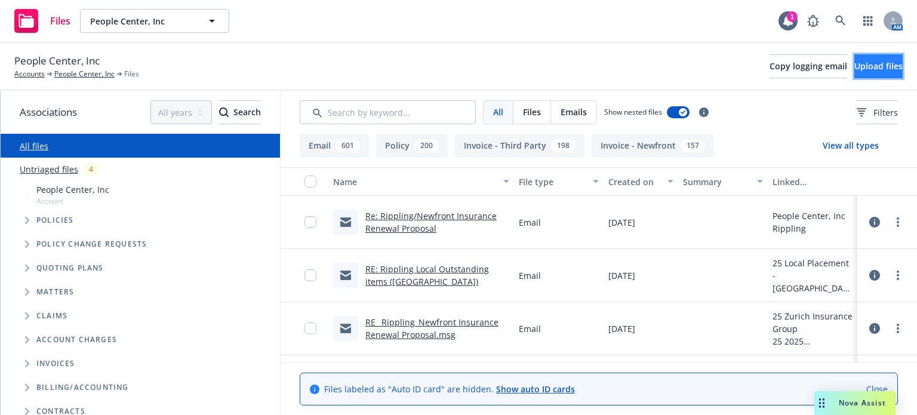
click at [854, 69] on span "Upload files" at bounding box center [878, 65] width 48 height 11
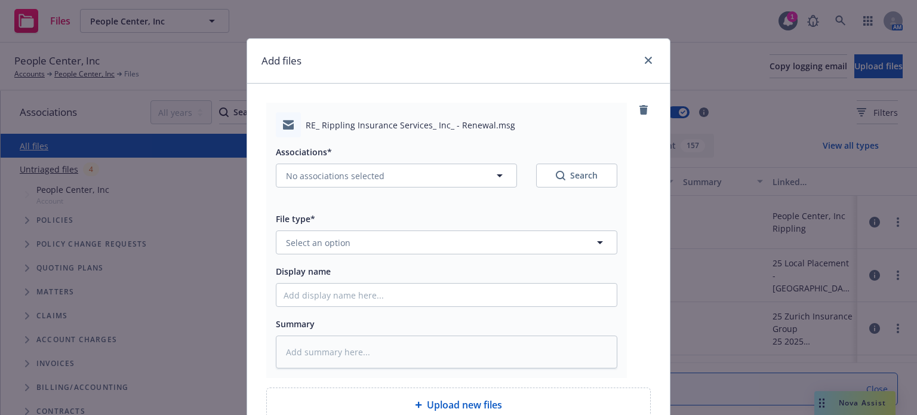
scroll to position [60, 0]
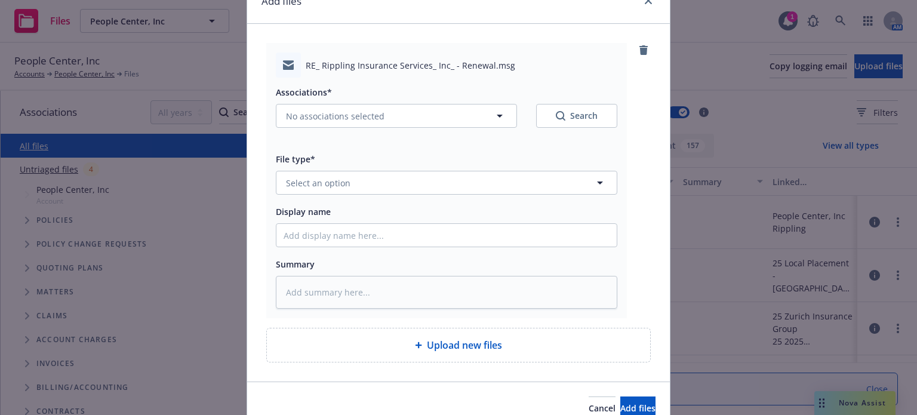
click at [355, 164] on div "File type*" at bounding box center [446, 159] width 341 height 14
click at [333, 107] on button "No associations selected" at bounding box center [396, 116] width 241 height 24
type textarea "x"
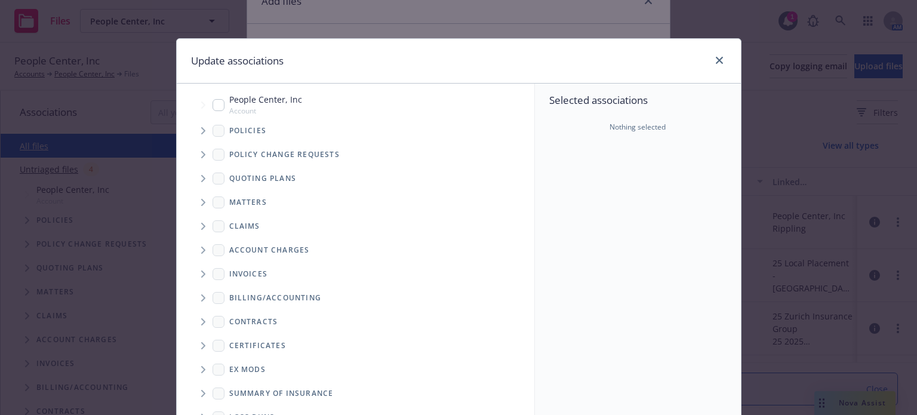
click at [195, 176] on span "Tree Example" at bounding box center [202, 178] width 19 height 19
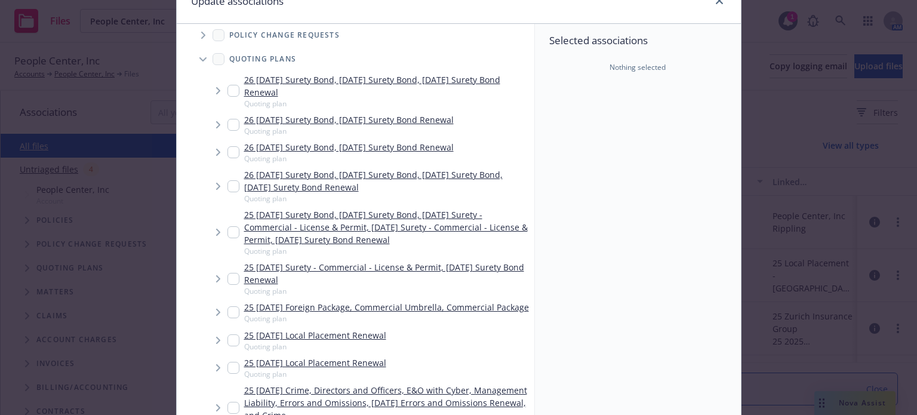
scroll to position [119, 0]
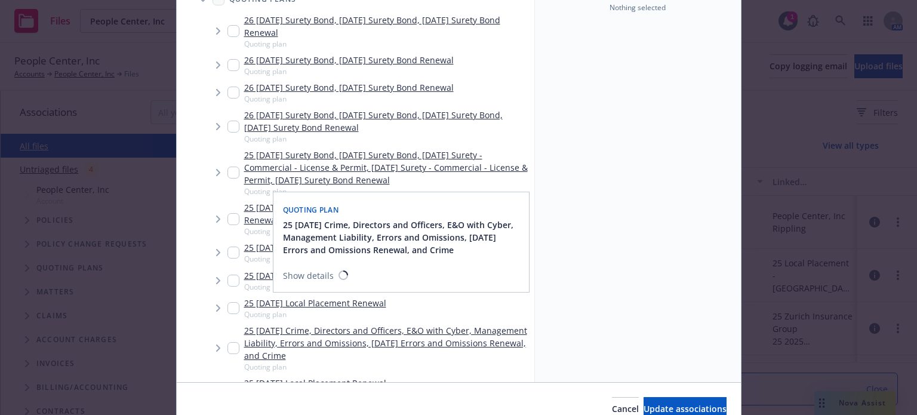
click at [229, 354] on input "Tree Example" at bounding box center [233, 348] width 12 height 12
checkbox input "true"
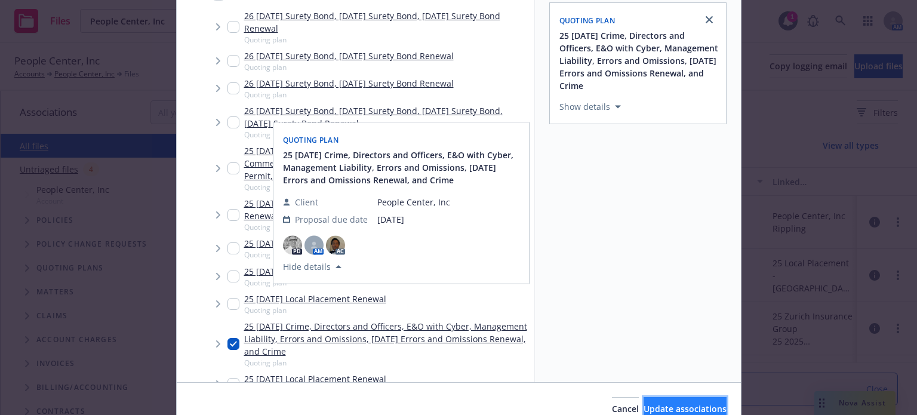
click at [644, 401] on button "Update associations" at bounding box center [685, 409] width 83 height 24
type textarea "x"
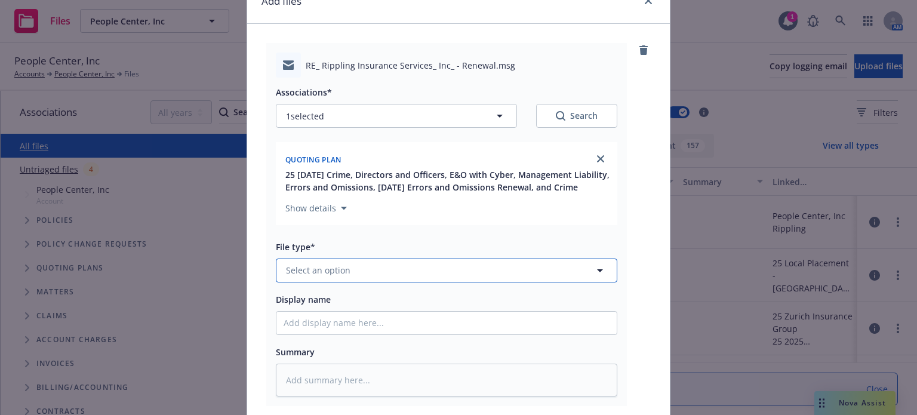
click at [381, 276] on button "Select an option" at bounding box center [446, 270] width 341 height 24
type input "email"
click at [301, 310] on span "Email" at bounding box center [299, 303] width 22 height 13
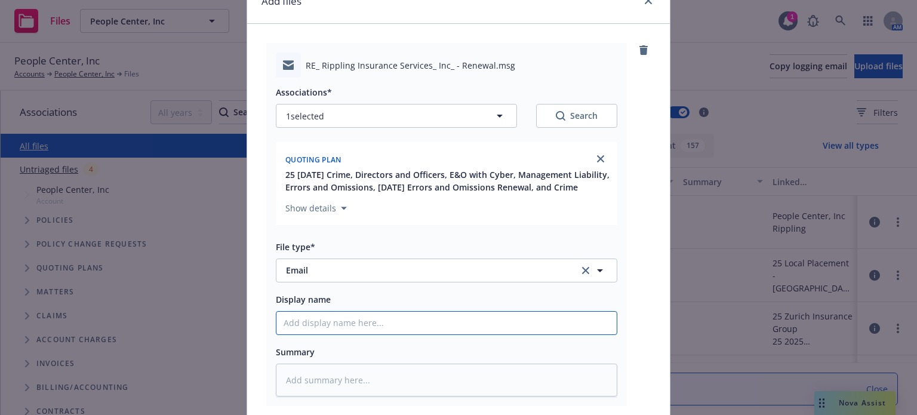
click at [298, 334] on input "Display name" at bounding box center [446, 323] width 340 height 23
type textarea "x"
type input "P"
type textarea "x"
type input "PM"
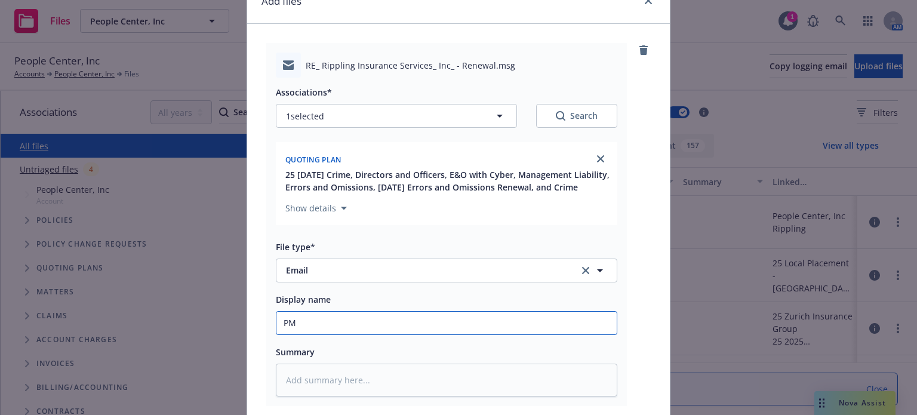
type textarea "x"
type input "PM"
type textarea "x"
type input "PM re"
type textarea "x"
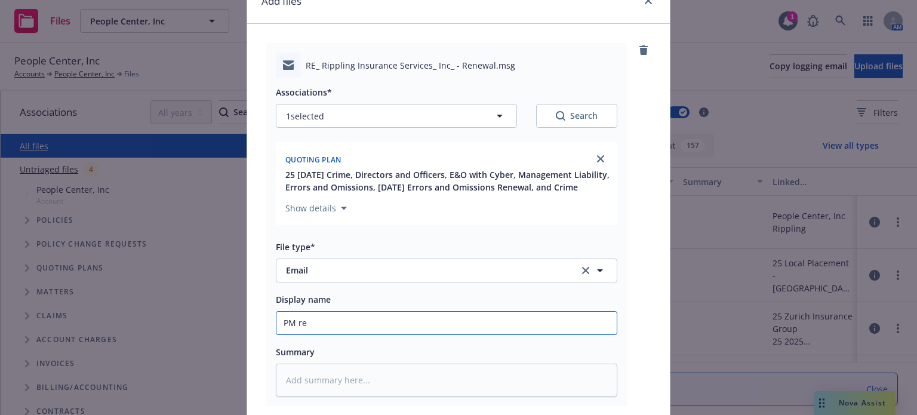
type input "PM res"
type textarea "x"
type input "PM resp"
type textarea "x"
type input "PM respo"
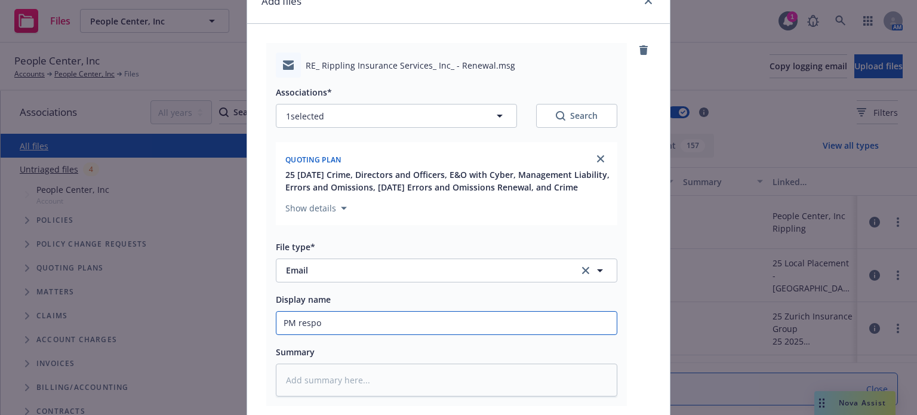
type textarea "x"
type input "PM respon"
type textarea "x"
type input "PM respons"
type textarea "x"
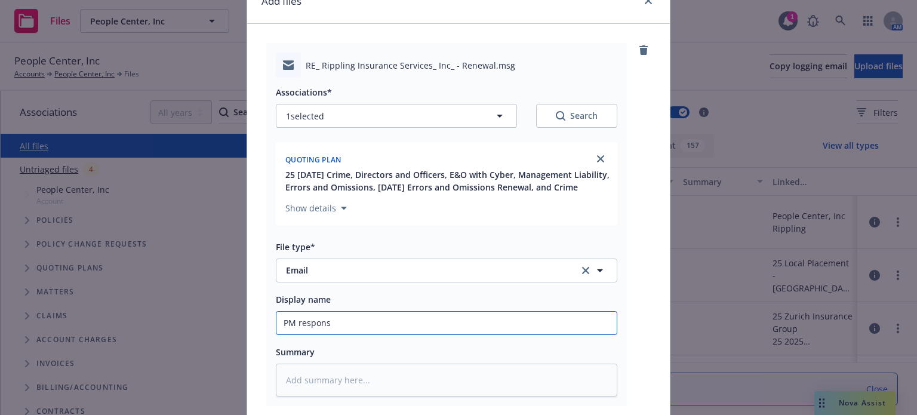
type input "PM response"
type textarea "x"
type input "PM response"
type textarea "x"
type input "PM response t"
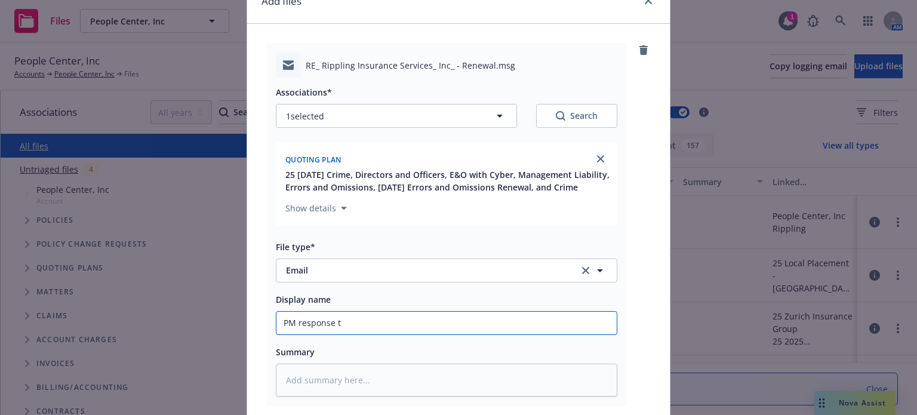
type textarea "x"
type input "PM response to"
type textarea "x"
type input "PM response to A"
type textarea "x"
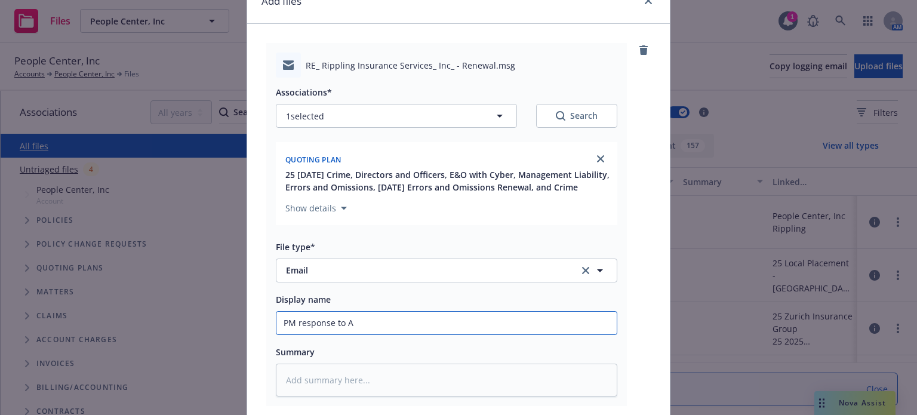
type input "PM response to Am"
type textarea "x"
type input "PM response to AmW"
type textarea "x"
type input "PM response to AmWi"
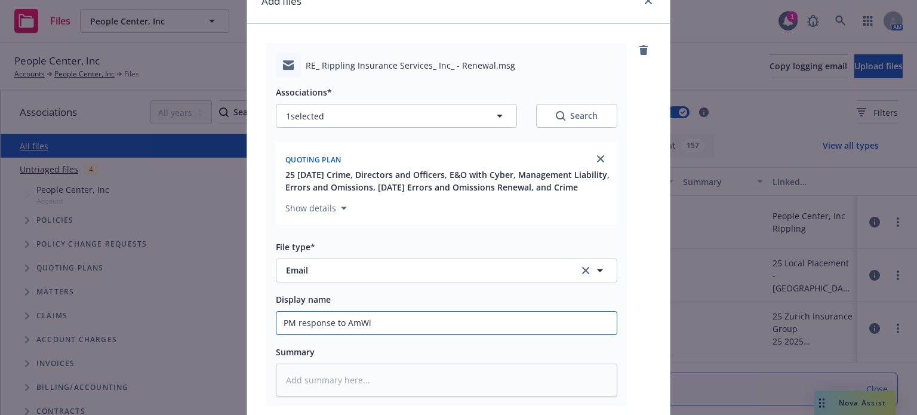
type textarea "x"
type input "PM response to AmWin"
type textarea "x"
type input "PM response to AmWins"
type textarea "x"
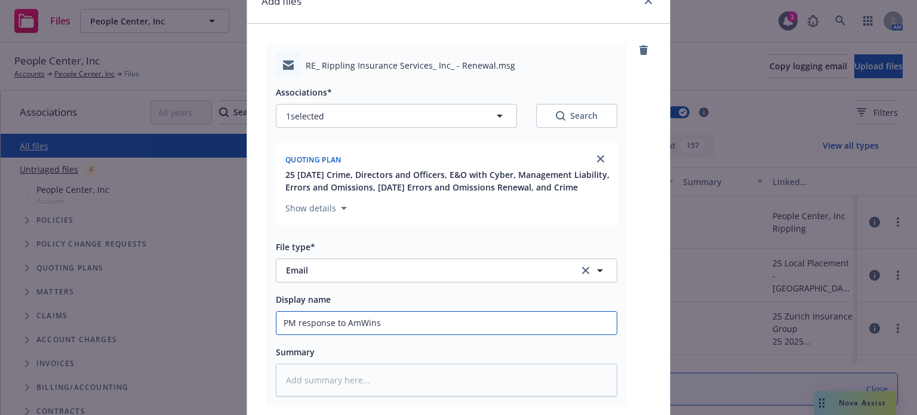
type input "PM response to AmWins"
type textarea "x"
type input "PM response to AmWins r"
type textarea "x"
type input "PM response to AmWins re"
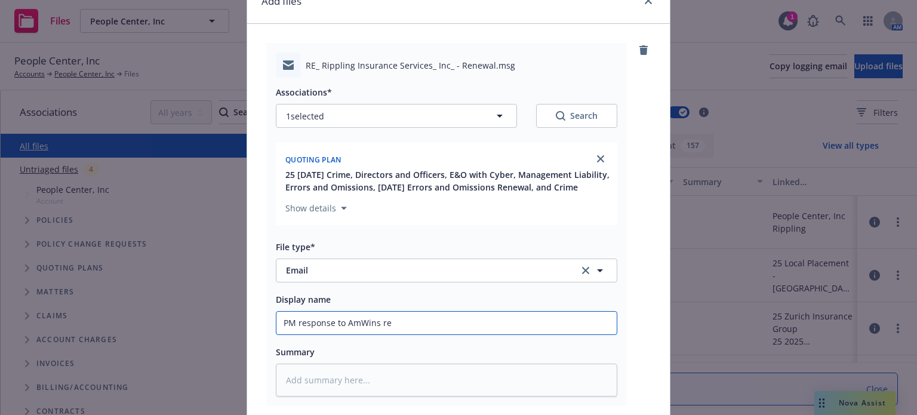
type textarea "x"
type input "PM response to AmWins re:"
type textarea "x"
type input "PM response to AmWins re:"
type textarea "x"
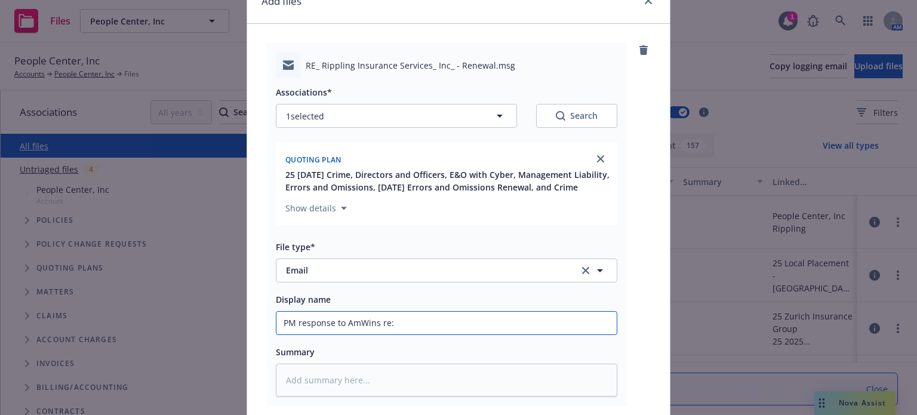
type input "PM response to AmWins re: M"
type textarea "x"
type input "PM response to AmWins re: MG"
type textarea "x"
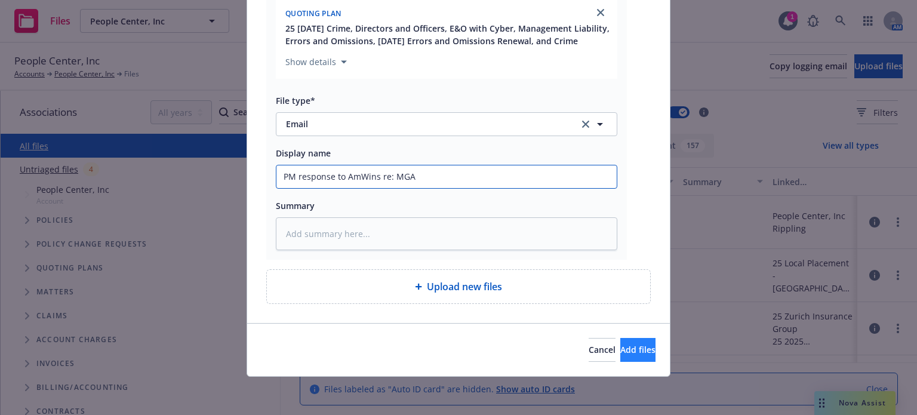
type input "PM response to AmWins re: MGA"
click at [620, 351] on span "Add files" at bounding box center [637, 349] width 35 height 11
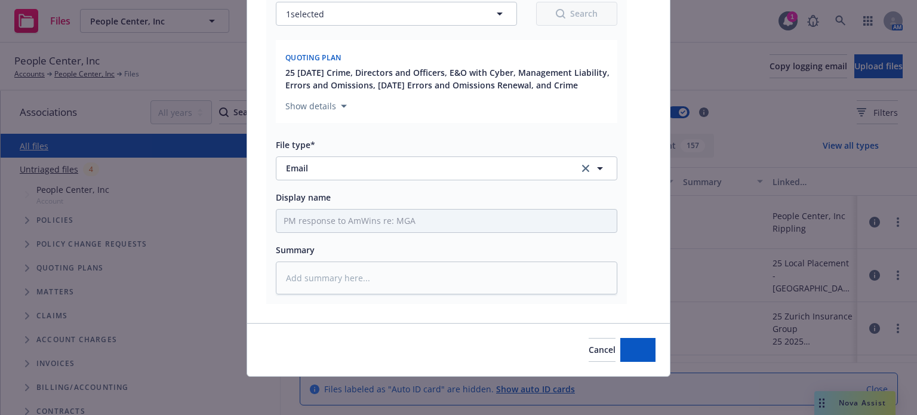
type textarea "x"
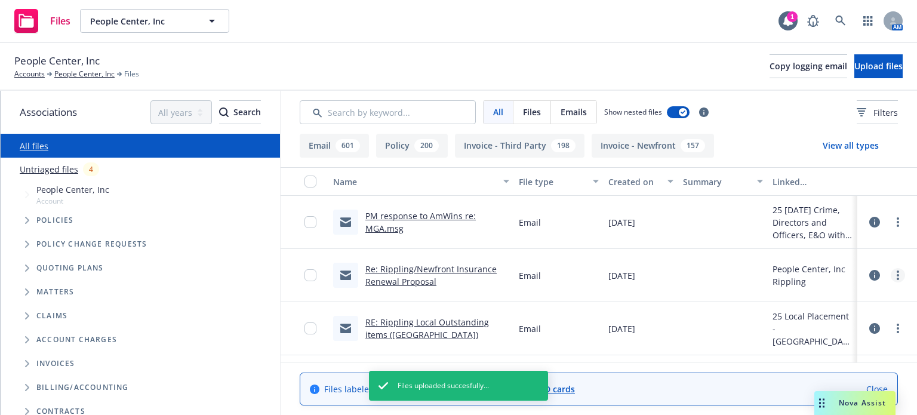
click at [897, 276] on icon "more" at bounding box center [898, 275] width 2 height 10
click at [826, 363] on link "Update associations" at bounding box center [836, 371] width 119 height 24
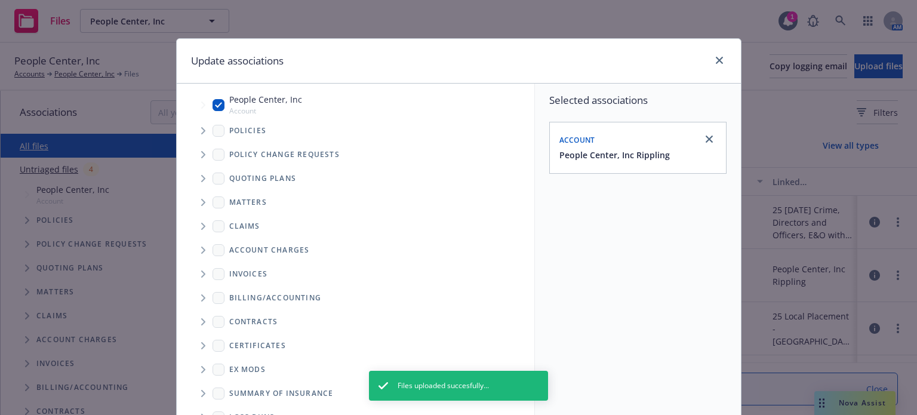
click at [214, 101] on input "Tree Example" at bounding box center [219, 105] width 12 height 12
checkbox input "false"
click at [201, 178] on icon "Tree Example" at bounding box center [203, 178] width 5 height 7
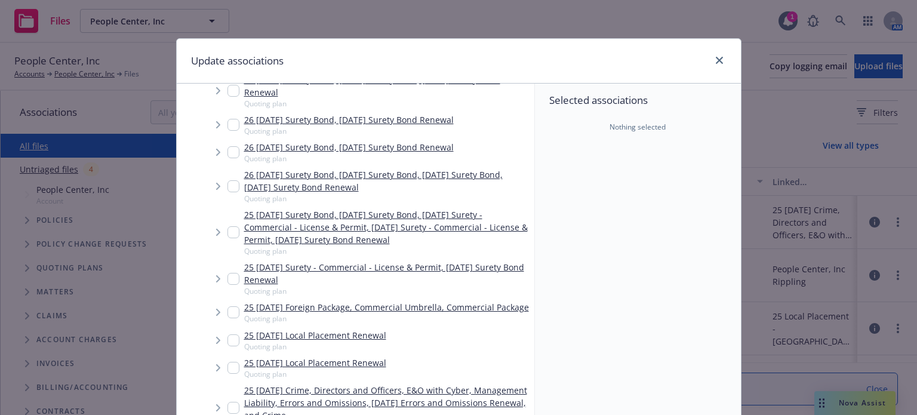
scroll to position [239, 0]
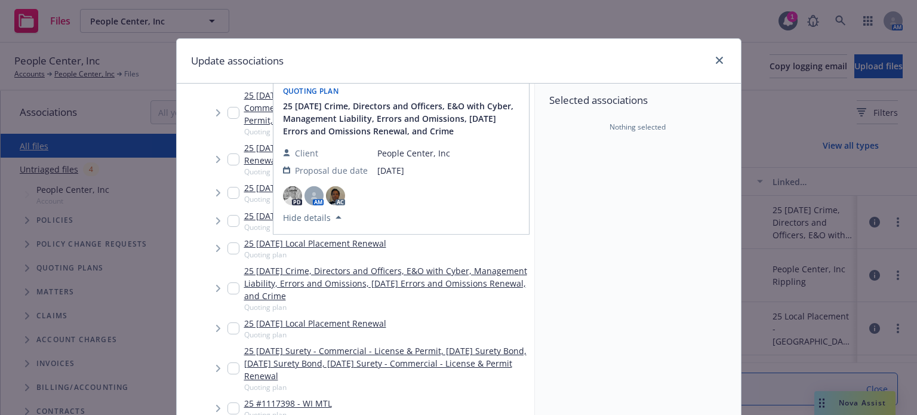
drag, startPoint x: 230, startPoint y: 300, endPoint x: 530, endPoint y: 305, distance: 299.7
click at [232, 294] on input "Tree Example" at bounding box center [233, 288] width 12 height 12
checkbox input "true"
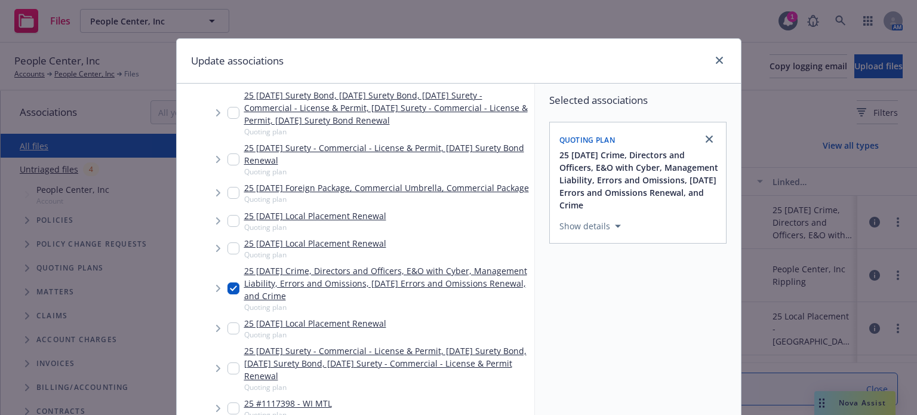
scroll to position [178, 0]
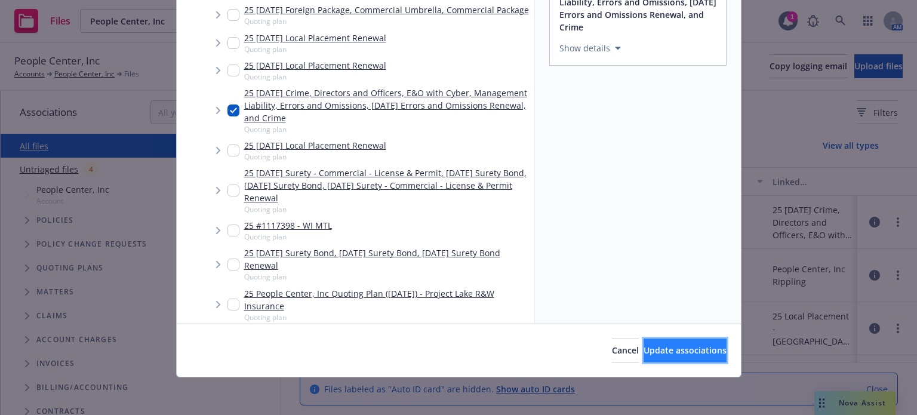
click at [661, 354] on span "Update associations" at bounding box center [685, 349] width 83 height 11
